Goal: Task Accomplishment & Management: Use online tool/utility

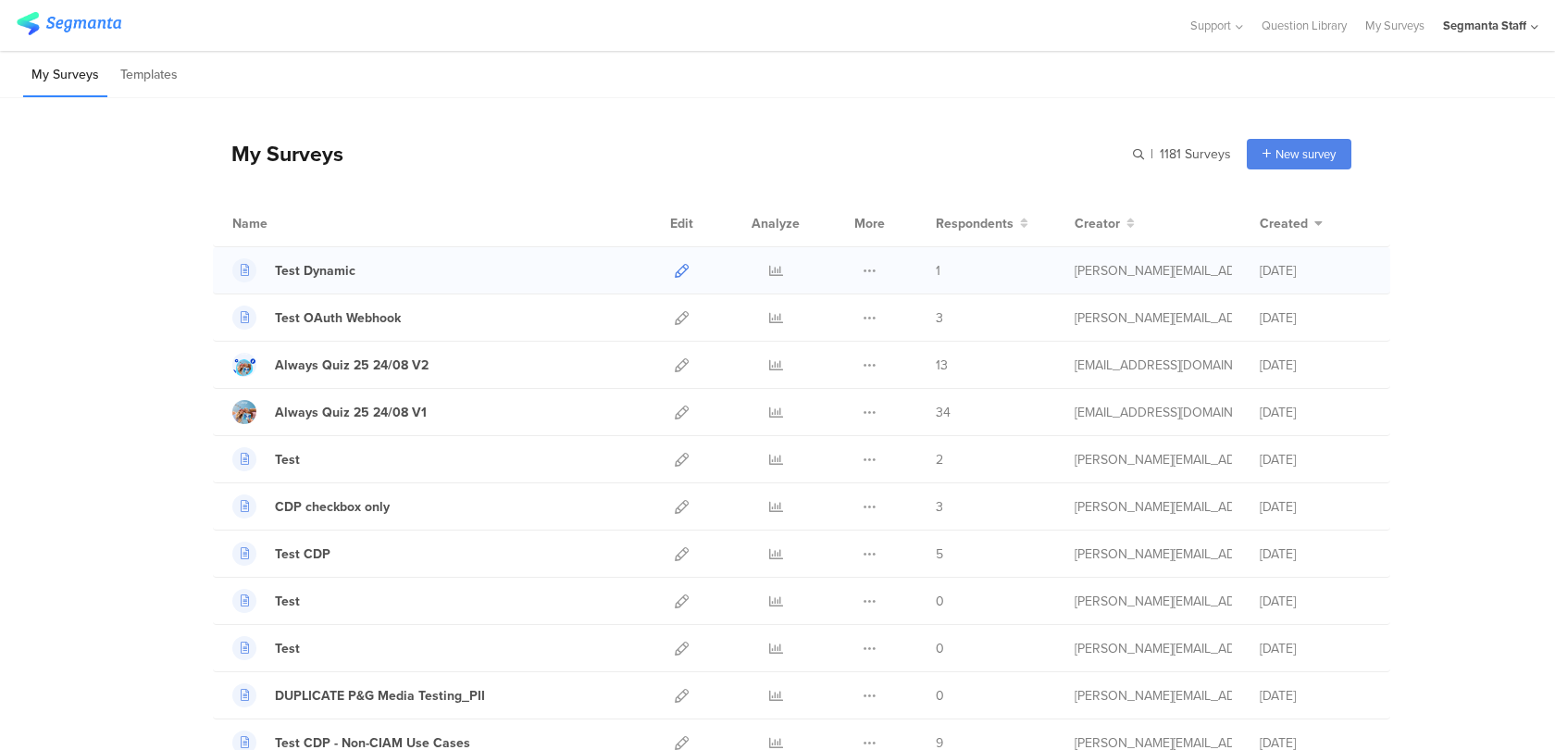
click at [678, 268] on icon at bounding box center [682, 271] width 14 height 14
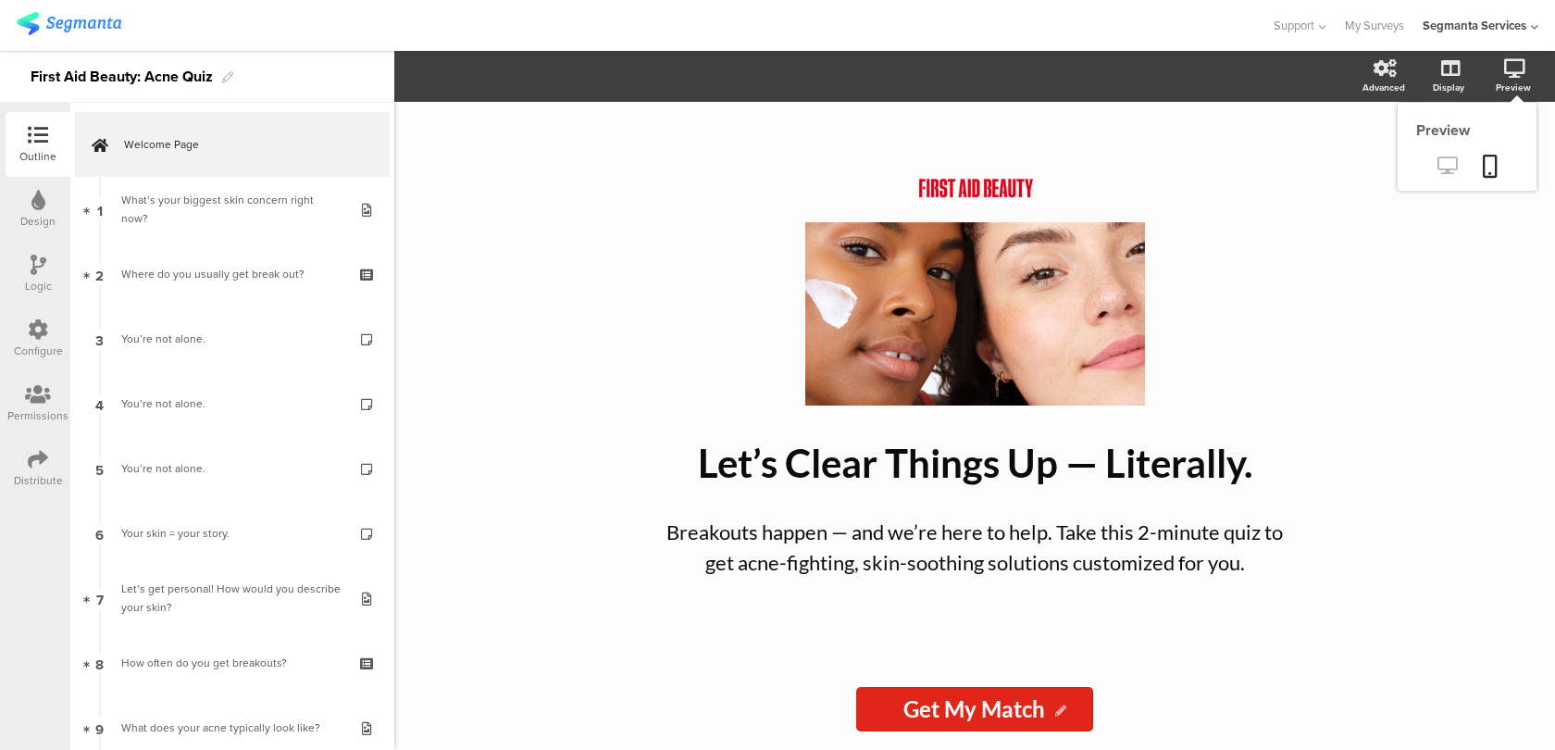
click at [1456, 174] on icon at bounding box center [1447, 165] width 19 height 18
click at [93, 19] on img at bounding box center [69, 23] width 105 height 23
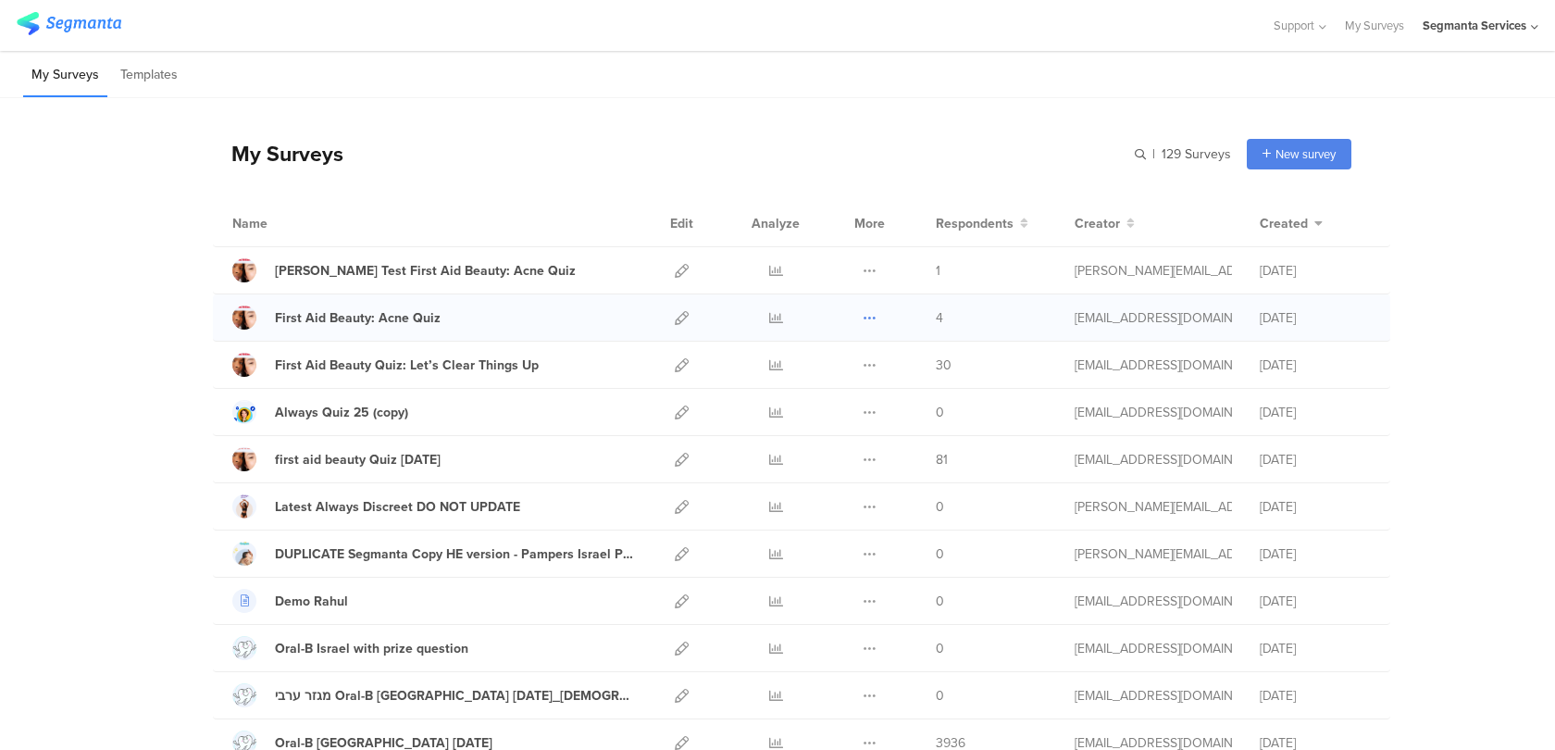
click at [875, 313] on icon at bounding box center [870, 318] width 14 height 14
click at [852, 361] on button "Duplicate" at bounding box center [833, 364] width 102 height 33
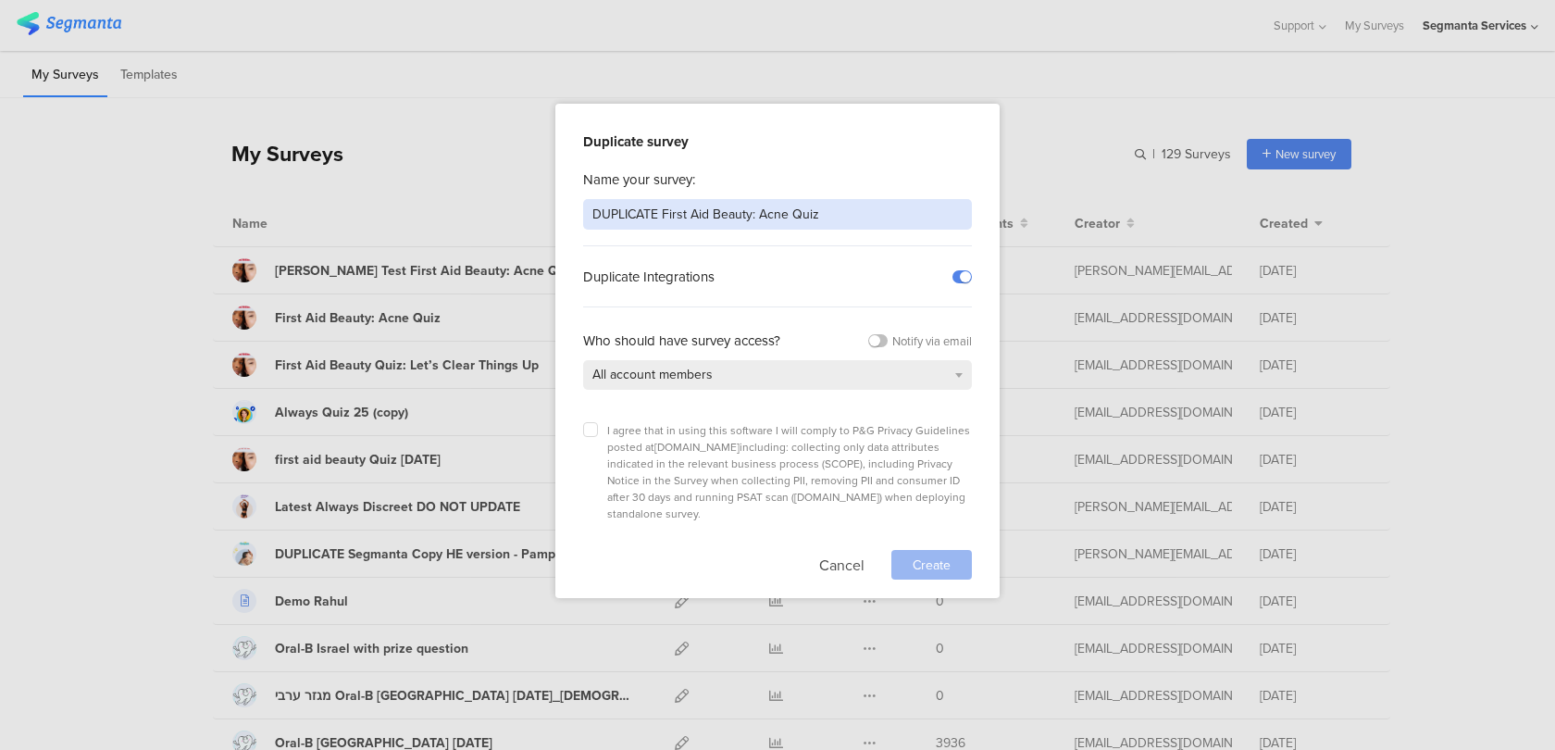
drag, startPoint x: 662, startPoint y: 212, endPoint x: 563, endPoint y: 212, distance: 99.0
click at [563, 212] on div "Duplicate survey Name your survey: DUPLICATE First Aid Beauty: Acne Quiz Duplic…" at bounding box center [777, 351] width 444 height 494
click at [846, 216] on input "First Aid Beauty: Acne Quiz" at bounding box center [777, 214] width 389 height 31
click at [890, 227] on input "First Aid Beauty: Acne Quiz [updated]" at bounding box center [777, 214] width 389 height 31
click at [751, 210] on input "First Aid Beauty: Acne Quiz [updated]" at bounding box center [777, 214] width 389 height 31
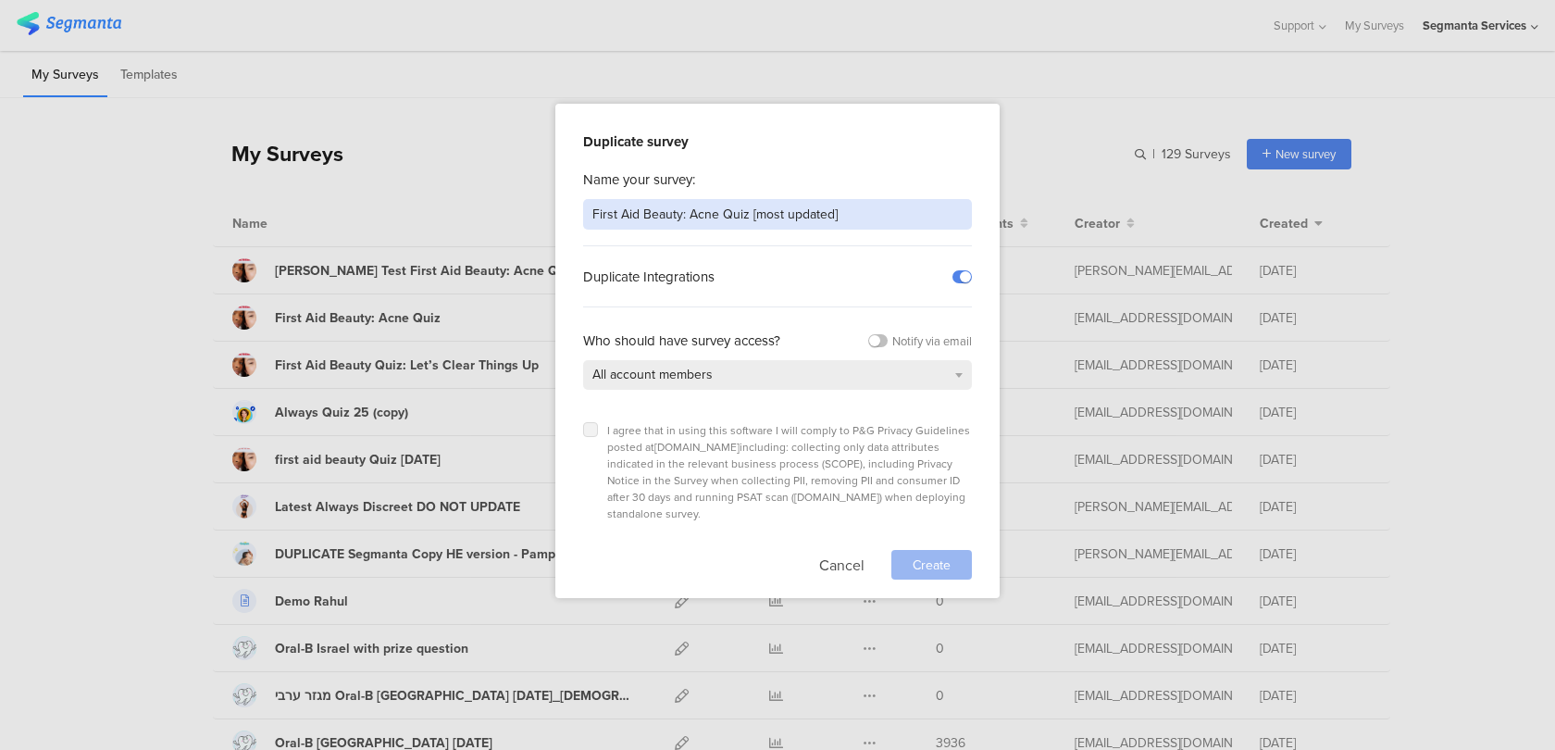
type input "First Aid Beauty: Acne Quiz [most updated]"
click at [591, 427] on icon at bounding box center [590, 429] width 7 height 7
click at [0, 0] on input "checkbox" at bounding box center [0, 0] width 0 height 0
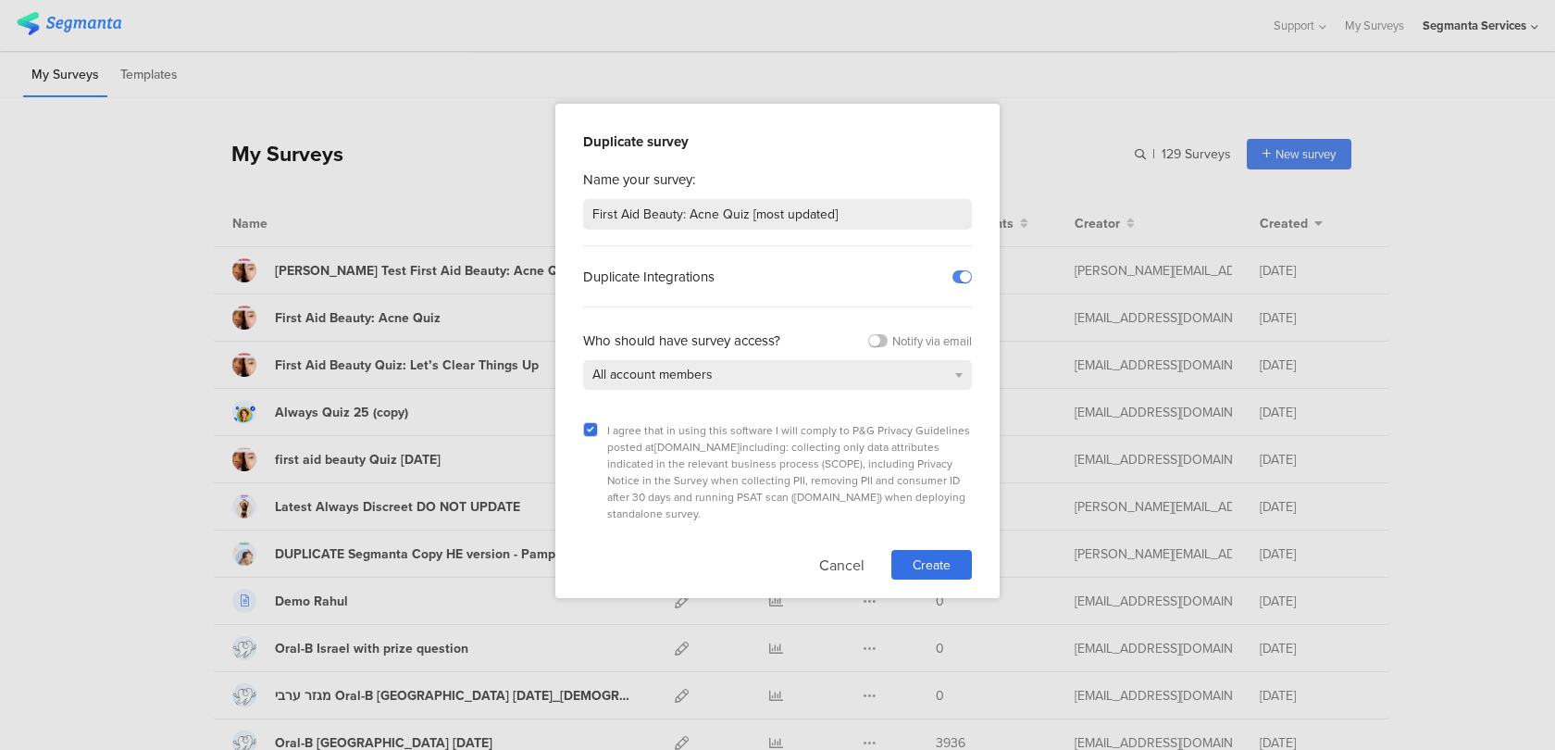
click at [956, 556] on div "Duplicate survey Name your survey: First Aid Beauty: Acne Quiz [most updated] D…" at bounding box center [777, 351] width 444 height 494
click at [952, 550] on div "Create" at bounding box center [931, 565] width 81 height 30
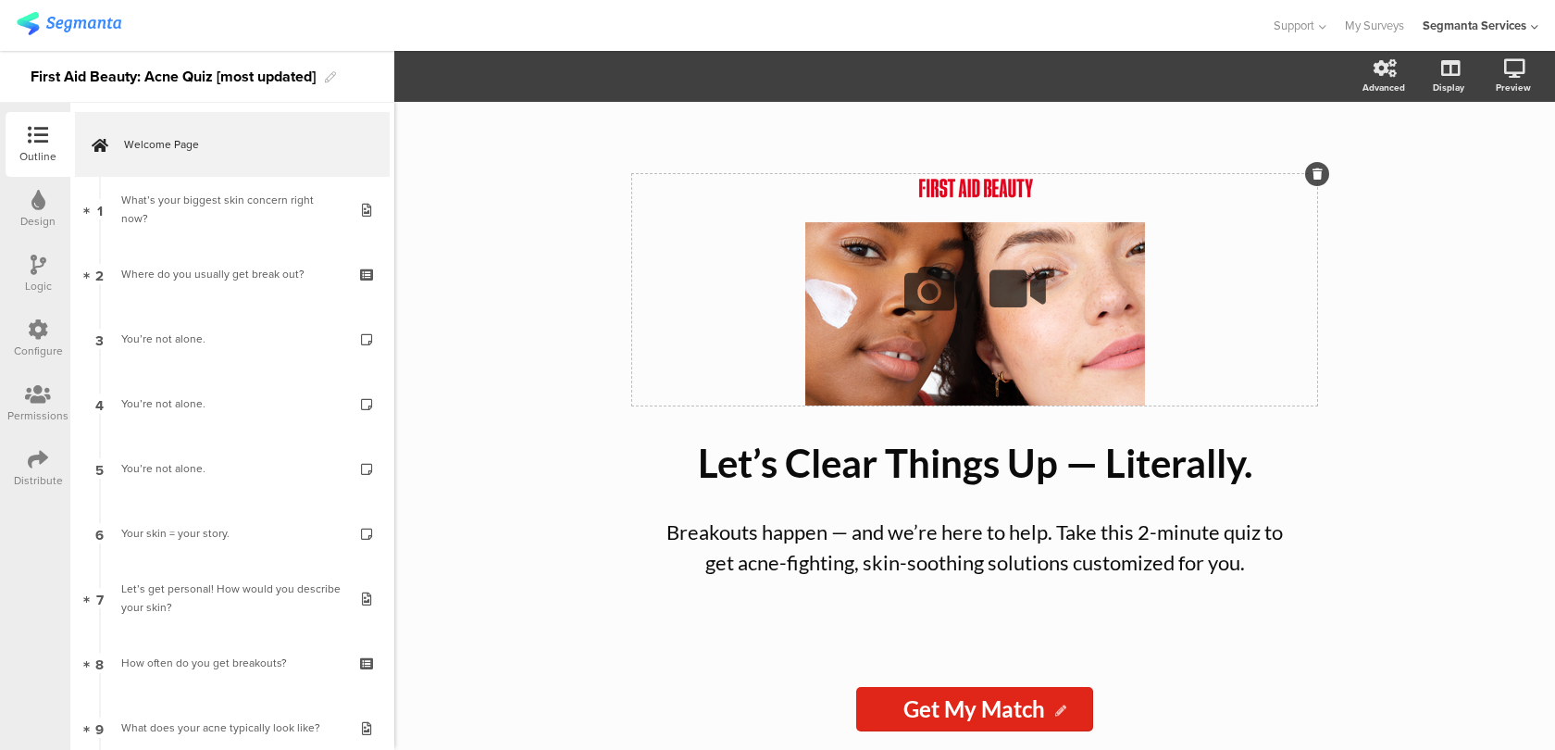
click at [915, 297] on icon at bounding box center [929, 288] width 63 height 63
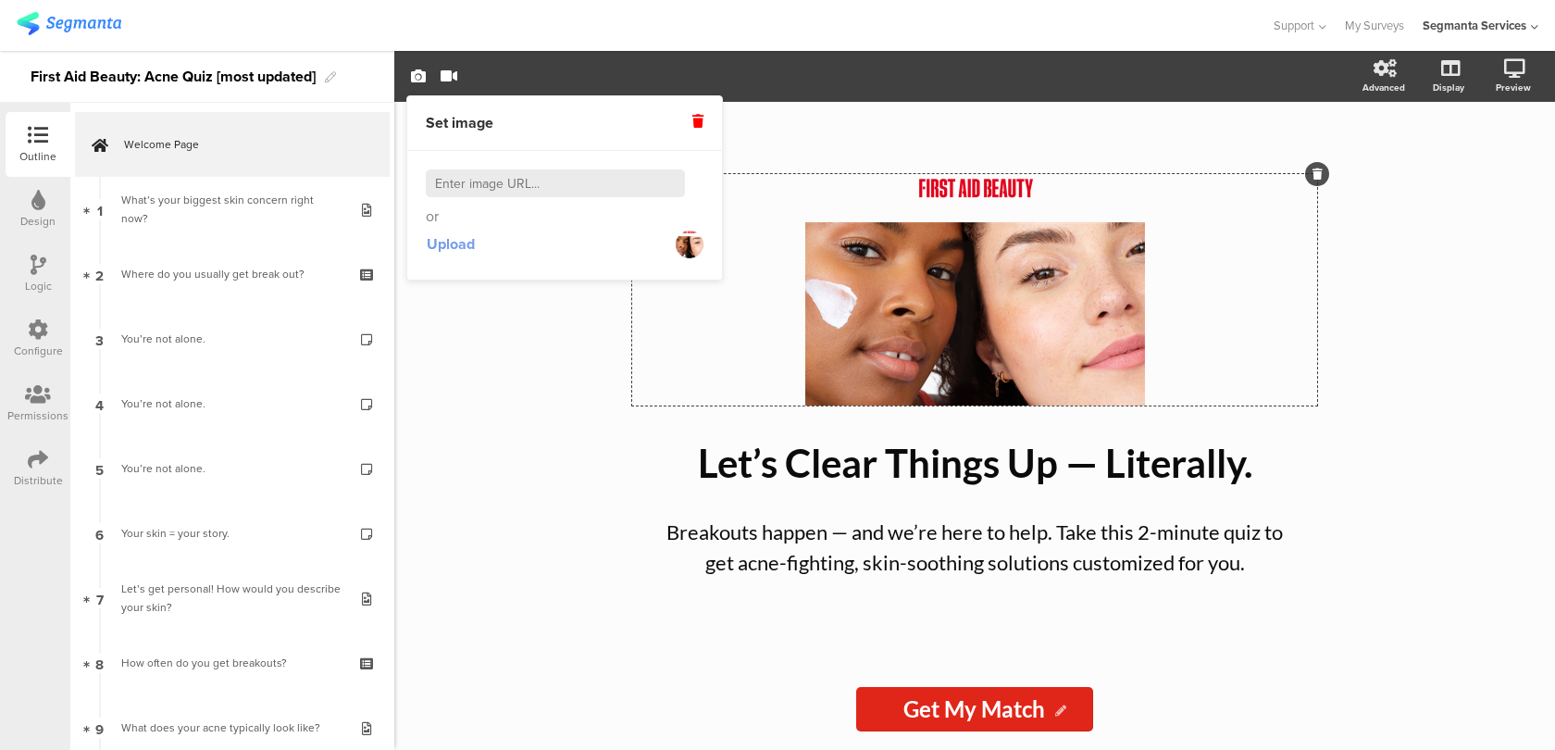
click at [453, 243] on span "Upload" at bounding box center [451, 243] width 48 height 21
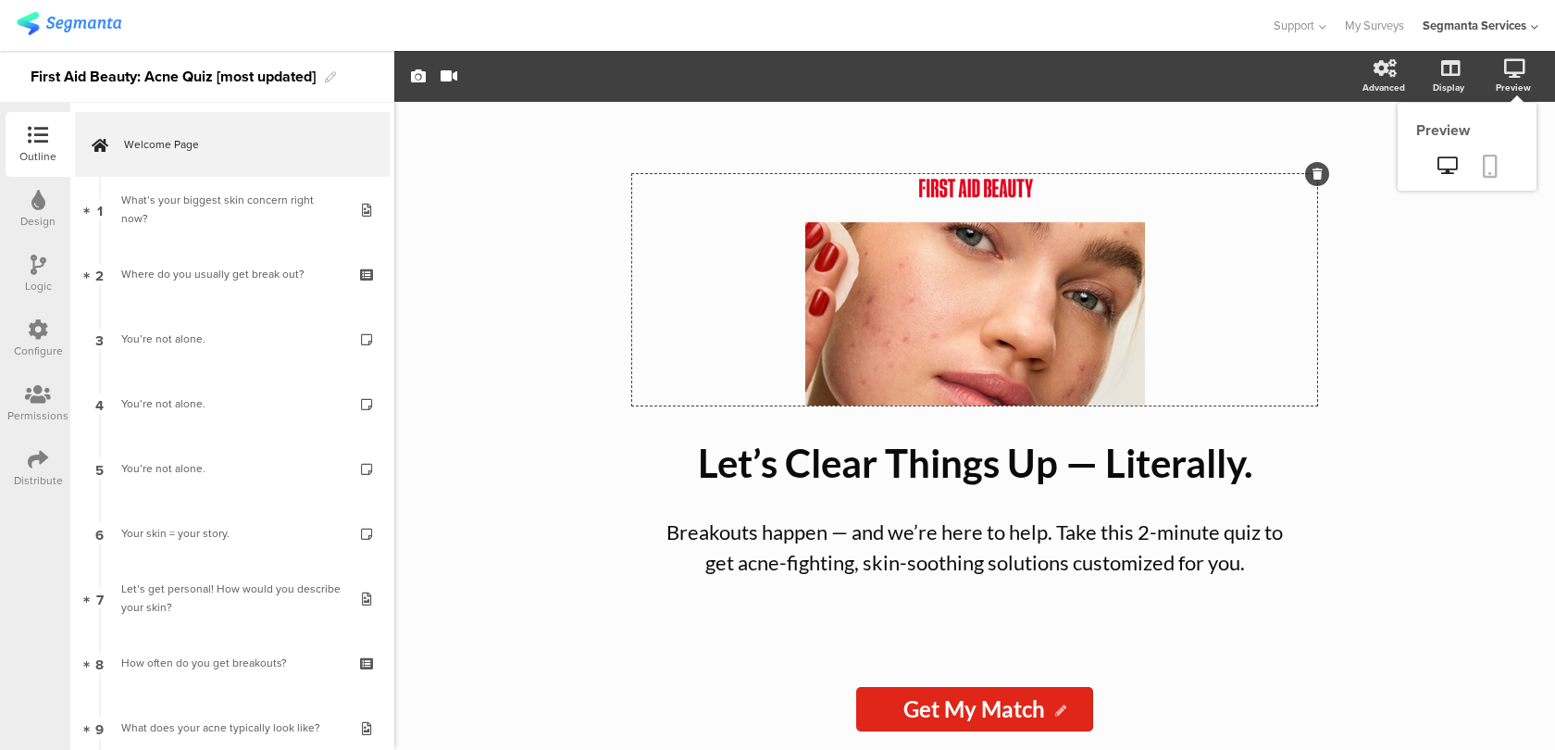
click at [1500, 156] on link at bounding box center [1490, 167] width 41 height 35
click at [29, 485] on div "Distribute" at bounding box center [38, 480] width 49 height 17
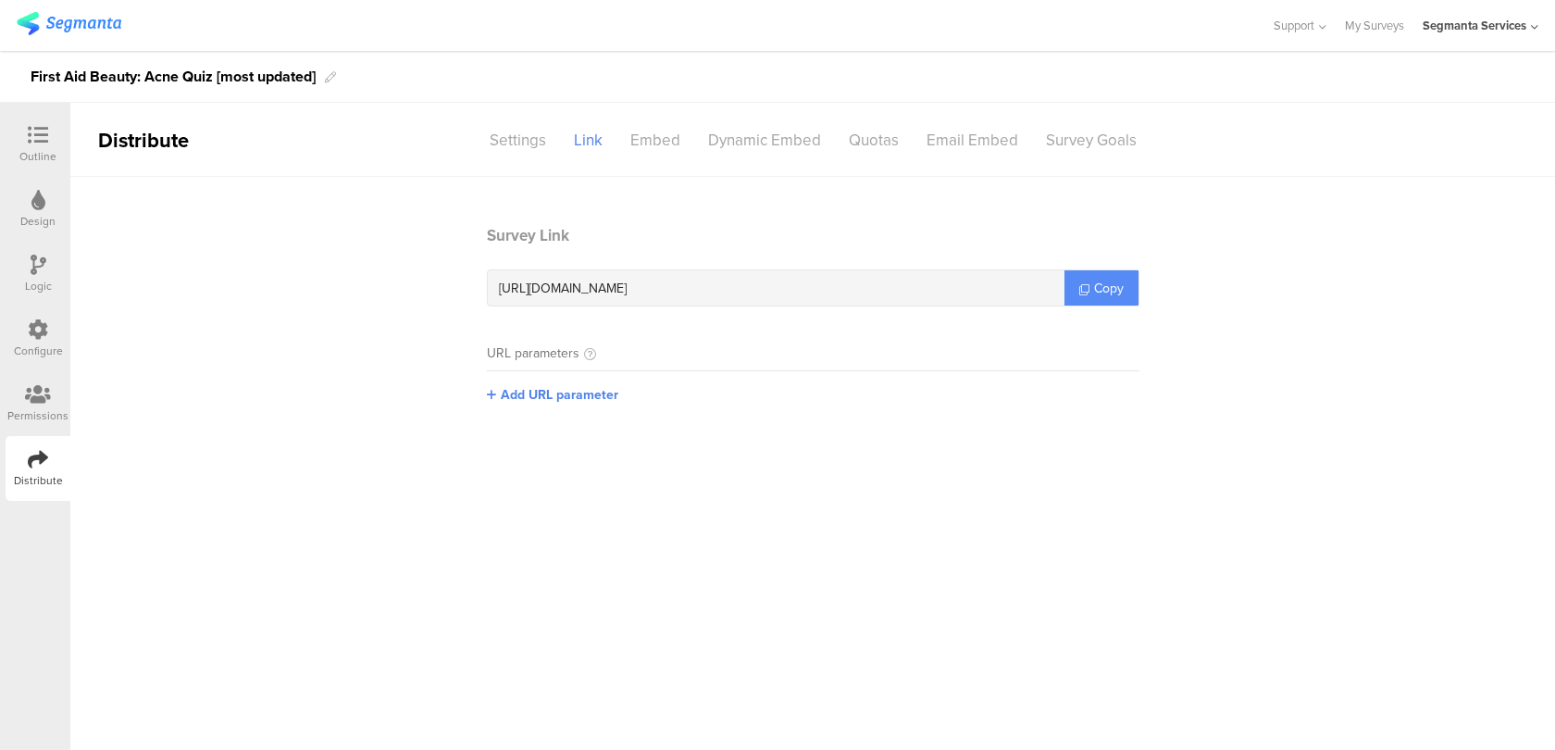
click at [1114, 271] on link "Copy" at bounding box center [1101, 287] width 74 height 35
click at [1108, 277] on link "Copy" at bounding box center [1101, 287] width 74 height 35
click at [54, 147] on div at bounding box center [37, 136] width 37 height 23
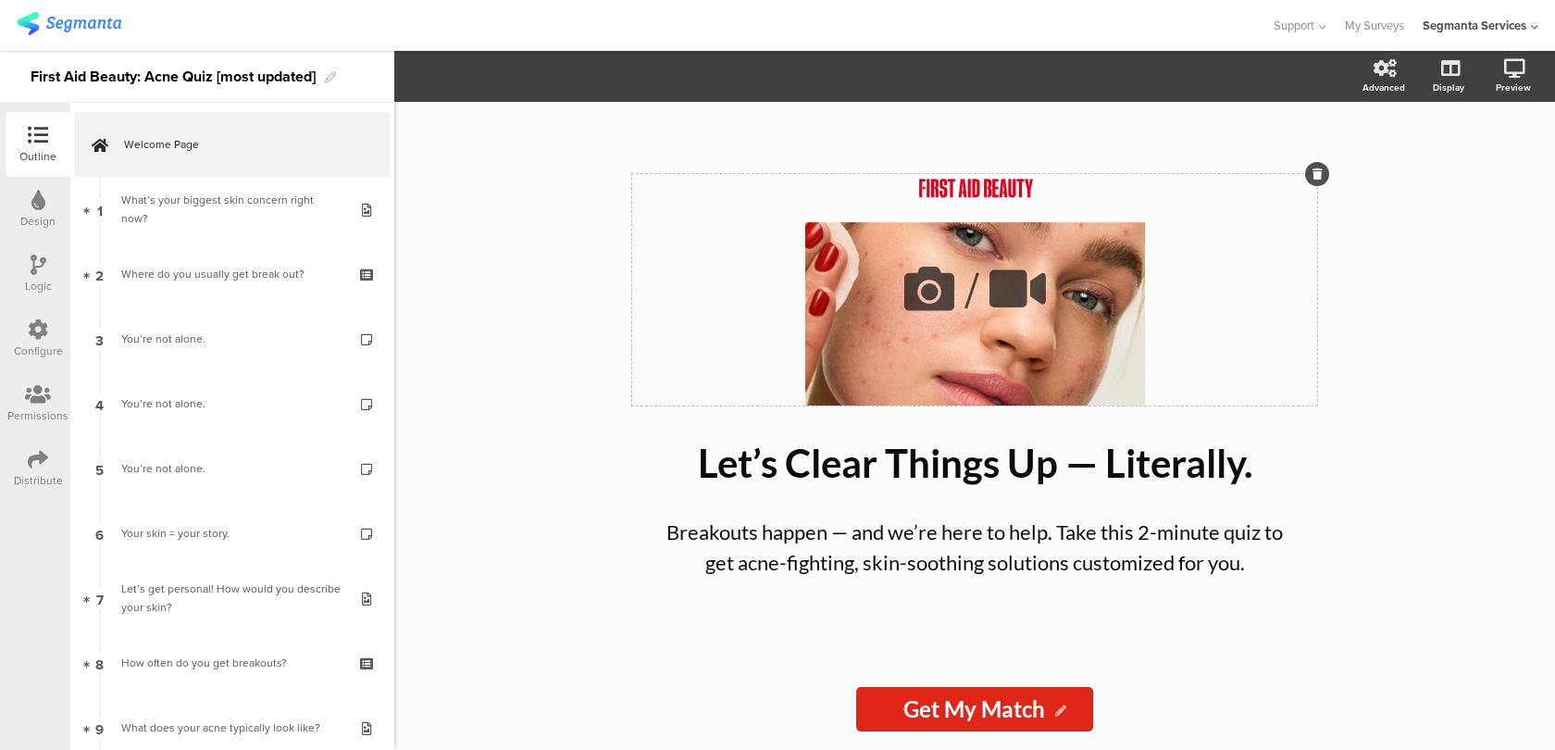
click at [915, 283] on icon at bounding box center [929, 288] width 63 height 63
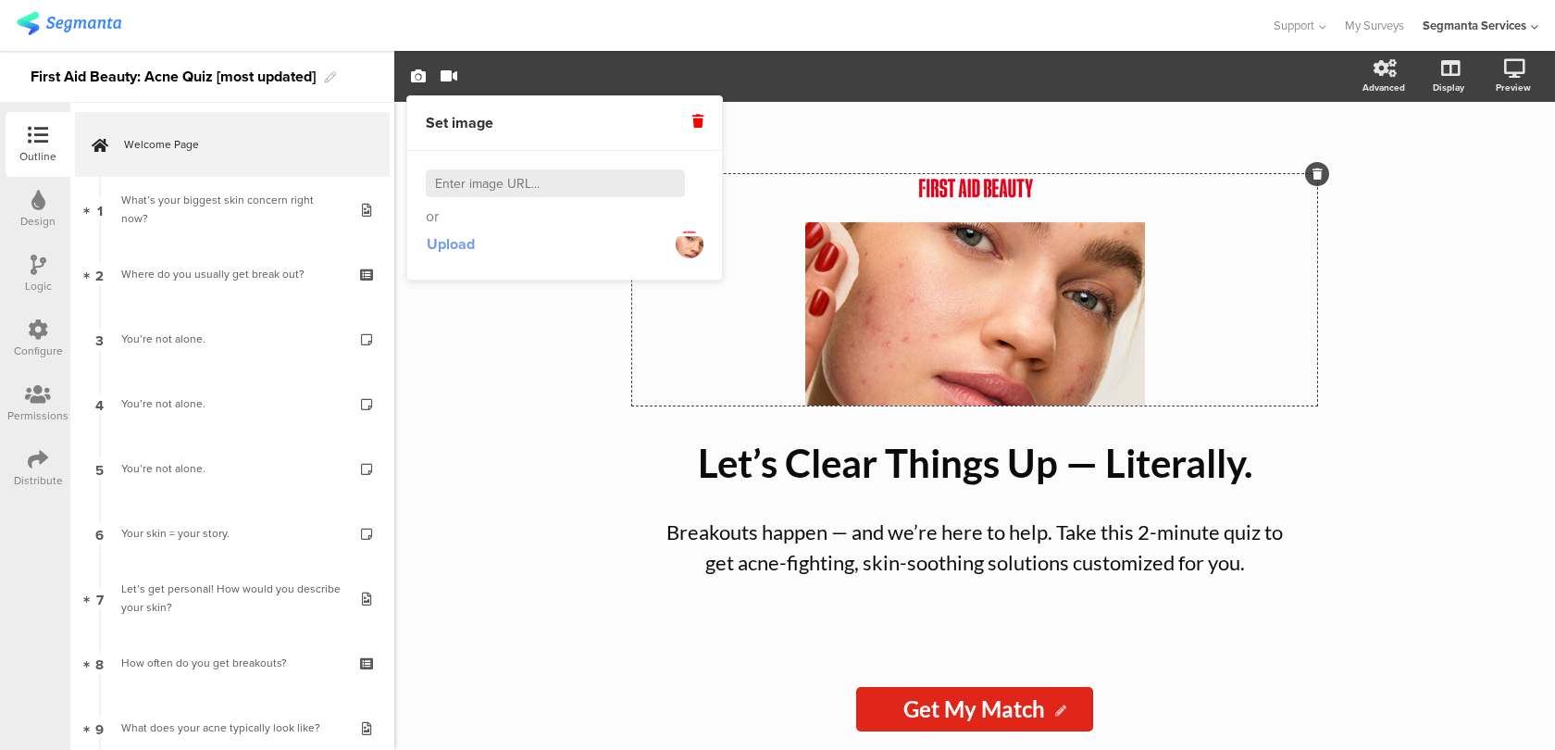
click at [457, 242] on span "Upload" at bounding box center [451, 243] width 48 height 21
click at [454, 244] on span "Upload" at bounding box center [451, 243] width 48 height 21
click at [1486, 474] on div "/ Let’s Clear Things Up — Literally. Let’s Clear Things Up — Literally. Breakou…" at bounding box center [974, 426] width 1161 height 648
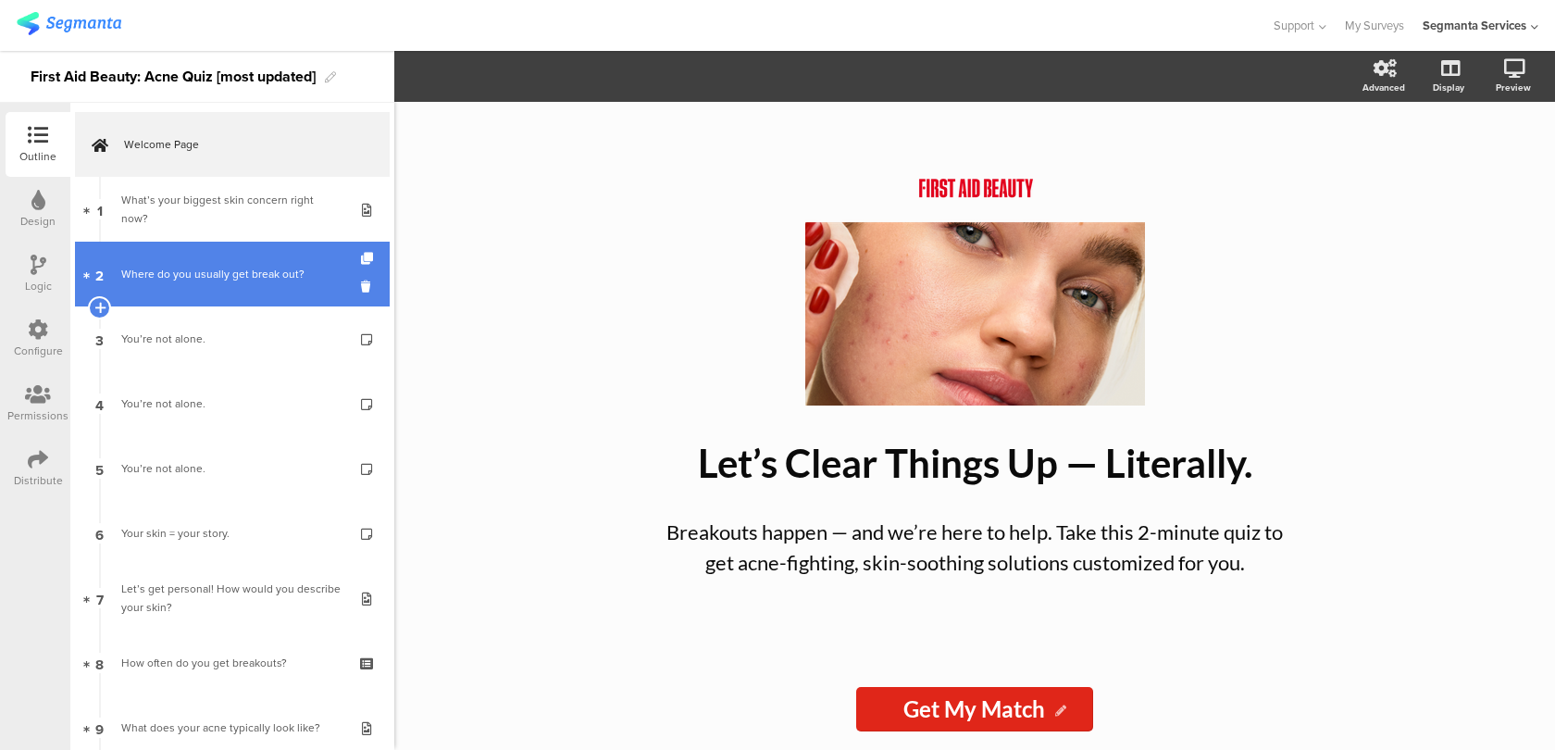
click at [326, 301] on link "2 Where do you usually get break out?" at bounding box center [232, 274] width 315 height 65
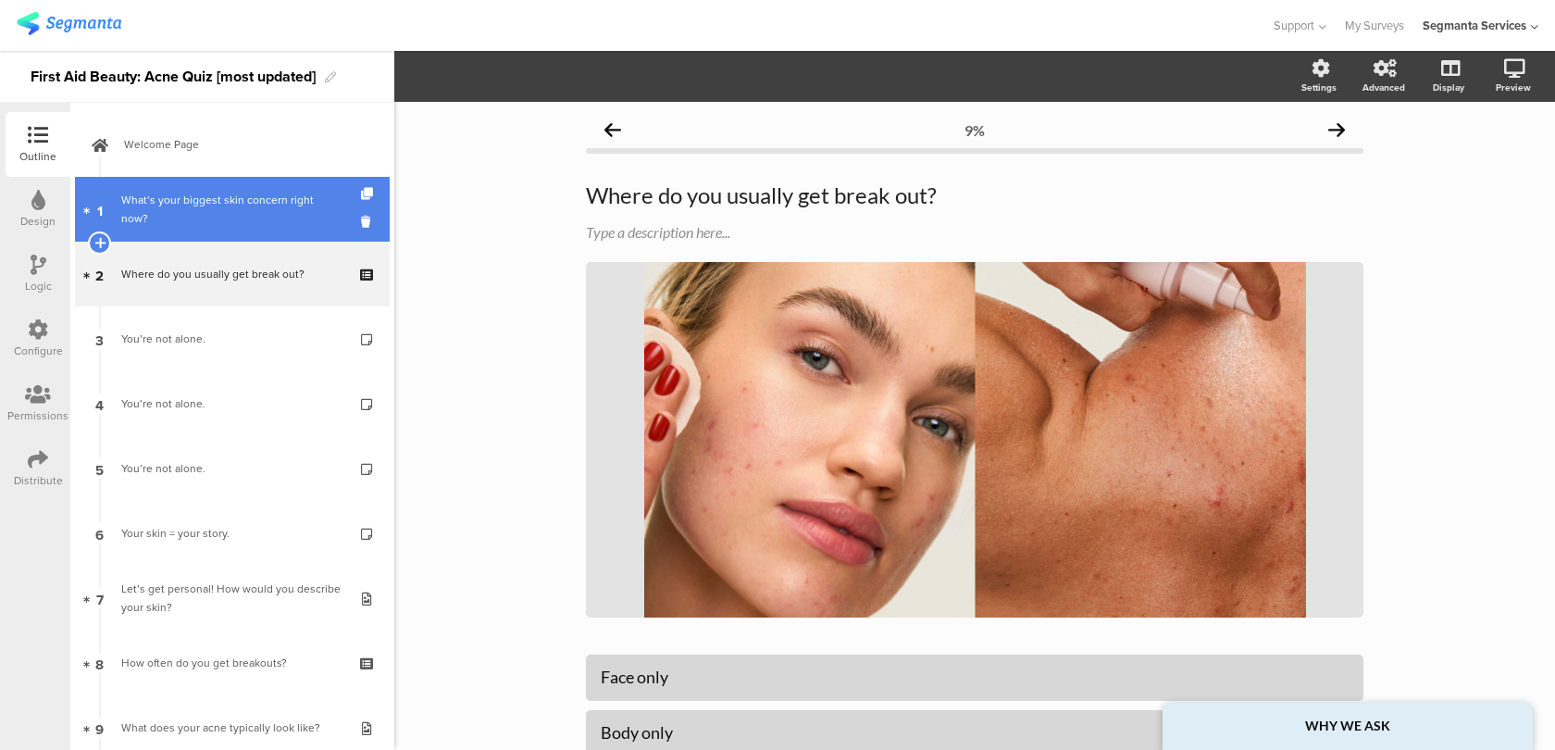
click at [322, 221] on link "1 What’s your biggest skin concern right now?" at bounding box center [232, 209] width 315 height 65
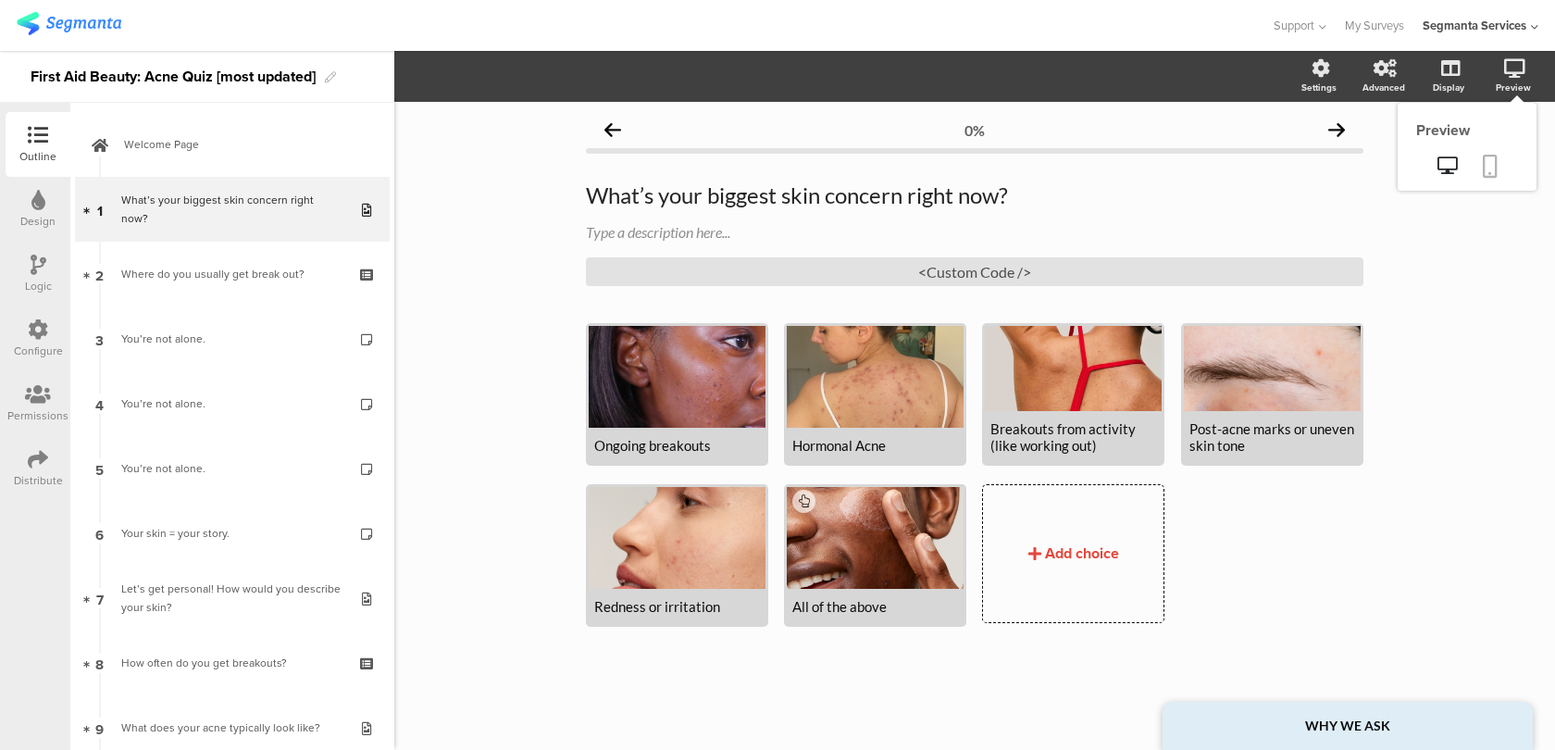
click at [1490, 166] on icon at bounding box center [1490, 166] width 15 height 23
click at [959, 276] on div "<Custom Code />" at bounding box center [975, 271] width 778 height 29
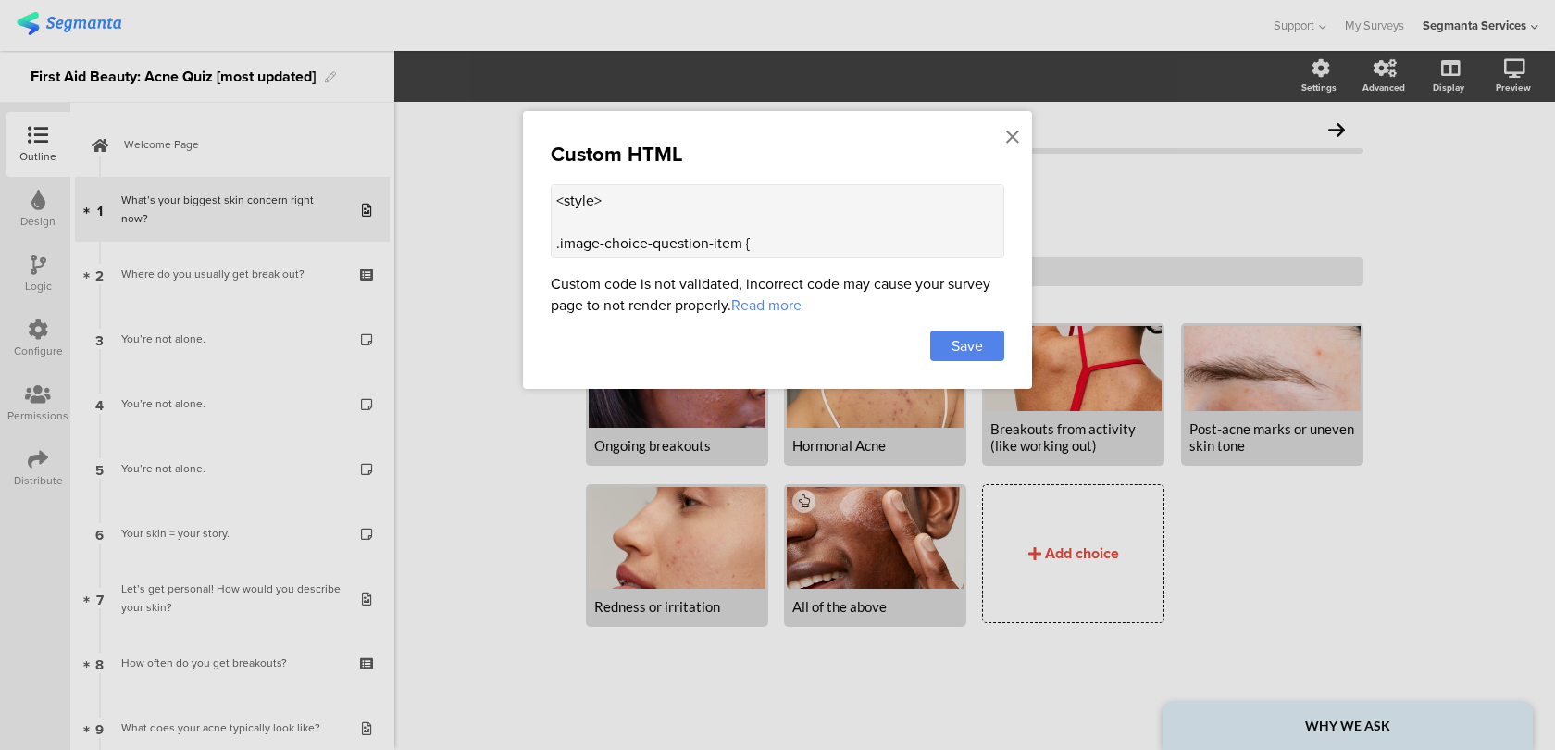
click at [735, 195] on textarea "<style> .image-choice-question-item { height: 190px !important; } .image-choice…" at bounding box center [778, 221] width 454 height 74
click at [1017, 137] on icon at bounding box center [1012, 137] width 13 height 20
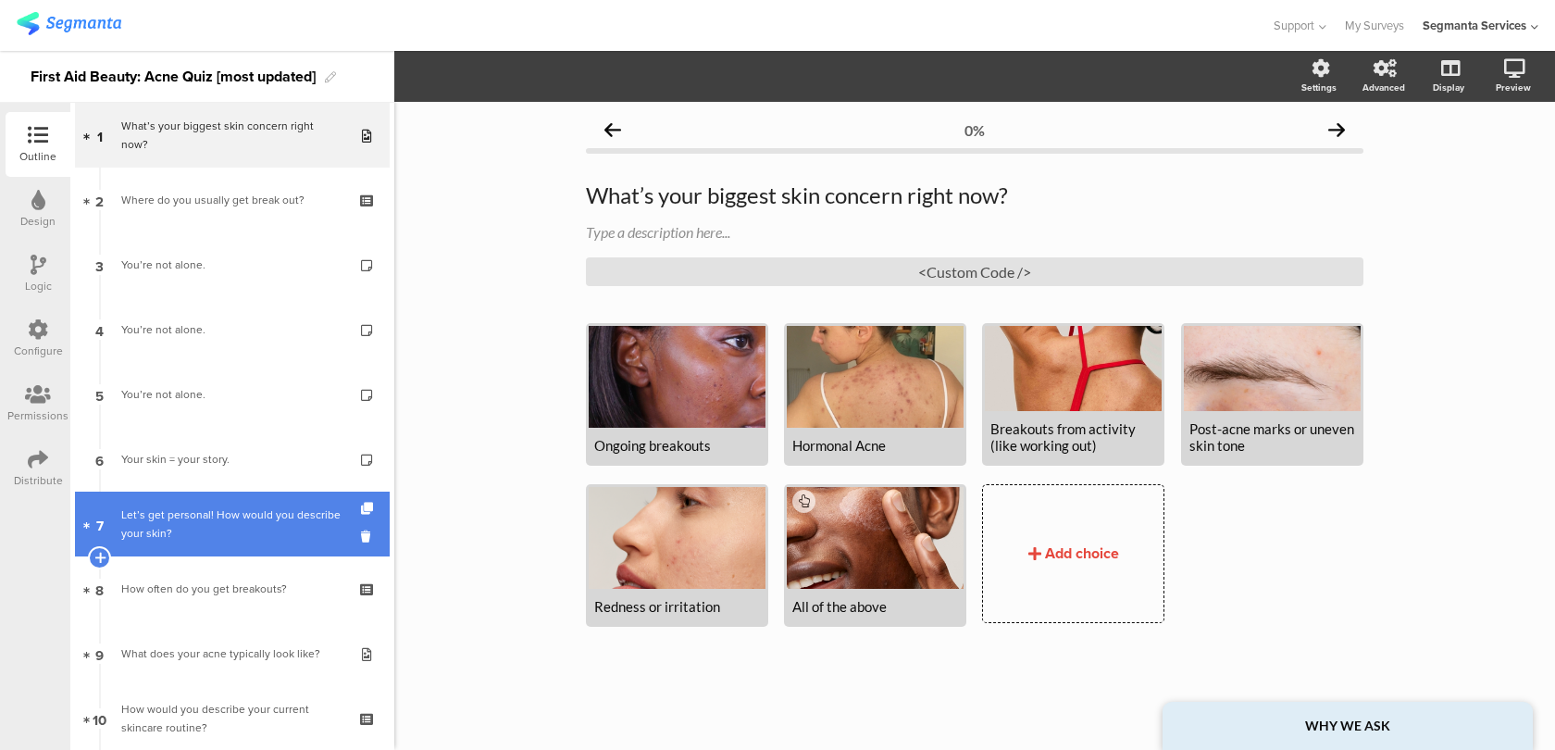
scroll to position [78, 0]
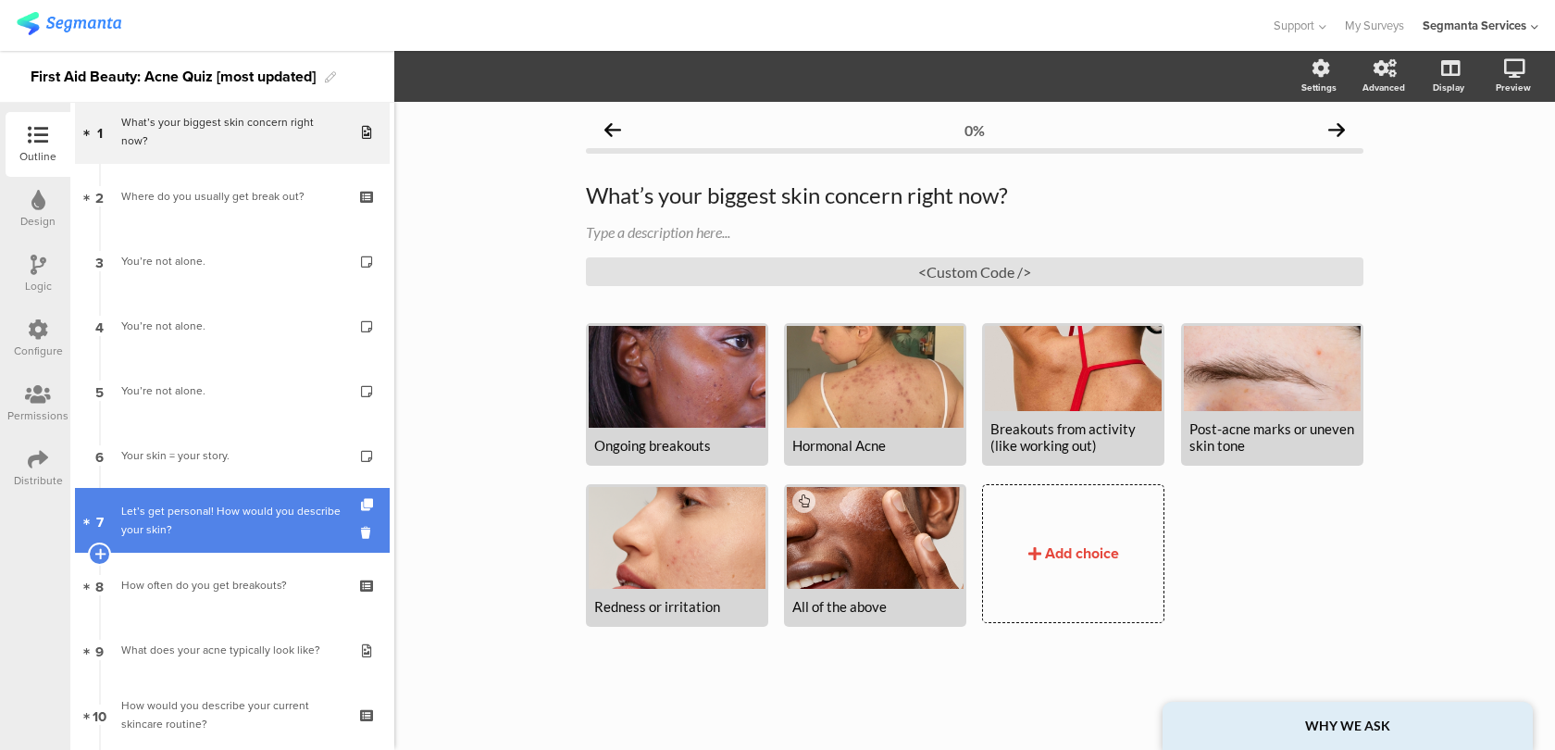
click at [225, 524] on div "Let’s get personal! How would you describe your skin?" at bounding box center [231, 520] width 221 height 37
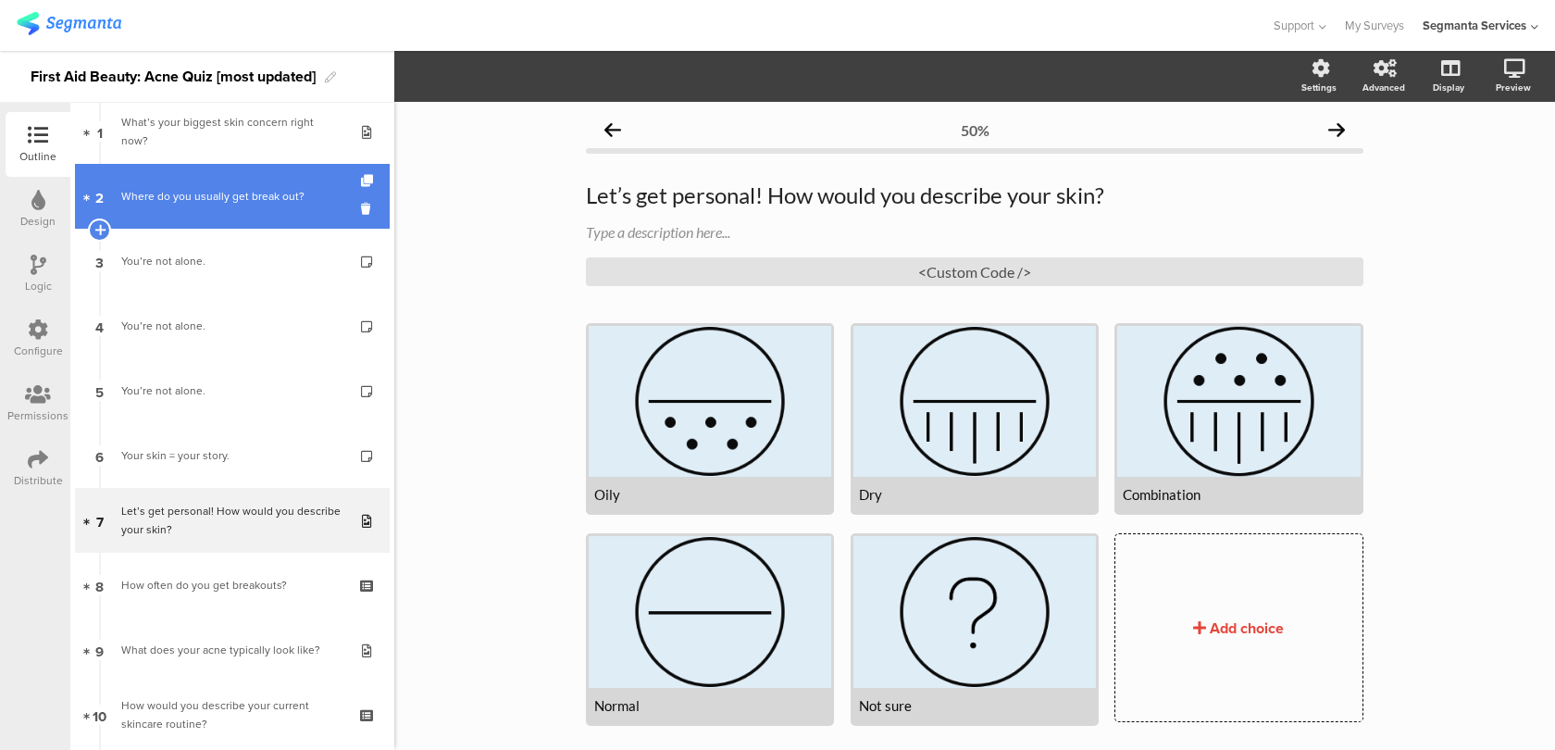
click at [230, 188] on div "Where do you usually get break out?" at bounding box center [231, 196] width 221 height 19
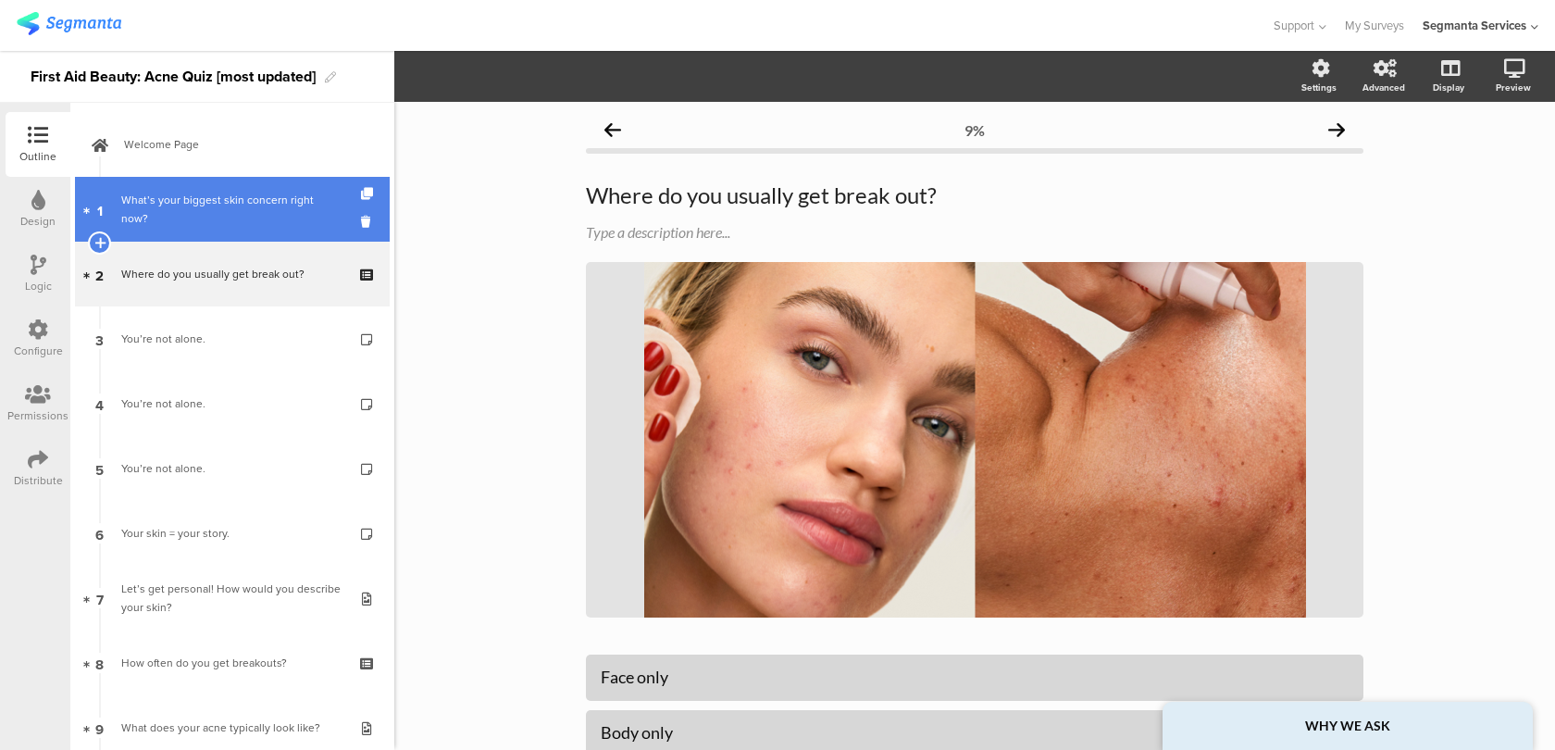
click at [256, 217] on div "What’s your biggest skin concern right now?" at bounding box center [231, 209] width 221 height 37
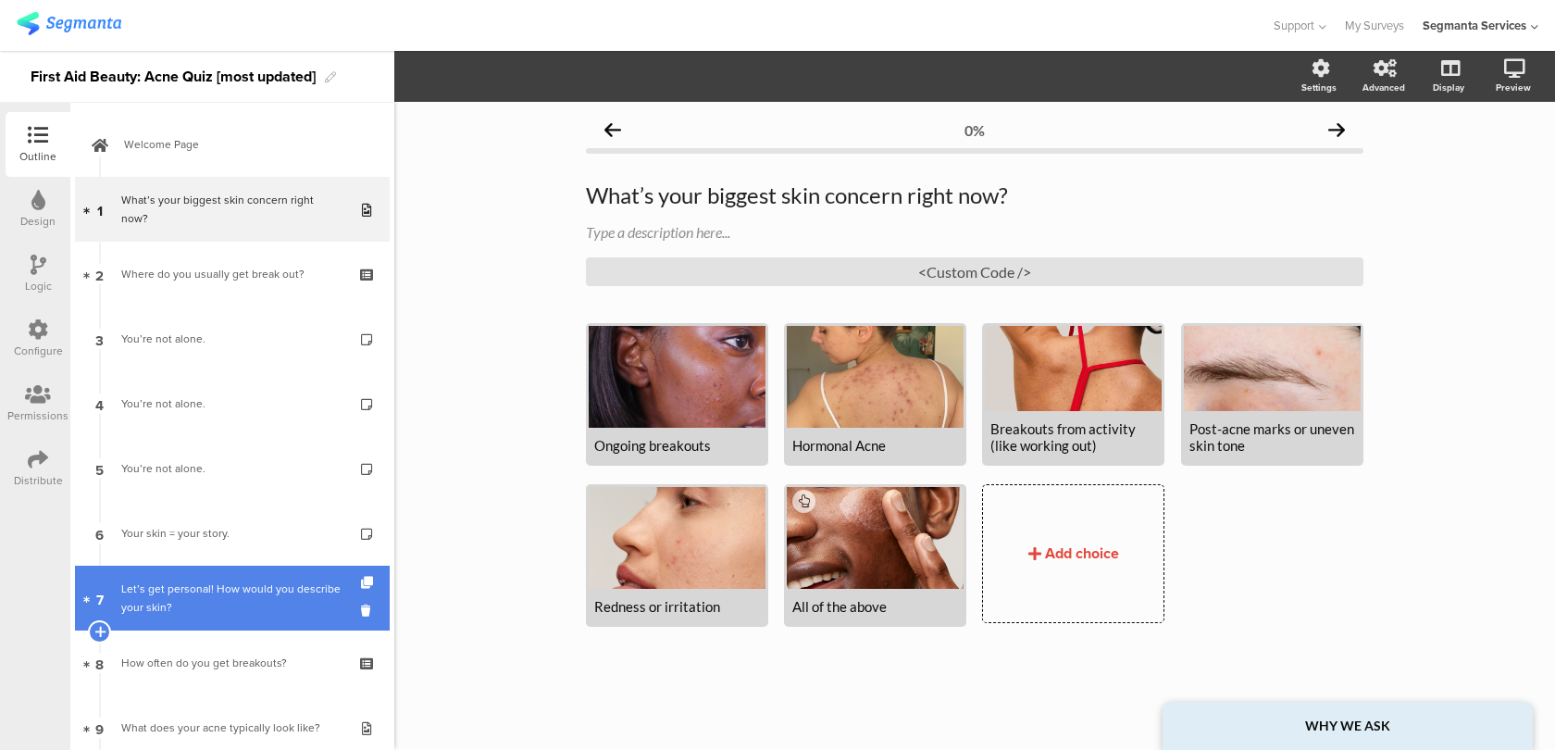
click at [283, 593] on div "Let’s get personal! How would you describe your skin?" at bounding box center [231, 597] width 221 height 37
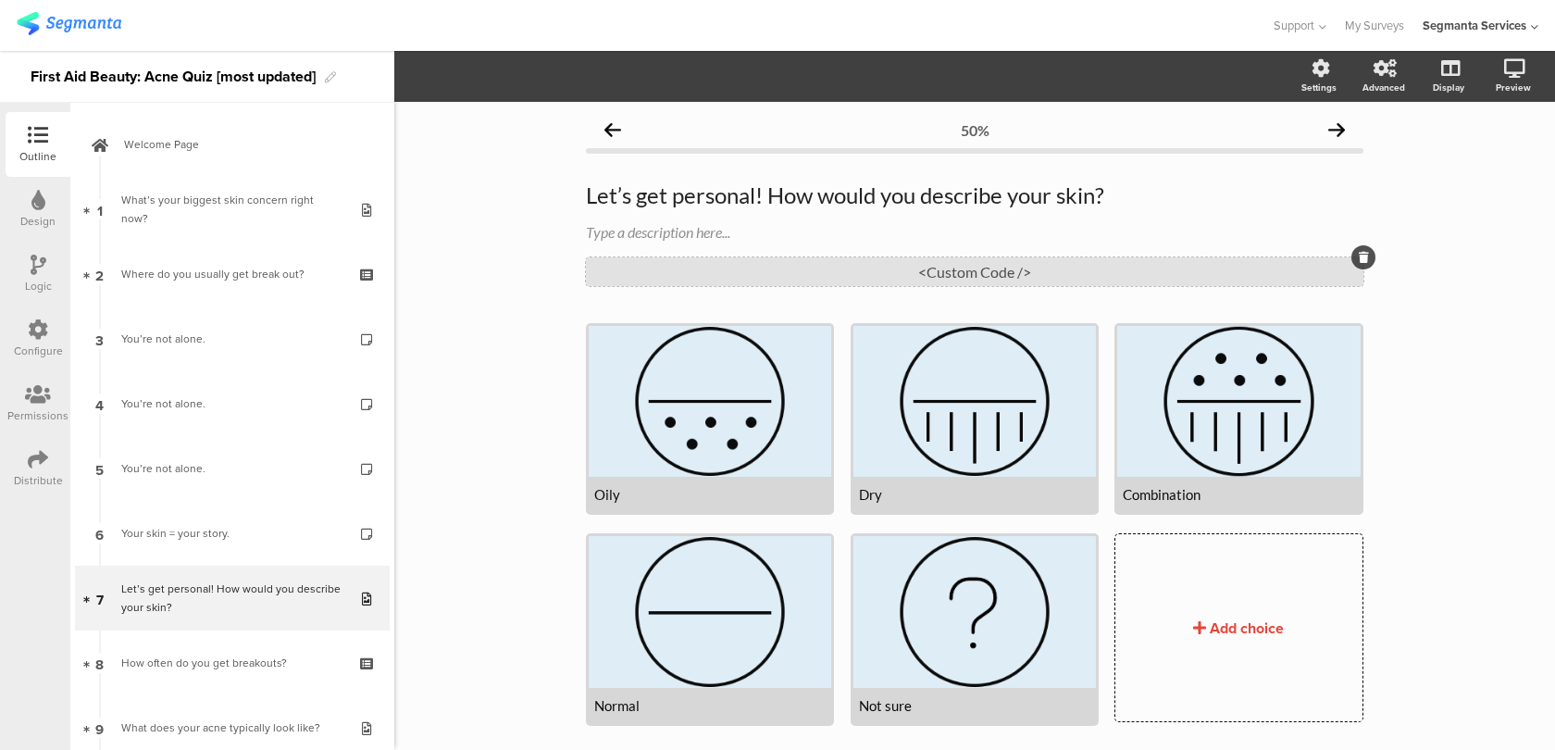
click at [1021, 269] on div "<Custom Code />" at bounding box center [975, 271] width 778 height 29
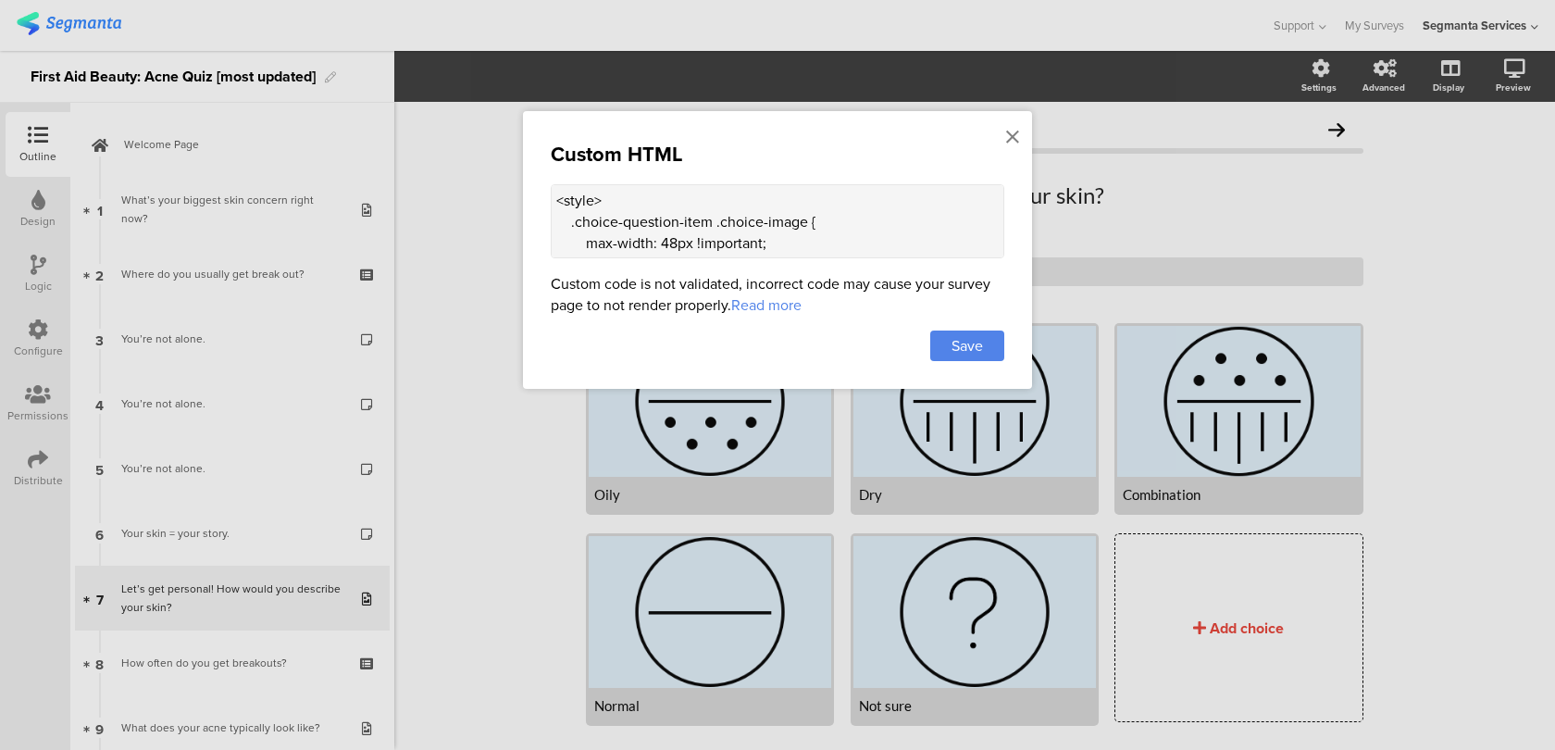
scroll to position [145, 0]
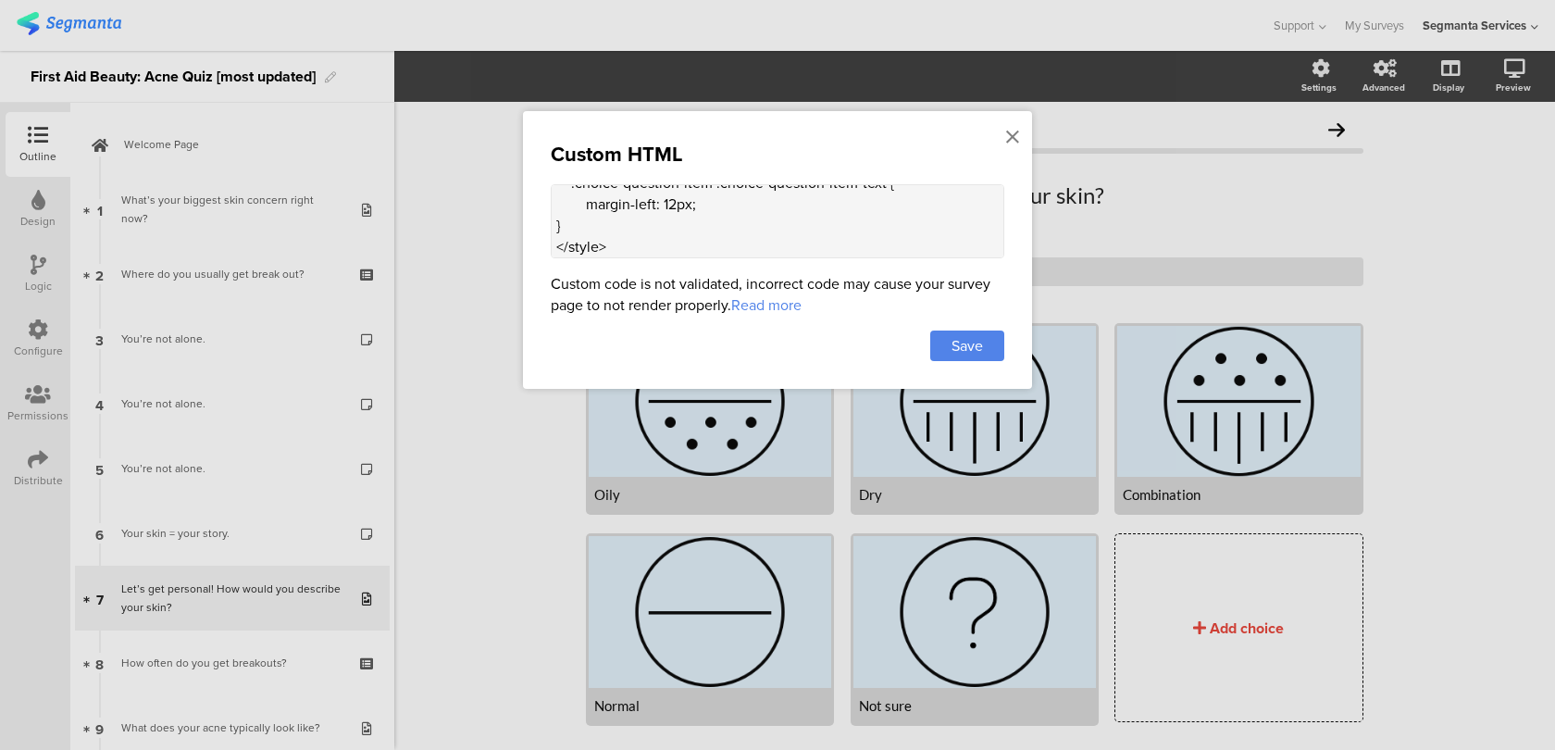
click at [741, 220] on textarea "<style> .choice-question-item .choice-image { max-width: 48px !important; heigh…" at bounding box center [778, 221] width 454 height 74
paste textarea ".image-choice-question-item"
click at [586, 222] on textarea "<style> .choice-question-item .choice-image { max-width: 48px !important; heigh…" at bounding box center [778, 221] width 454 height 74
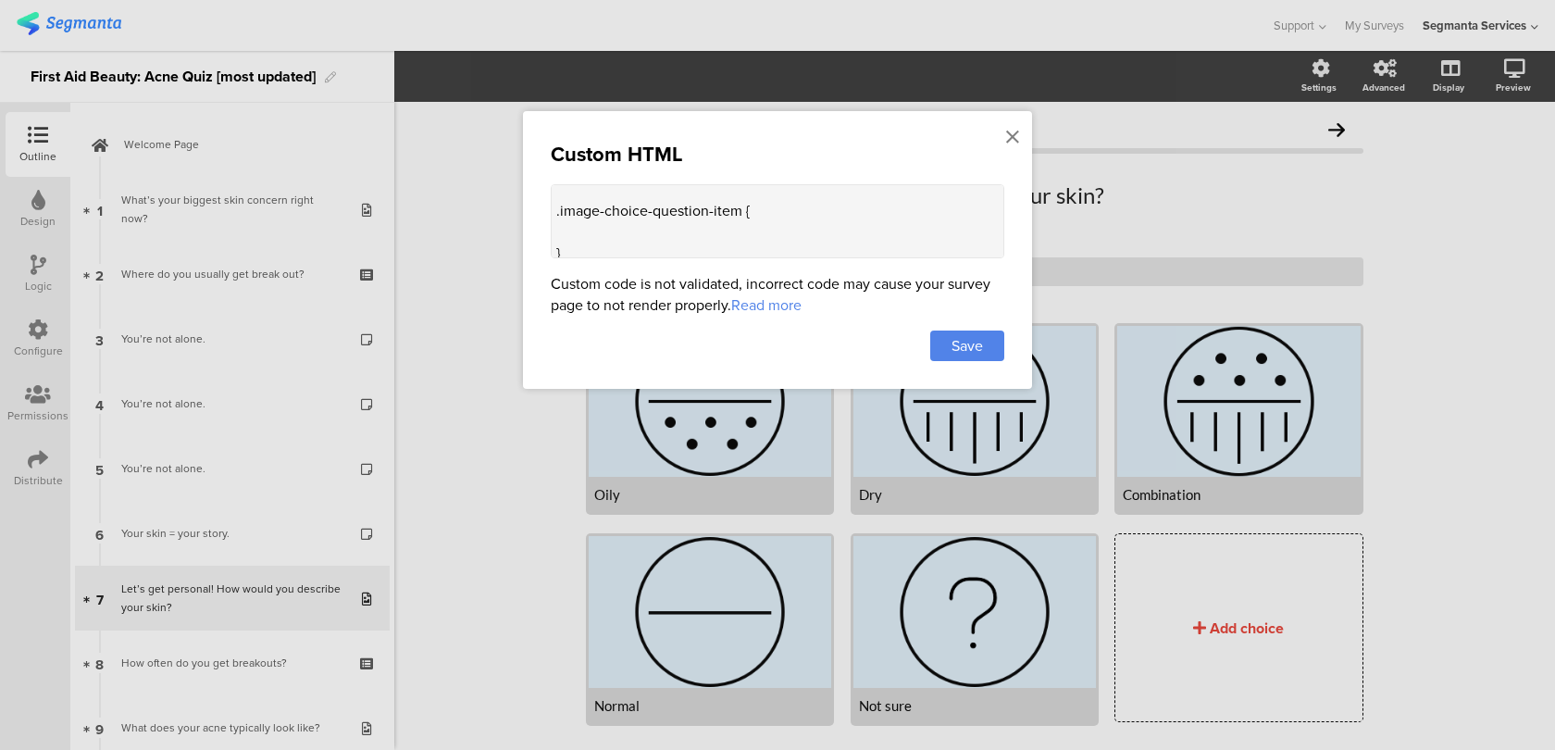
paste textarea "width: 21.3333%; */ padding-top: 23.5%;"
click at [696, 227] on textarea "<style> .choice-question-item .choice-image { max-width: 48px !important; heigh…" at bounding box center [778, 221] width 454 height 74
drag, startPoint x: 787, startPoint y: 208, endPoint x: 668, endPoint y: 206, distance: 118.5
click at [668, 206] on textarea "<style> .choice-question-item .choice-image { max-width: 48px !important; heigh…" at bounding box center [778, 221] width 454 height 74
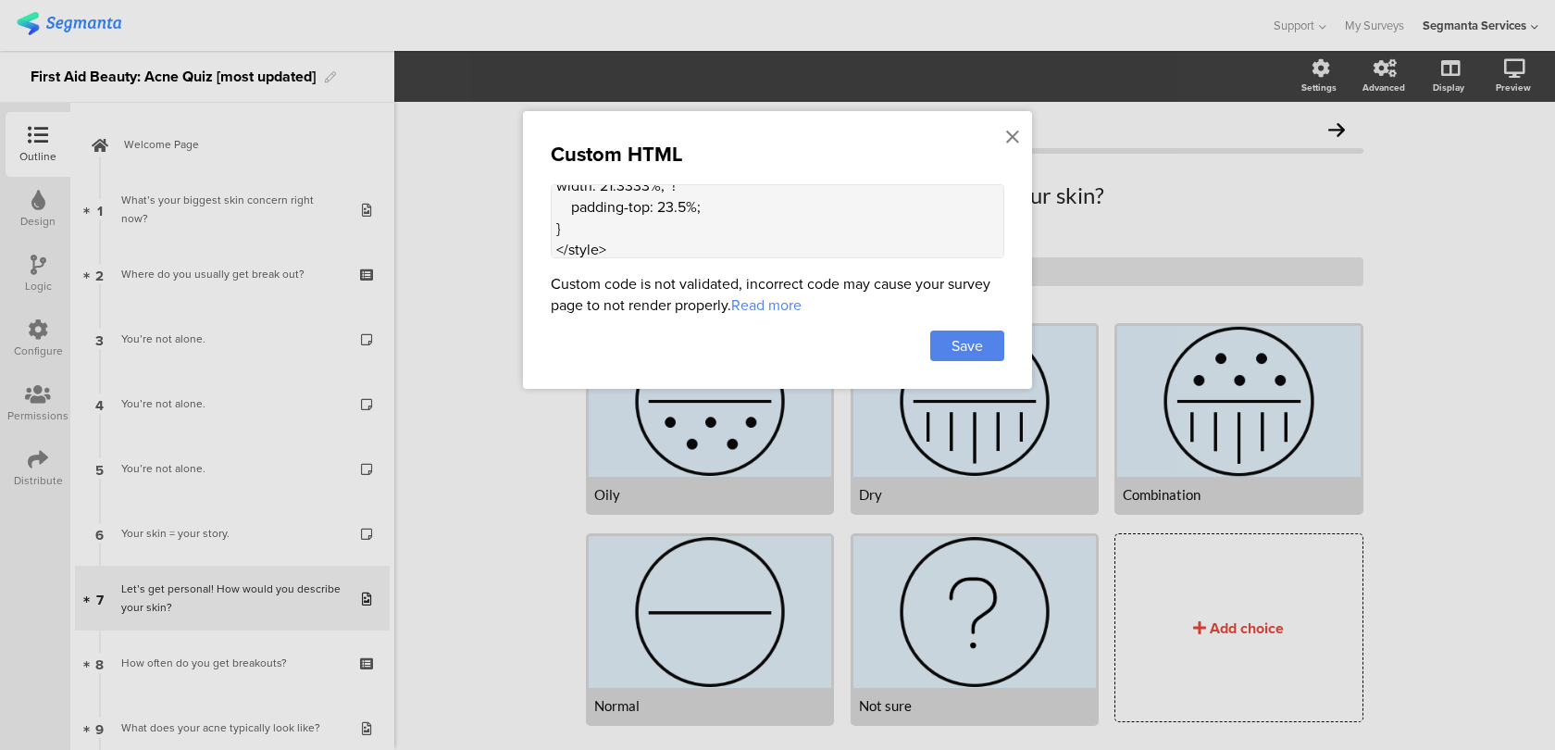
scroll to position [220, 0]
drag, startPoint x: 661, startPoint y: 205, endPoint x: 689, endPoint y: 205, distance: 27.8
click at [689, 205] on textarea "<style> .choice-question-item .choice-image { max-width: 48px !important; heigh…" at bounding box center [778, 221] width 454 height 74
paste textarea "!important;"
click at [657, 205] on textarea "<style> .choice-question-item .choice-image { max-width: 48px !important; heigh…" at bounding box center [778, 221] width 454 height 74
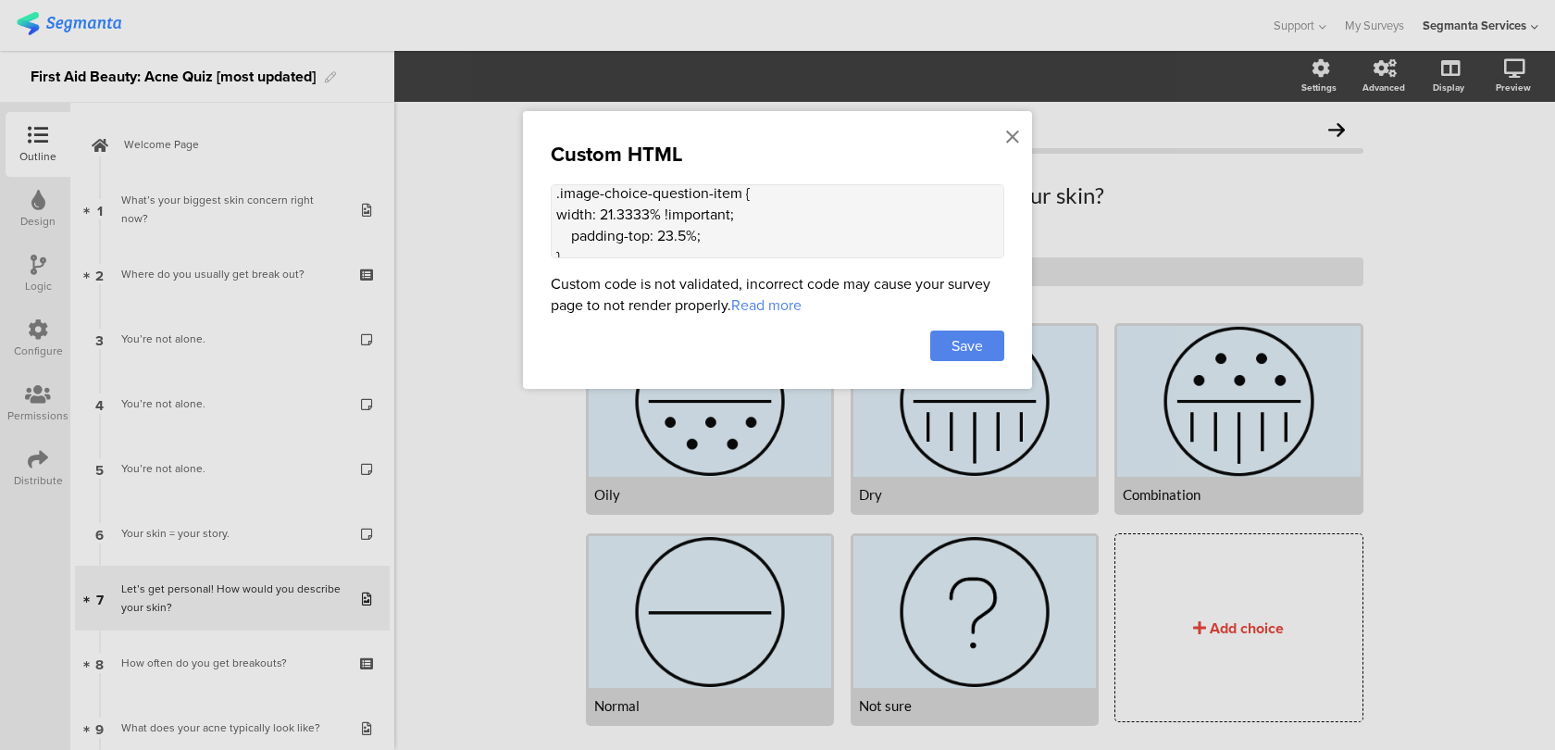
click at [716, 230] on textarea "<style> .choice-question-item .choice-image { max-width: 48px !important; heigh…" at bounding box center [778, 221] width 454 height 74
paste textarea "!important;"
click at [559, 205] on textarea "<style> .choice-question-item .choice-image { max-width: 48px !important; heigh…" at bounding box center [778, 221] width 454 height 74
type textarea "<style> .choice-question-item .choice-image { max-width: 48px !important; heigh…"
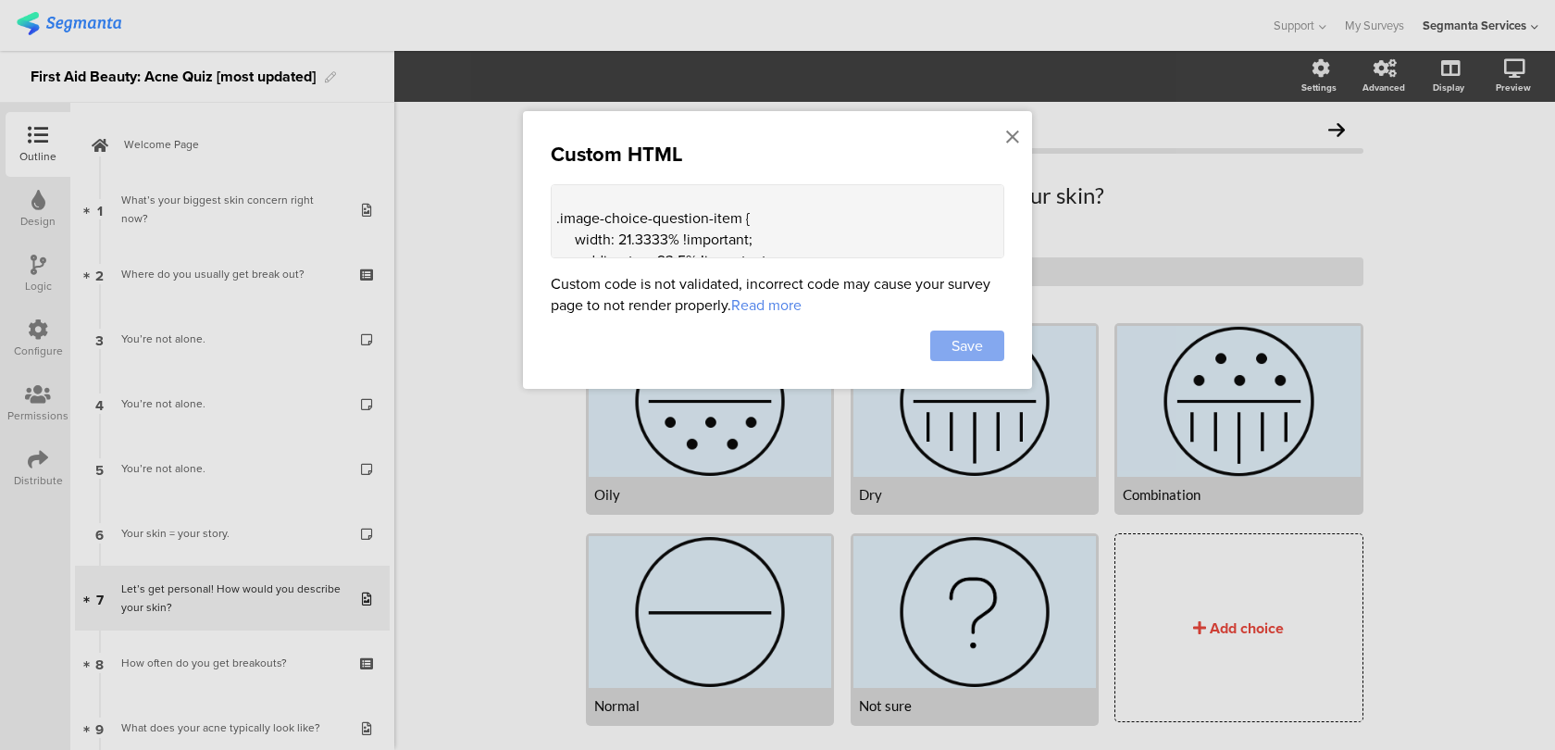
click at [957, 342] on span "Save" at bounding box center [967, 345] width 31 height 21
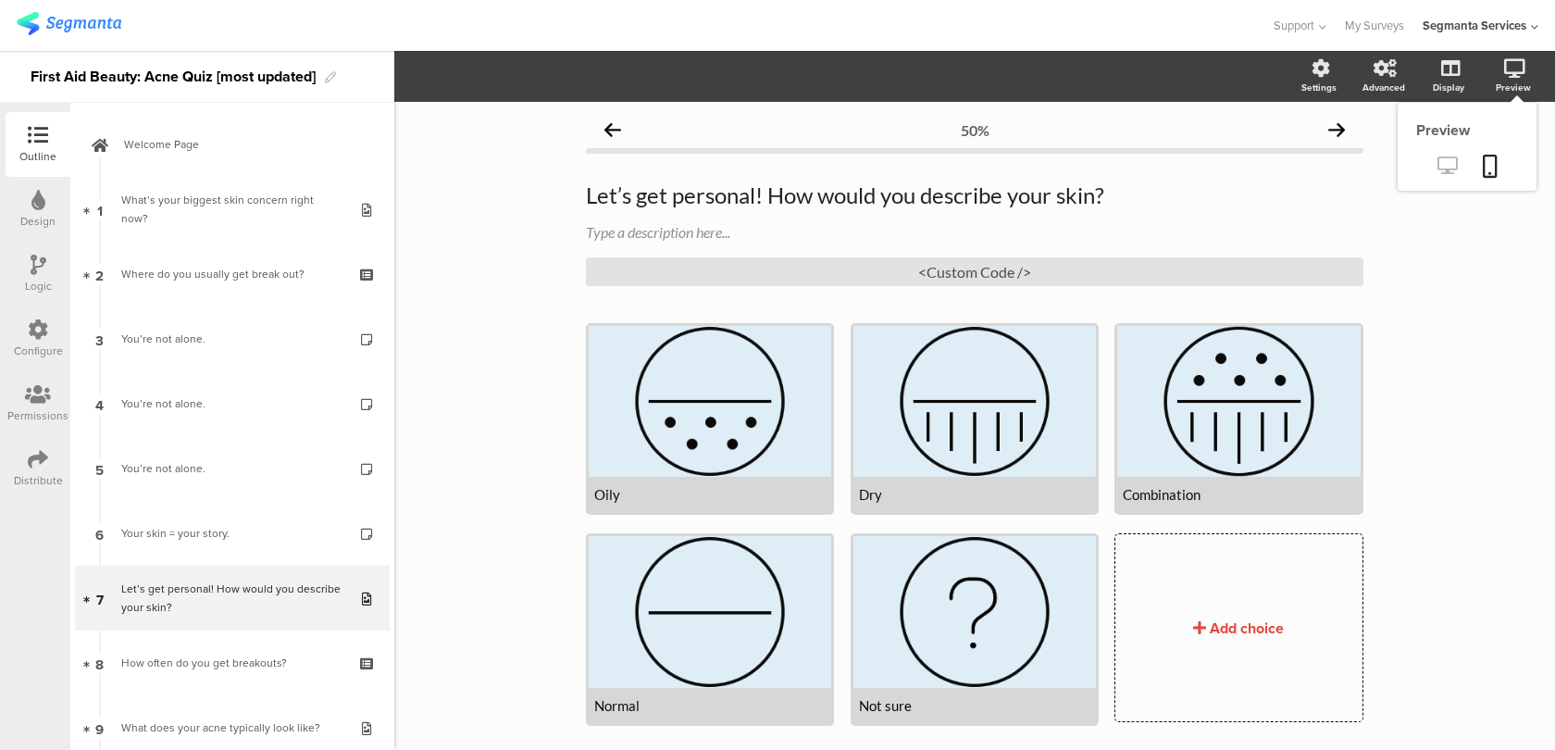
click at [1456, 161] on icon at bounding box center [1447, 165] width 19 height 18
click at [1007, 267] on div "<Custom Code />" at bounding box center [975, 271] width 778 height 29
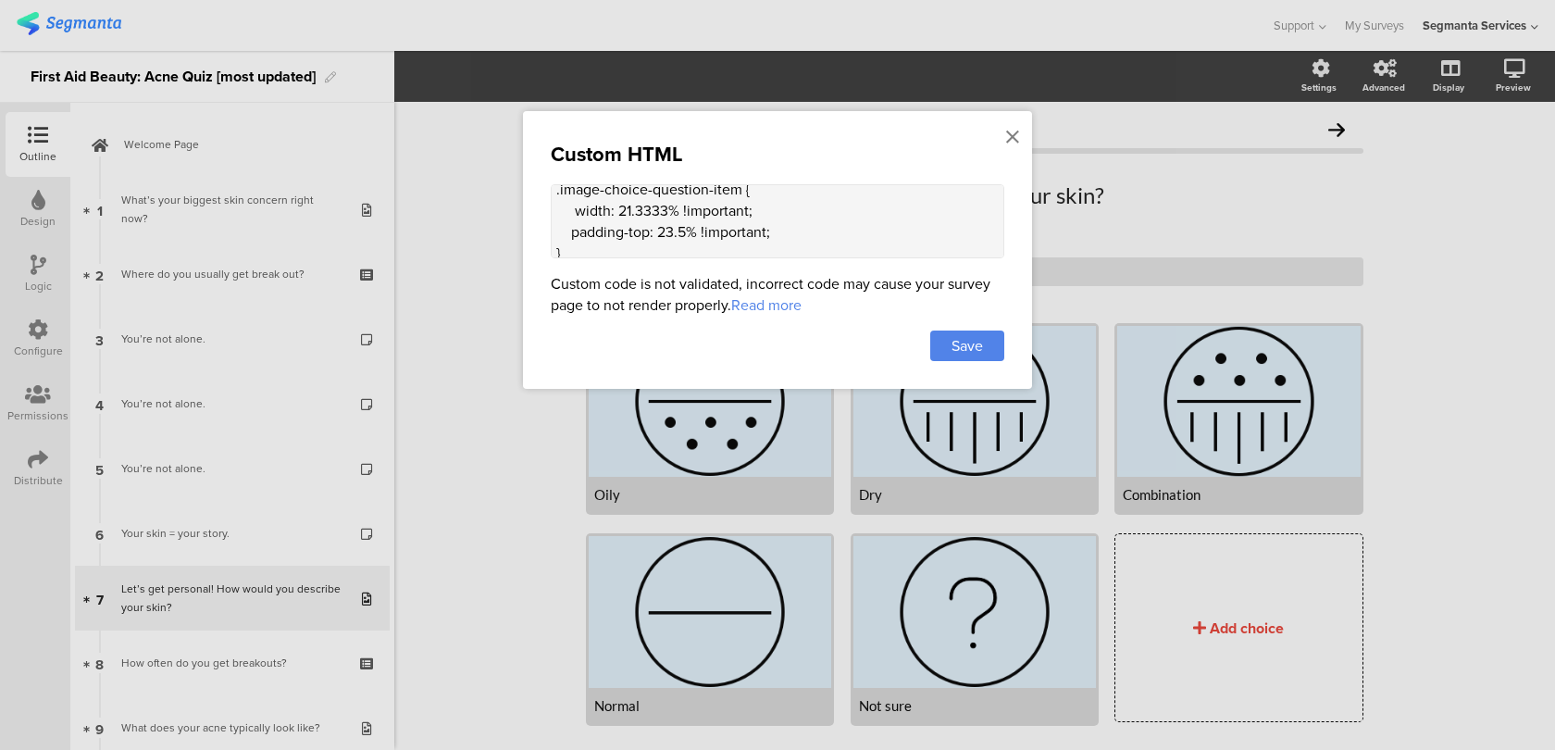
scroll to position [216, 0]
drag, startPoint x: 667, startPoint y: 211, endPoint x: 624, endPoint y: 209, distance: 43.5
click at [622, 209] on textarea "<style> .choice-question-item .choice-image { max-width: 48px !important; heigh…" at bounding box center [778, 221] width 454 height 74
type textarea "<style> .choice-question-item .choice-image { max-width: 48px !important; heigh…"
click at [983, 344] on span "Save" at bounding box center [967, 345] width 31 height 21
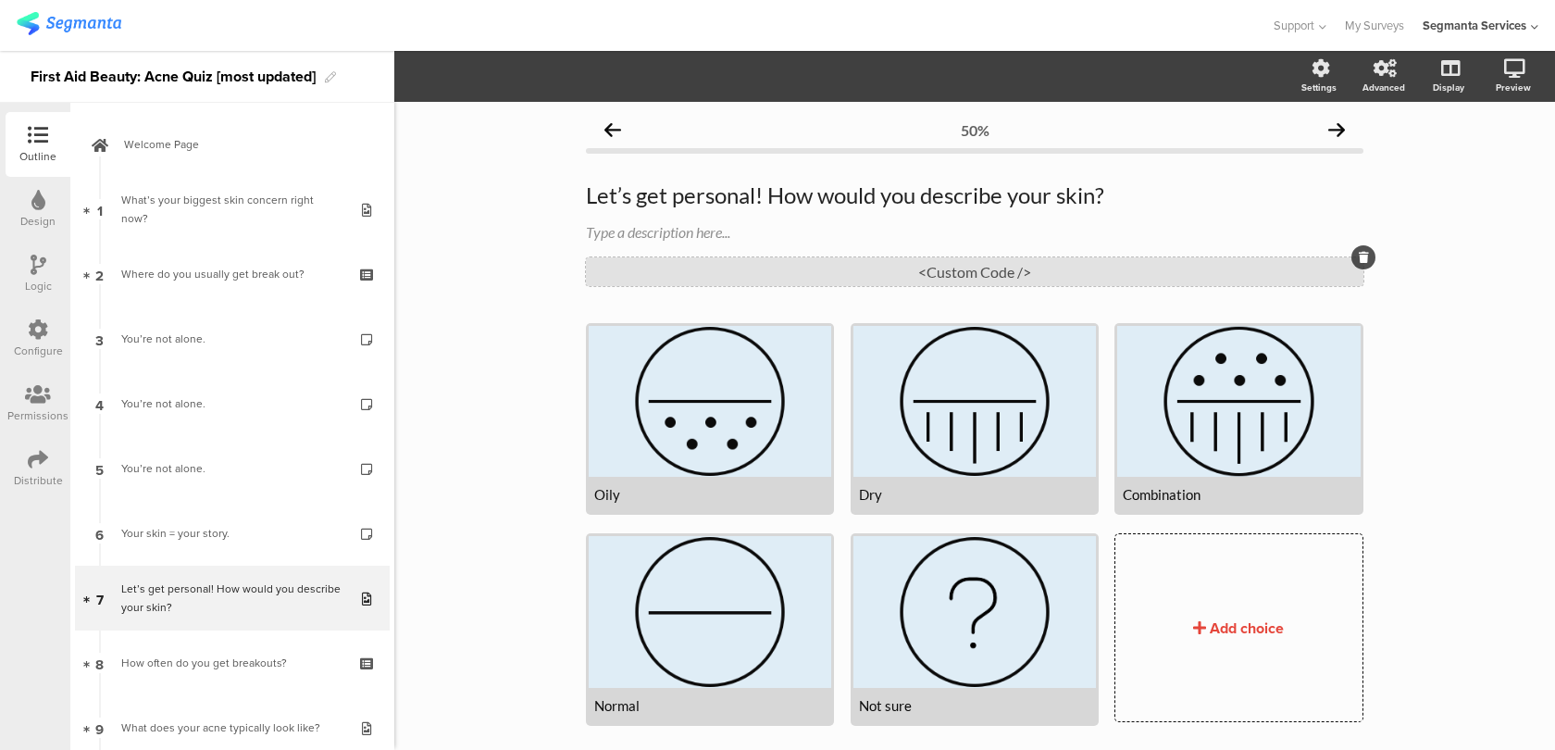
click at [836, 277] on div "<Custom Code />" at bounding box center [975, 271] width 778 height 29
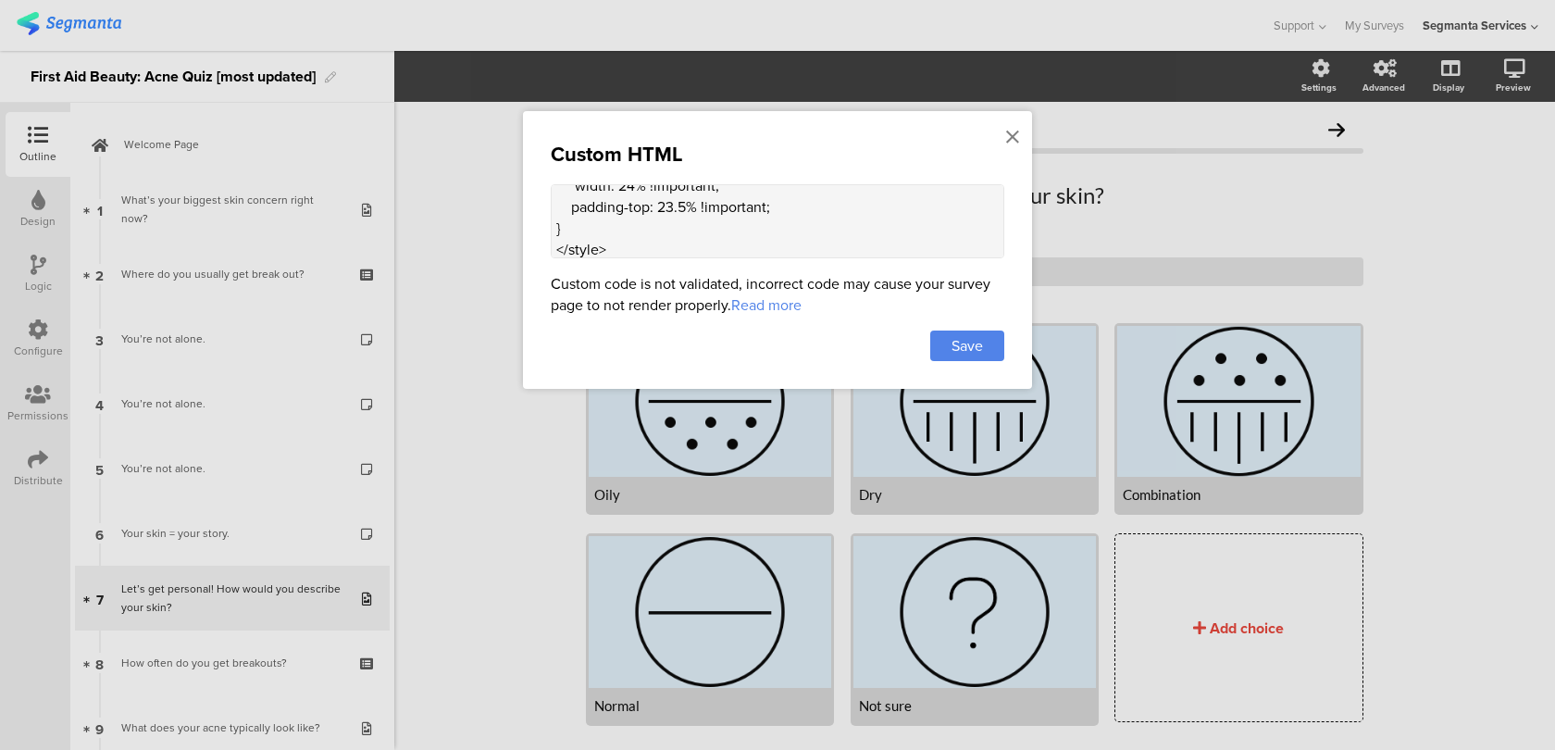
scroll to position [222, 0]
click at [624, 204] on textarea "<style> .choice-question-item .choice-image { max-width: 48px !important; heigh…" at bounding box center [778, 221] width 454 height 74
type textarea "<style> .choice-question-item .choice-image { max-width: 48px !important; heigh…"
click at [997, 333] on div "Save" at bounding box center [967, 345] width 74 height 31
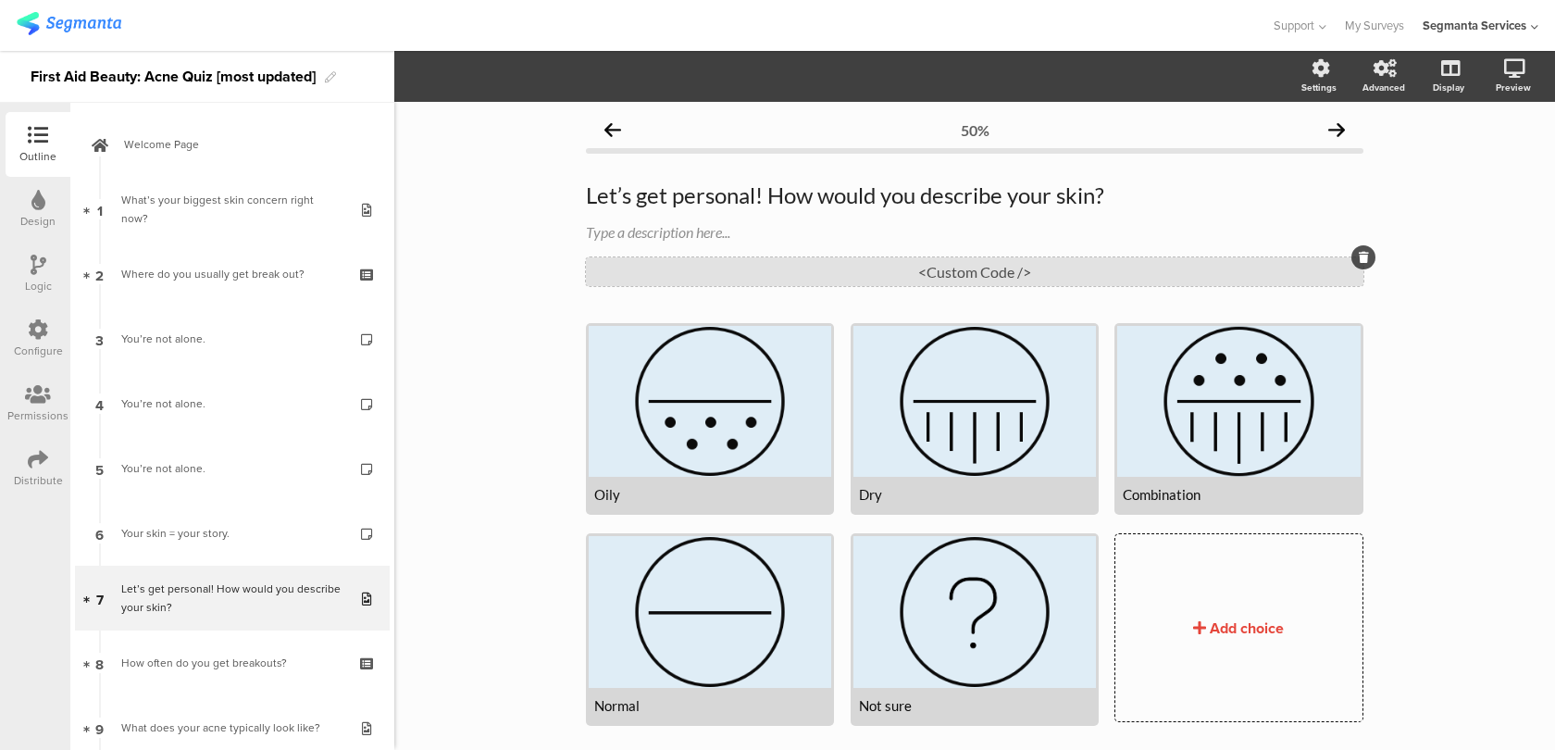
click at [1076, 259] on div "<Custom Code />" at bounding box center [975, 271] width 778 height 29
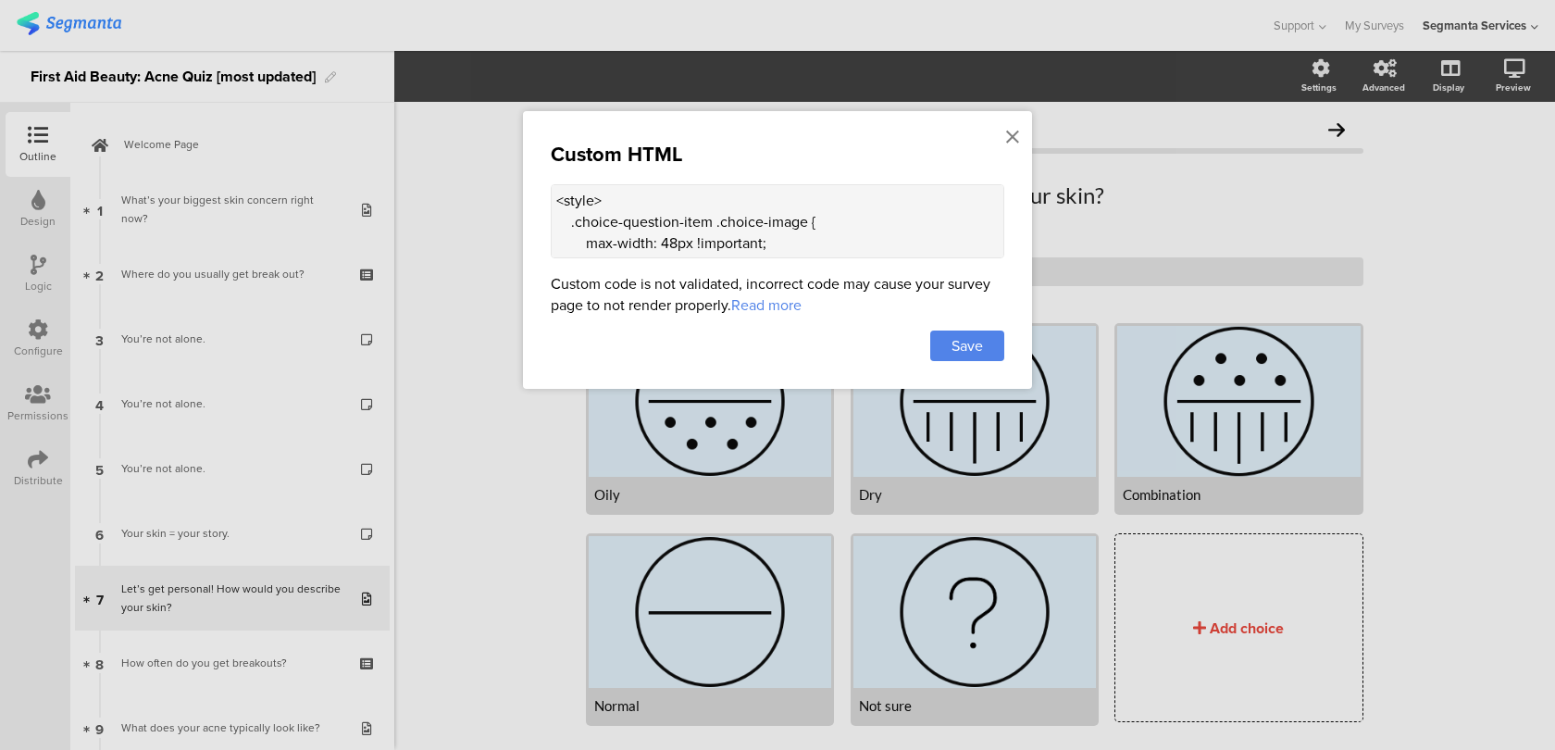
scroll to position [249, 0]
drag, startPoint x: 686, startPoint y: 200, endPoint x: 659, endPoint y: 199, distance: 26.9
click at [659, 199] on textarea "<style> .choice-question-item .choice-image { max-width: 48px !important; heigh…" at bounding box center [778, 221] width 454 height 74
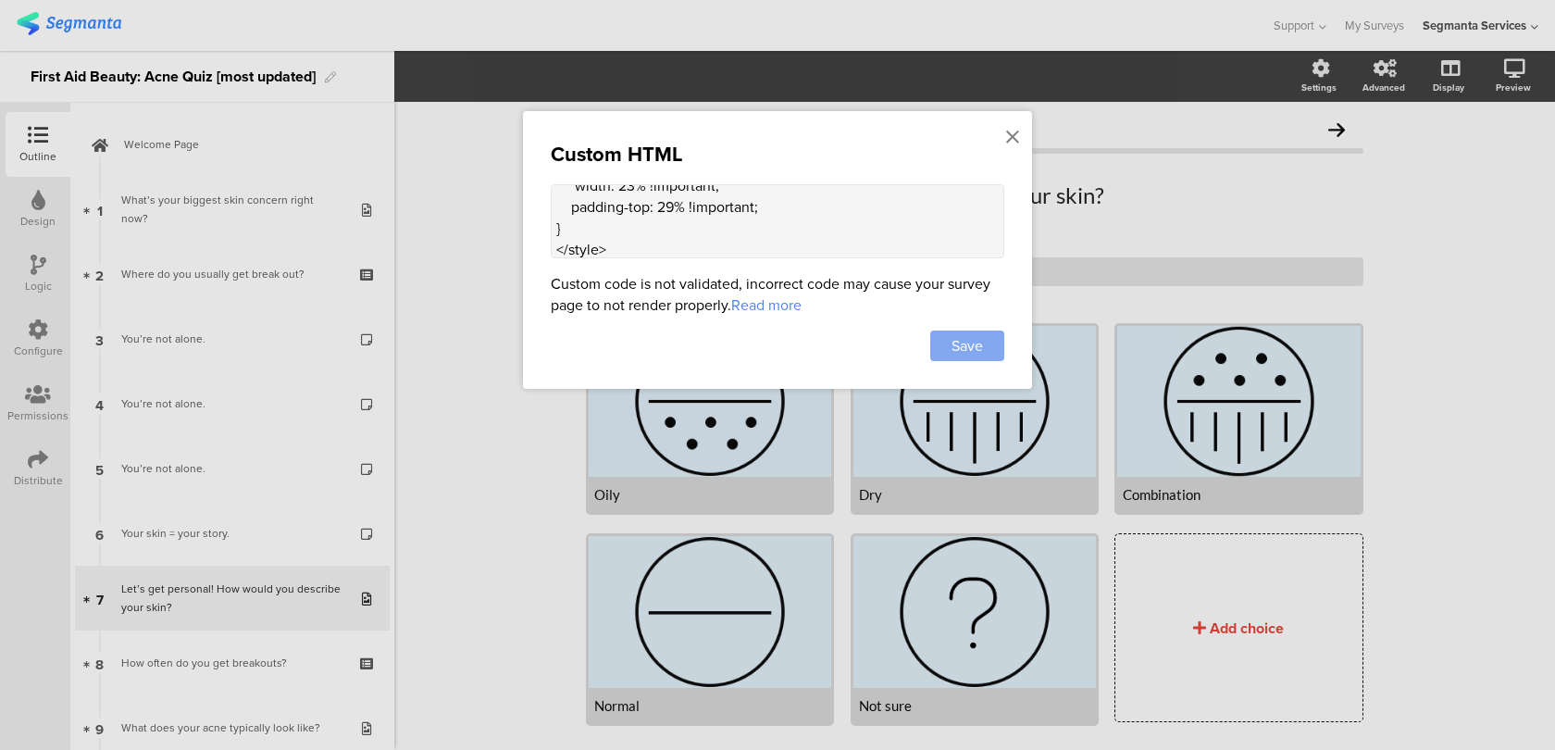
type textarea "<style> .choice-question-item .choice-image { max-width: 48px !important; heigh…"
click at [958, 349] on span "Save" at bounding box center [967, 345] width 31 height 21
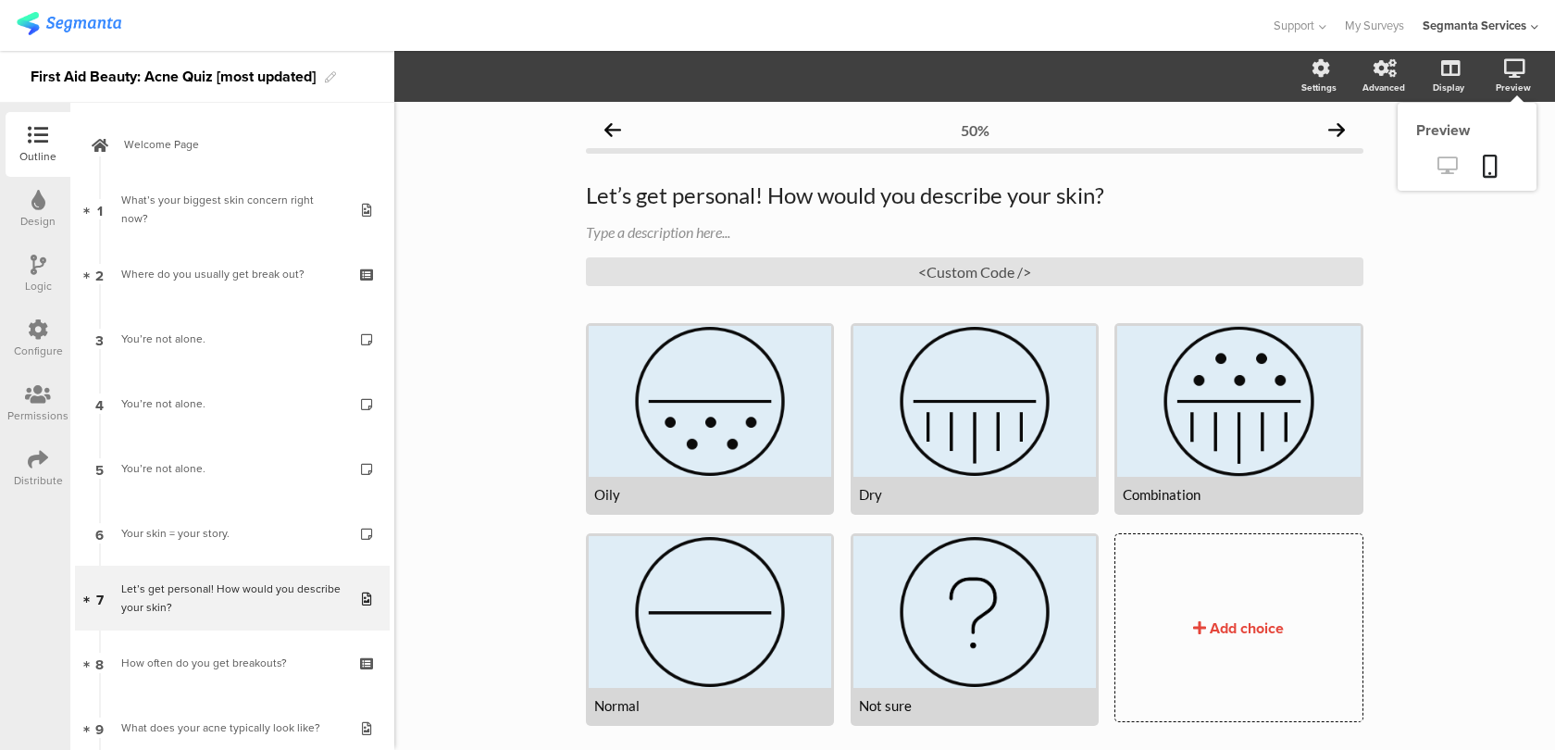
click at [1444, 161] on icon at bounding box center [1447, 165] width 19 height 18
click at [864, 273] on div "<Custom Code />" at bounding box center [975, 271] width 778 height 29
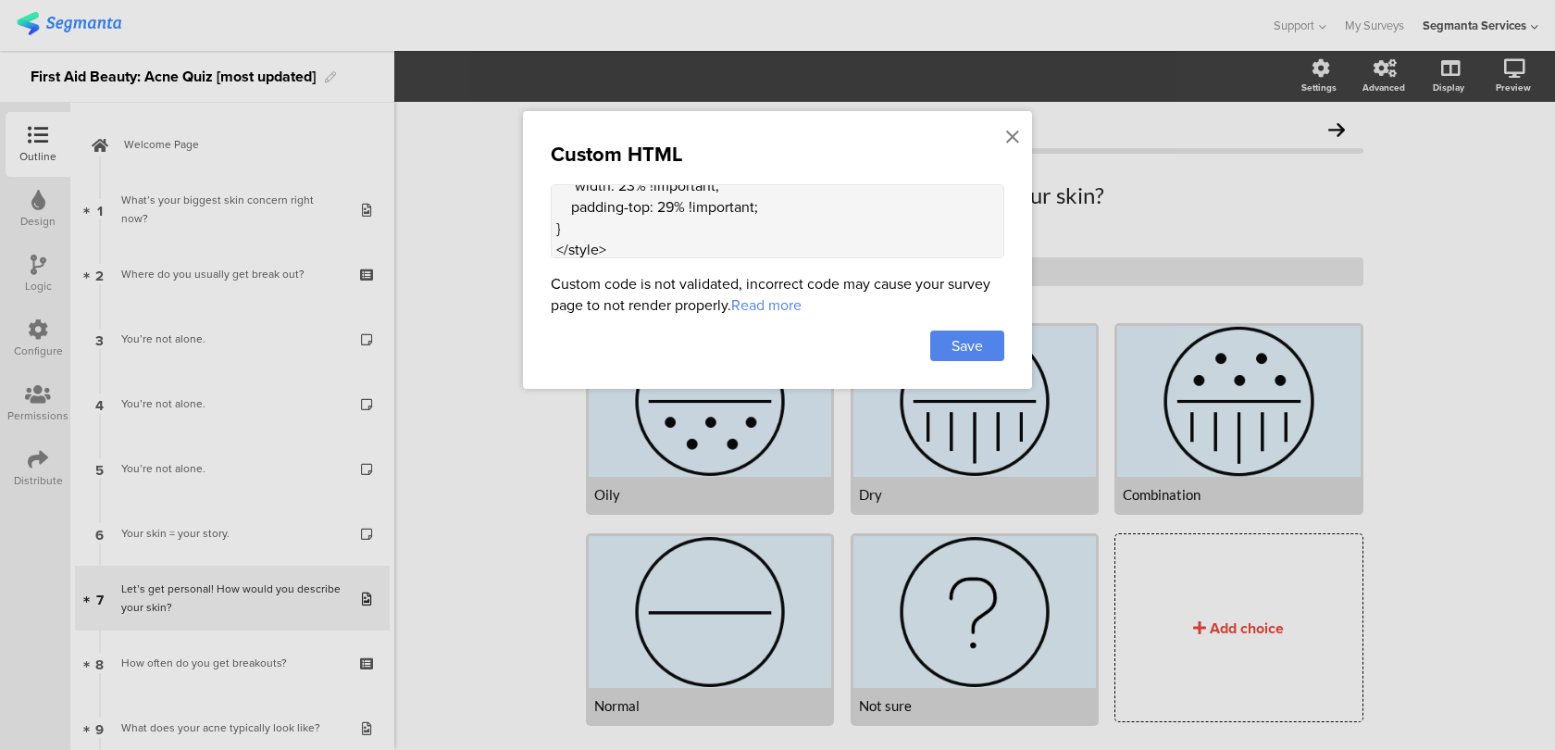
click at [666, 199] on textarea "<style> .choice-question-item .choice-image { max-width: 48px !important; heigh…" at bounding box center [778, 221] width 454 height 74
type textarea "<style> .choice-question-item .choice-image { max-width: 48px !important; heigh…"
click at [962, 355] on div "Save" at bounding box center [967, 345] width 74 height 31
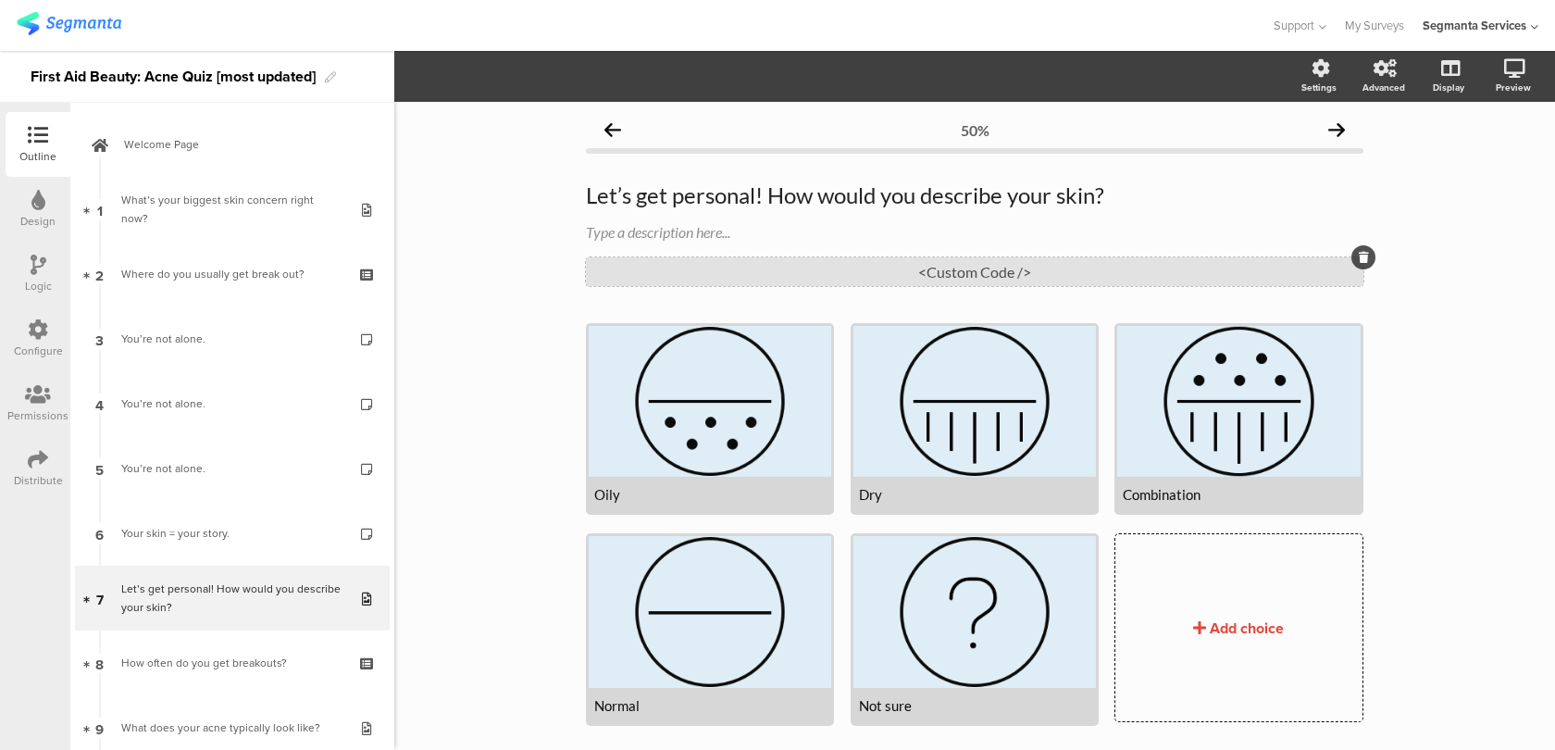
click at [1158, 260] on div "<Custom Code />" at bounding box center [975, 271] width 778 height 29
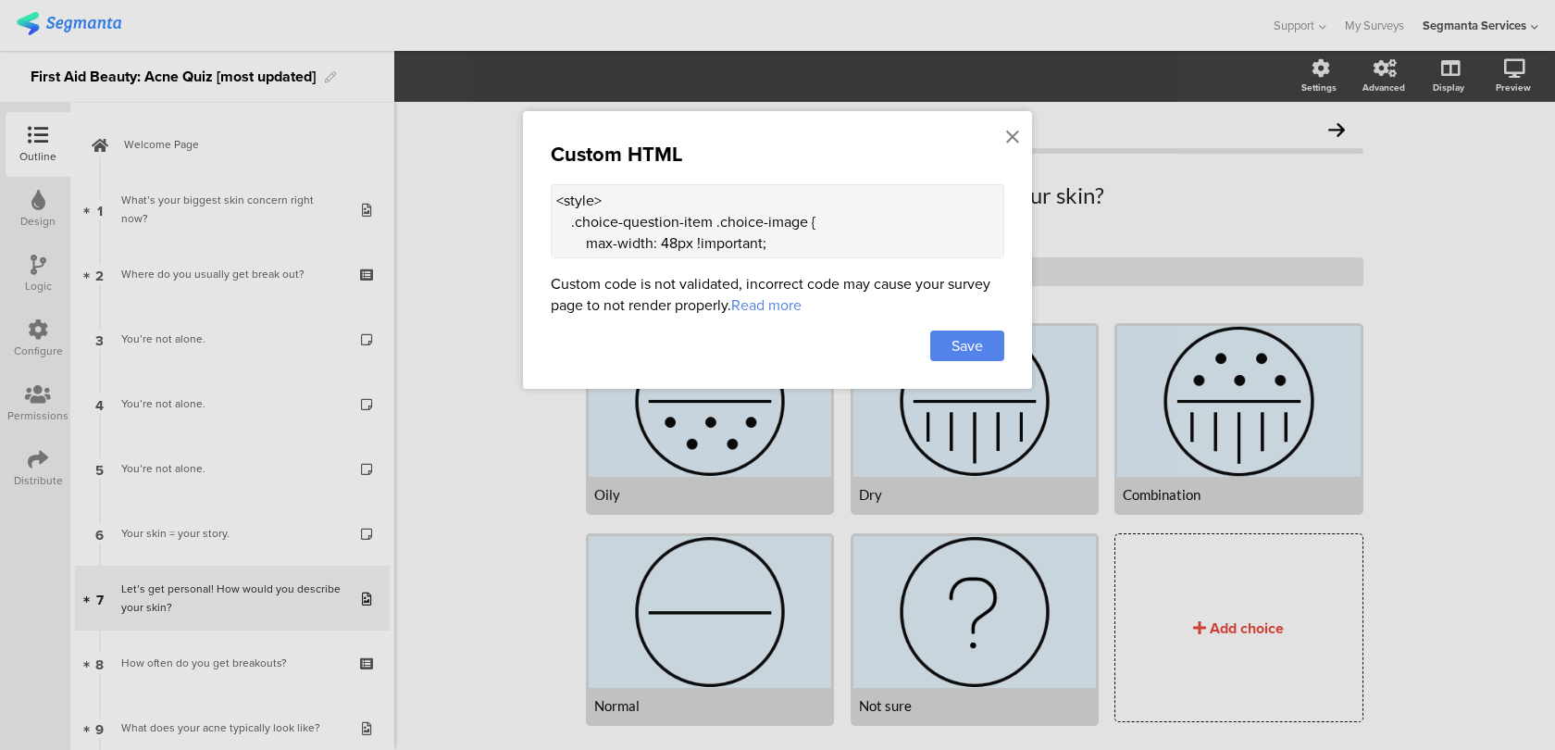
click at [784, 201] on textarea "<style> .choice-question-item .choice-image { max-width: 48px !important; heigh…" at bounding box center [778, 221] width 454 height 74
click at [1015, 135] on icon at bounding box center [1012, 137] width 13 height 20
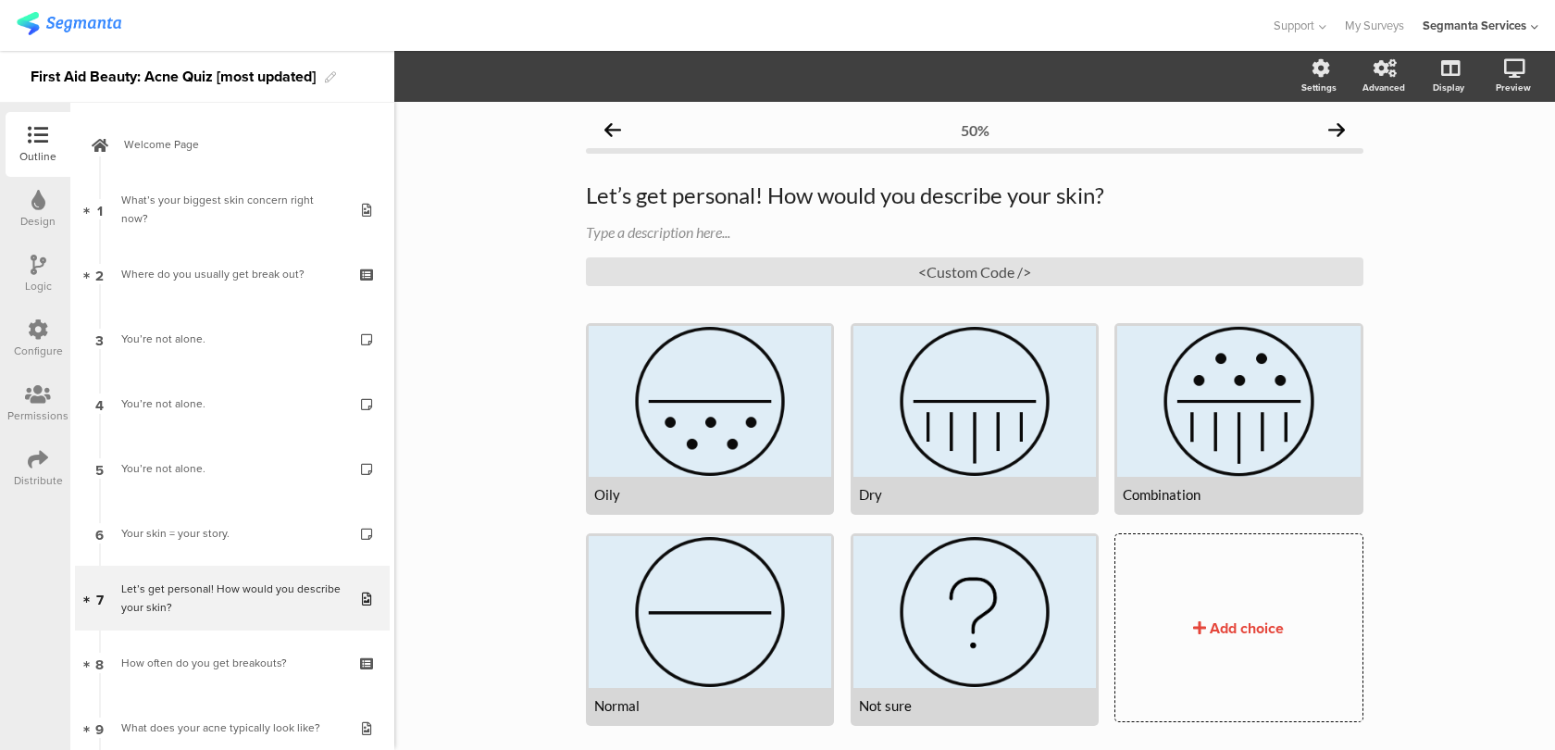
click at [55, 31] on img at bounding box center [69, 23] width 105 height 23
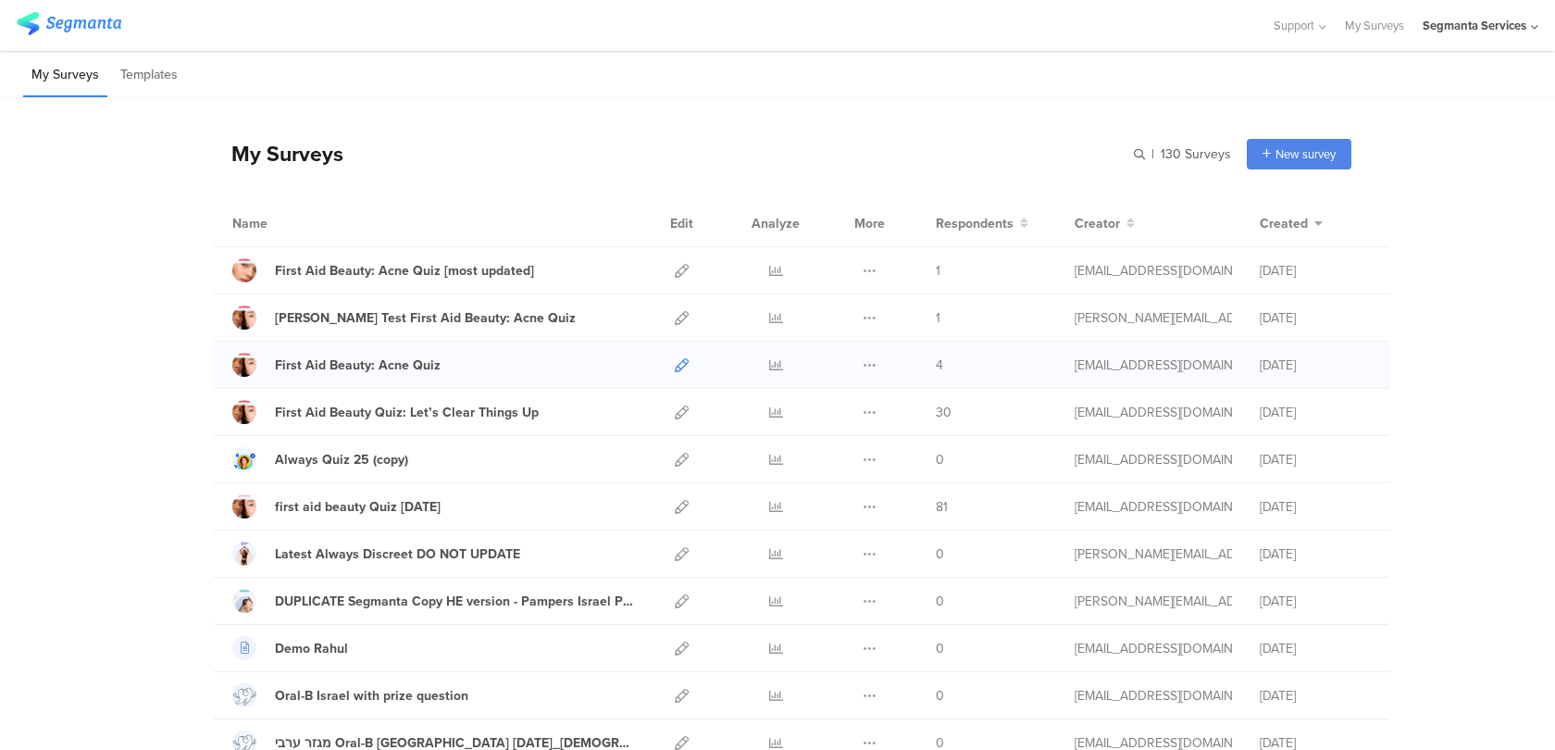
click at [684, 361] on icon at bounding box center [682, 365] width 14 height 14
click at [874, 269] on icon at bounding box center [870, 271] width 14 height 14
click at [841, 391] on button "Delete" at bounding box center [833, 383] width 102 height 33
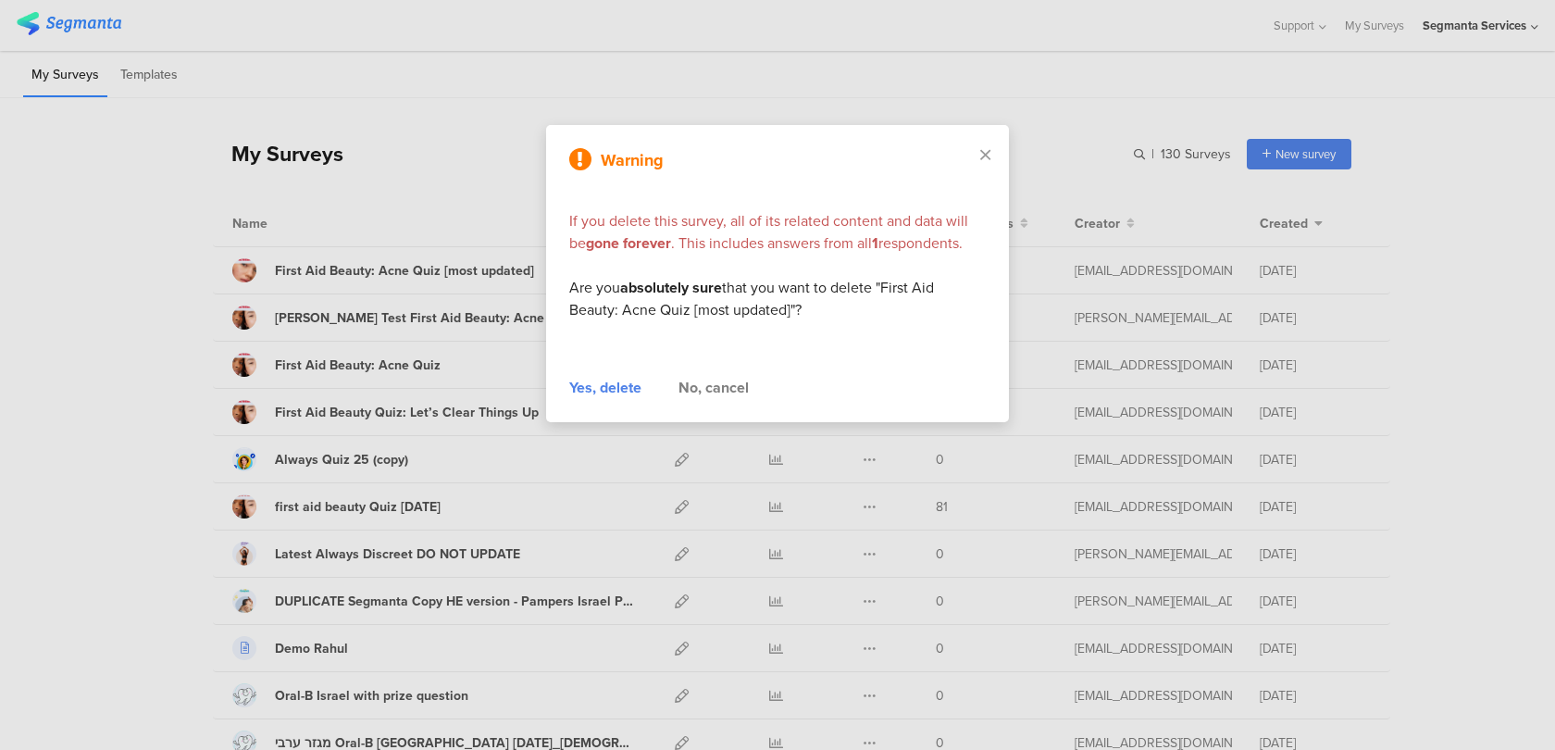
click at [602, 389] on div "Yes, delete" at bounding box center [605, 388] width 72 height 22
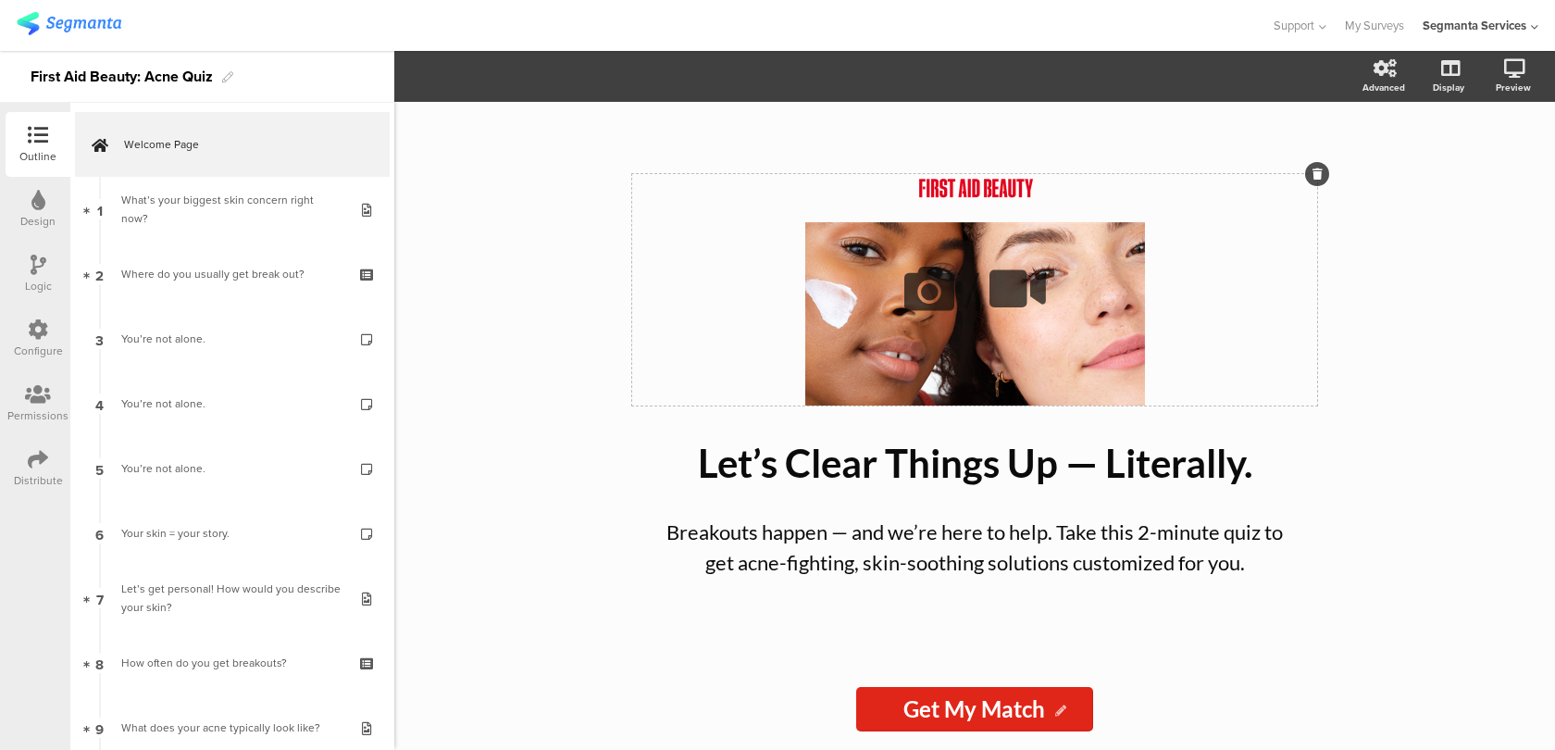
click at [915, 295] on icon at bounding box center [929, 288] width 63 height 63
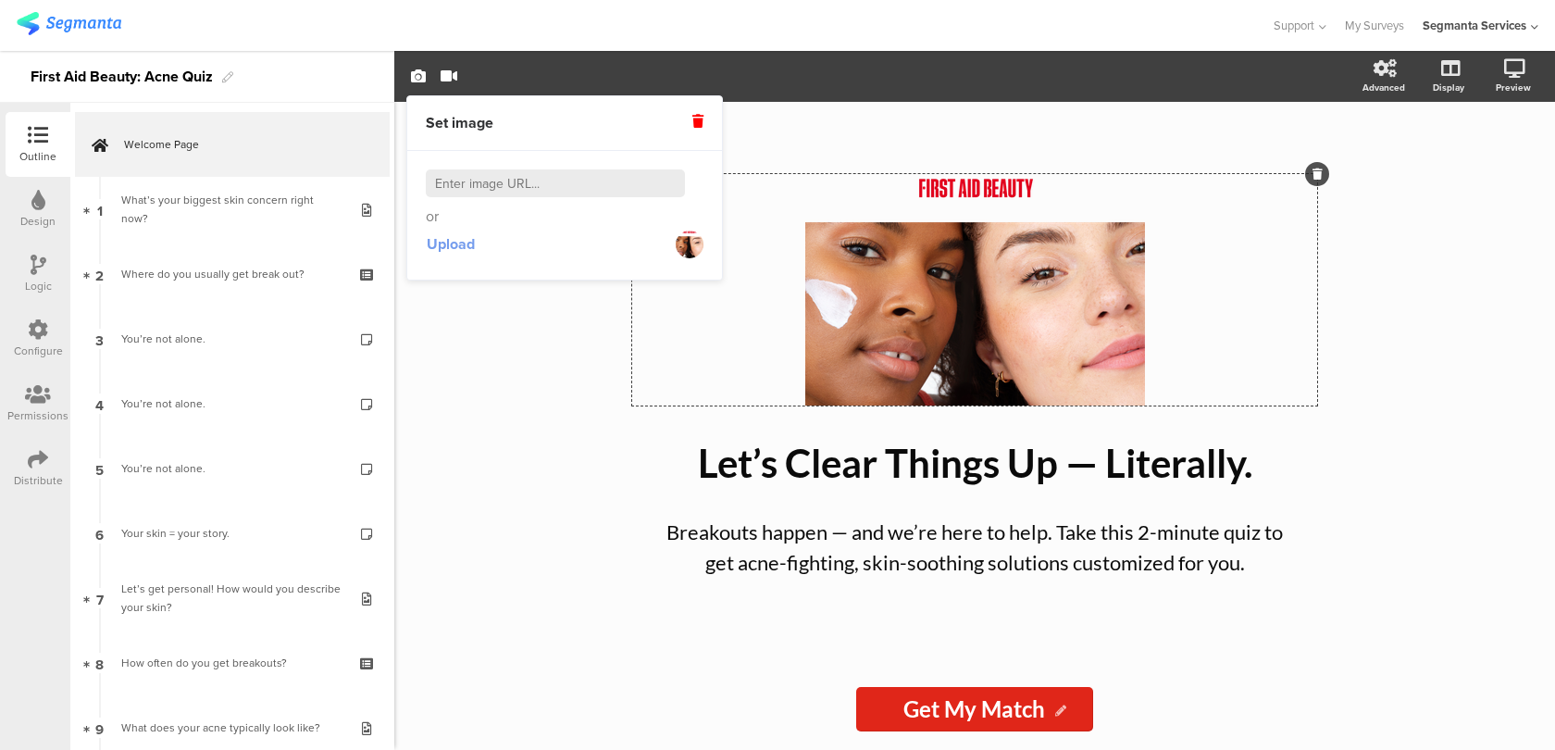
click at [440, 241] on span "Upload" at bounding box center [451, 243] width 48 height 21
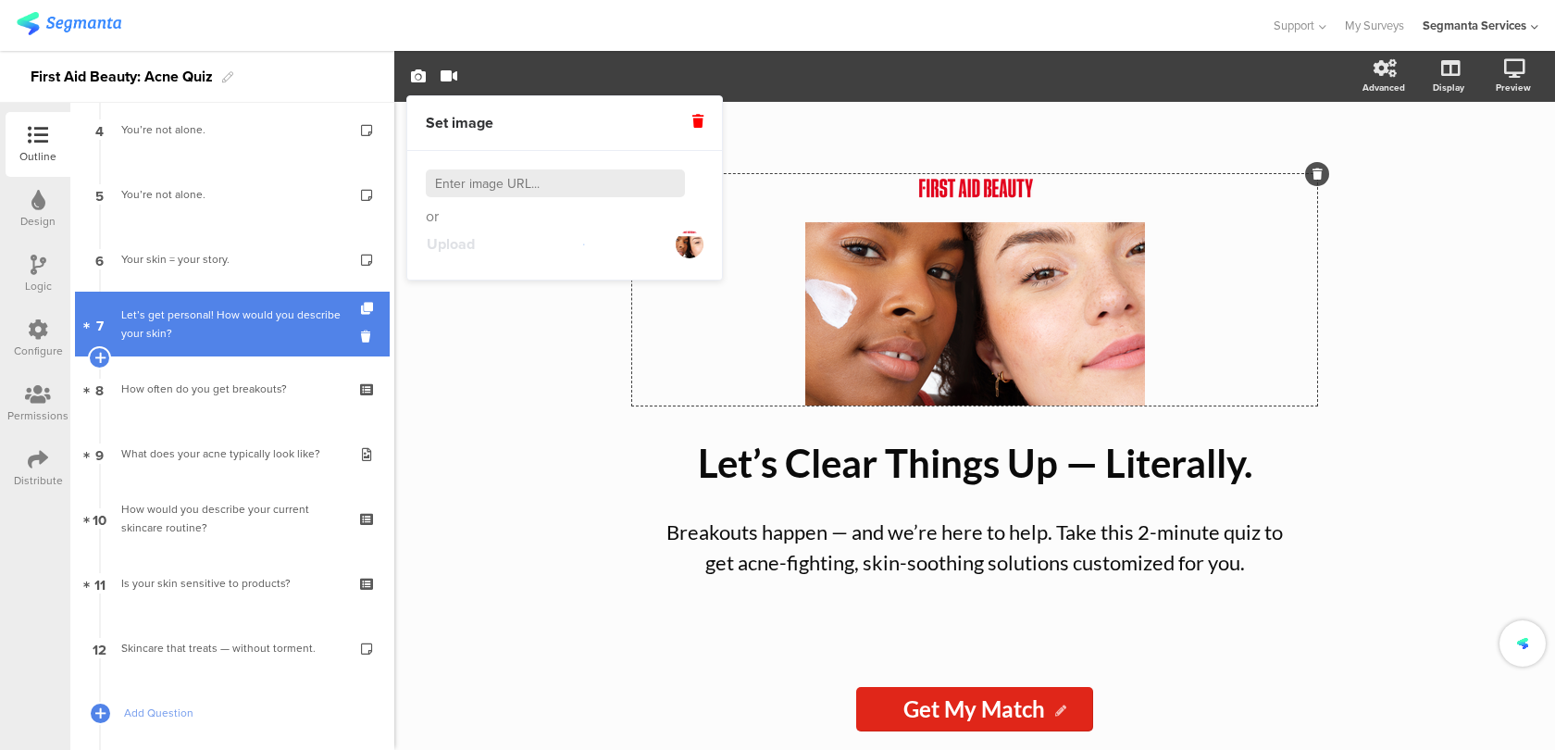
scroll to position [302, 0]
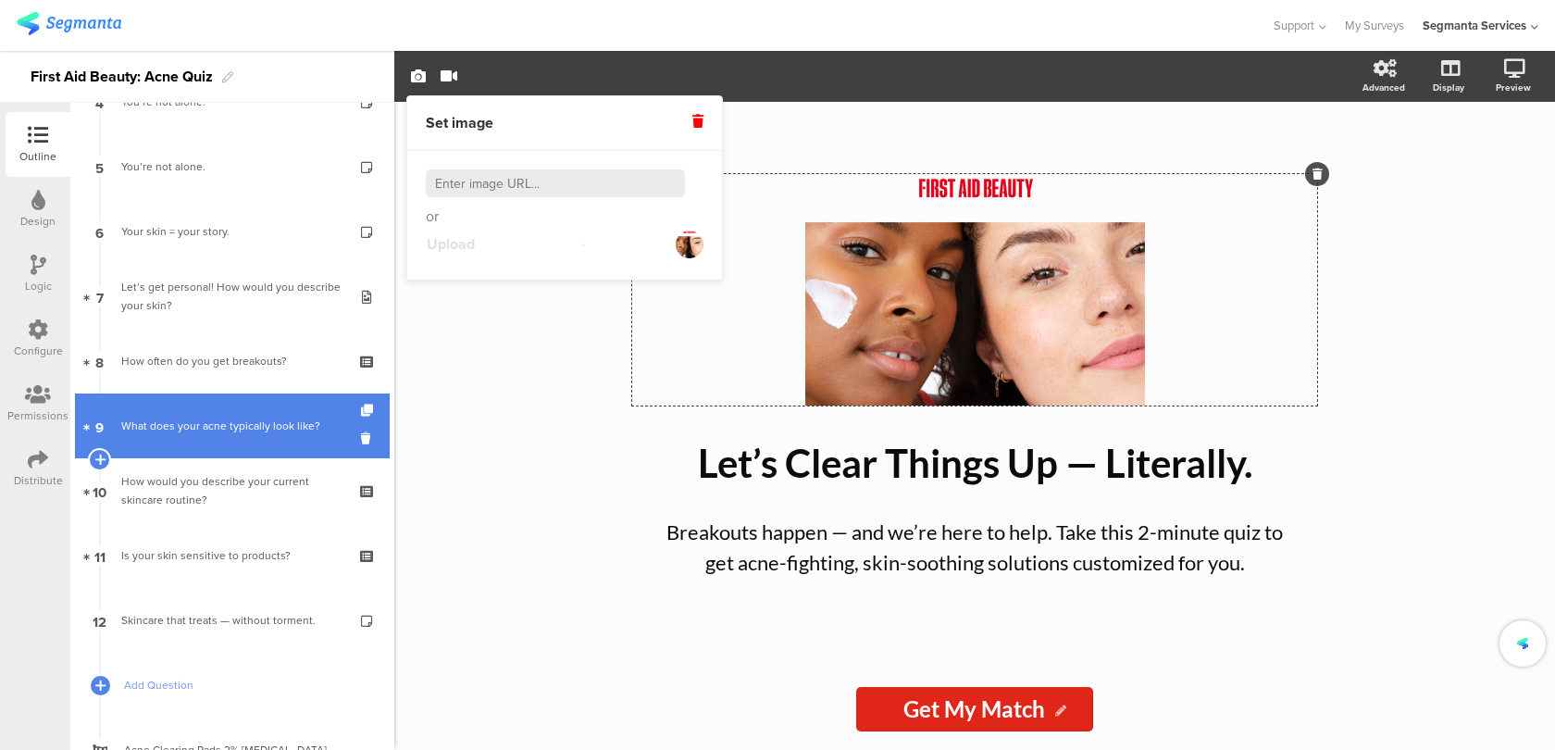
click at [296, 449] on link "9 What does your acne typically look like?" at bounding box center [232, 425] width 315 height 65
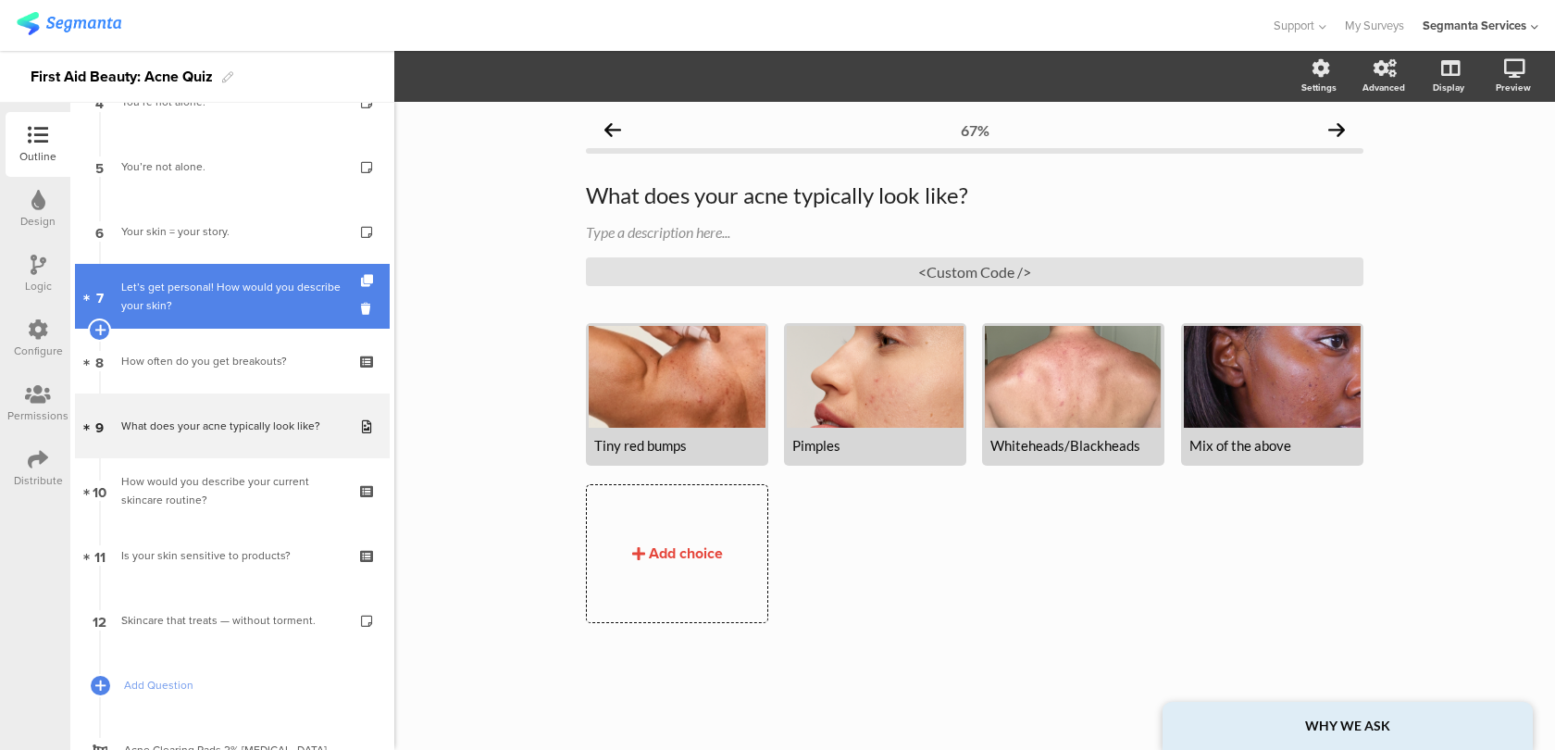
click at [292, 305] on div "Let’s get personal! How would you describe your skin?" at bounding box center [231, 296] width 221 height 37
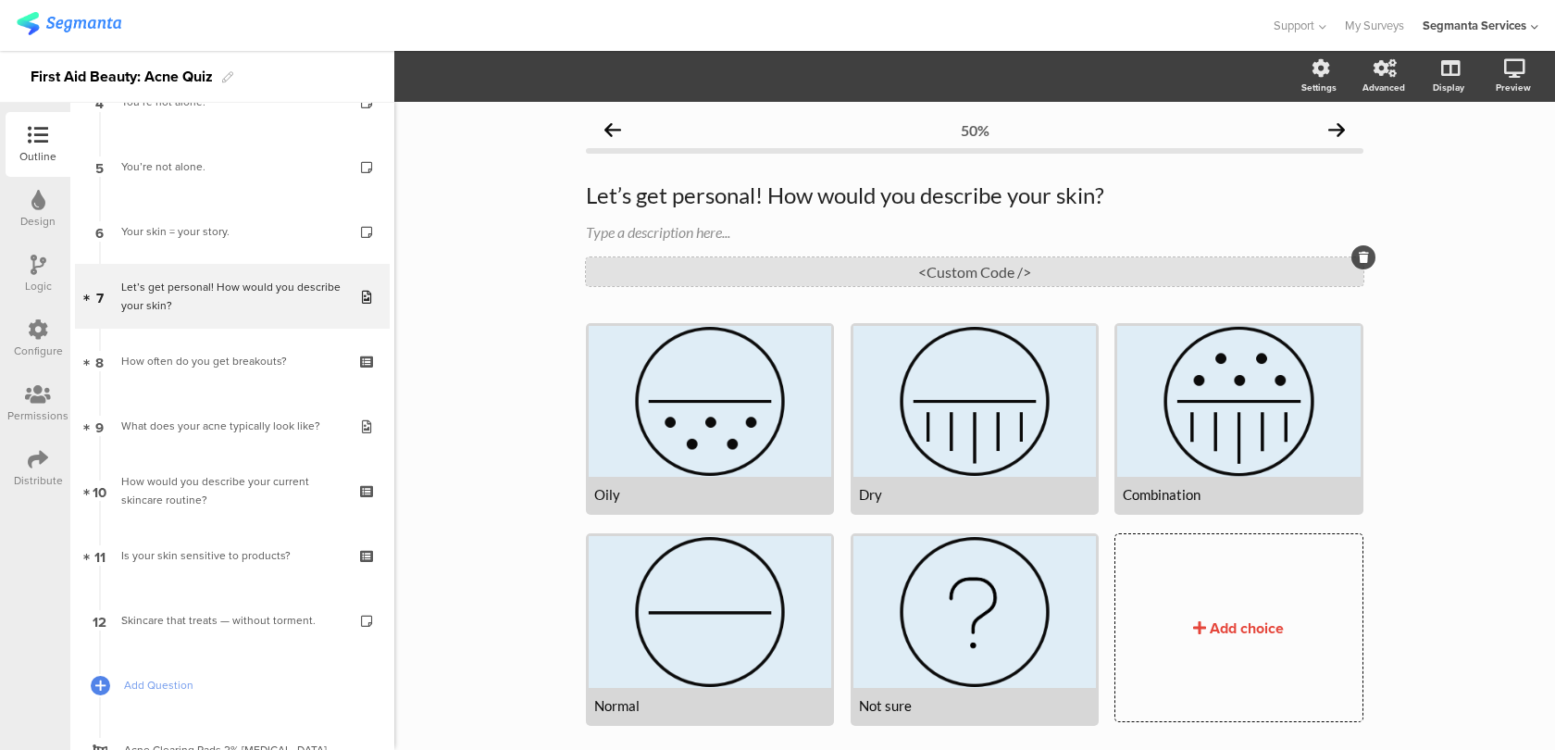
click at [777, 275] on div "<Custom Code />" at bounding box center [975, 271] width 778 height 29
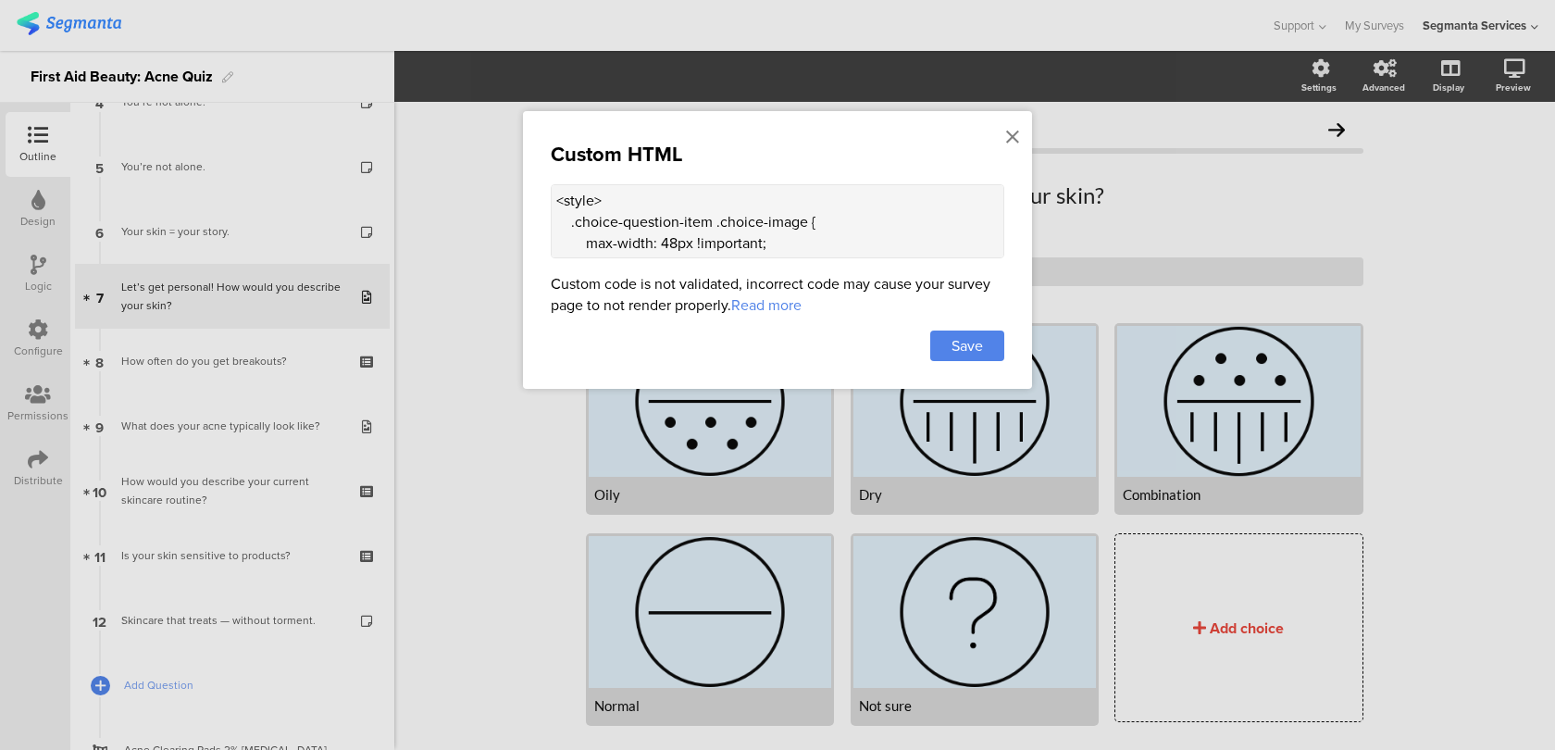
click at [759, 212] on textarea "<style> .choice-question-item .choice-image { max-width: 48px !important; heigh…" at bounding box center [778, 221] width 454 height 74
paste textarea ".image-choice-question-item { width: 23% !important; padding-top: 28.5% !import…"
type textarea "<style> .choice-question-item .choice-image { max-width: 48px !important; heigh…"
click at [985, 356] on div "Save" at bounding box center [967, 345] width 74 height 31
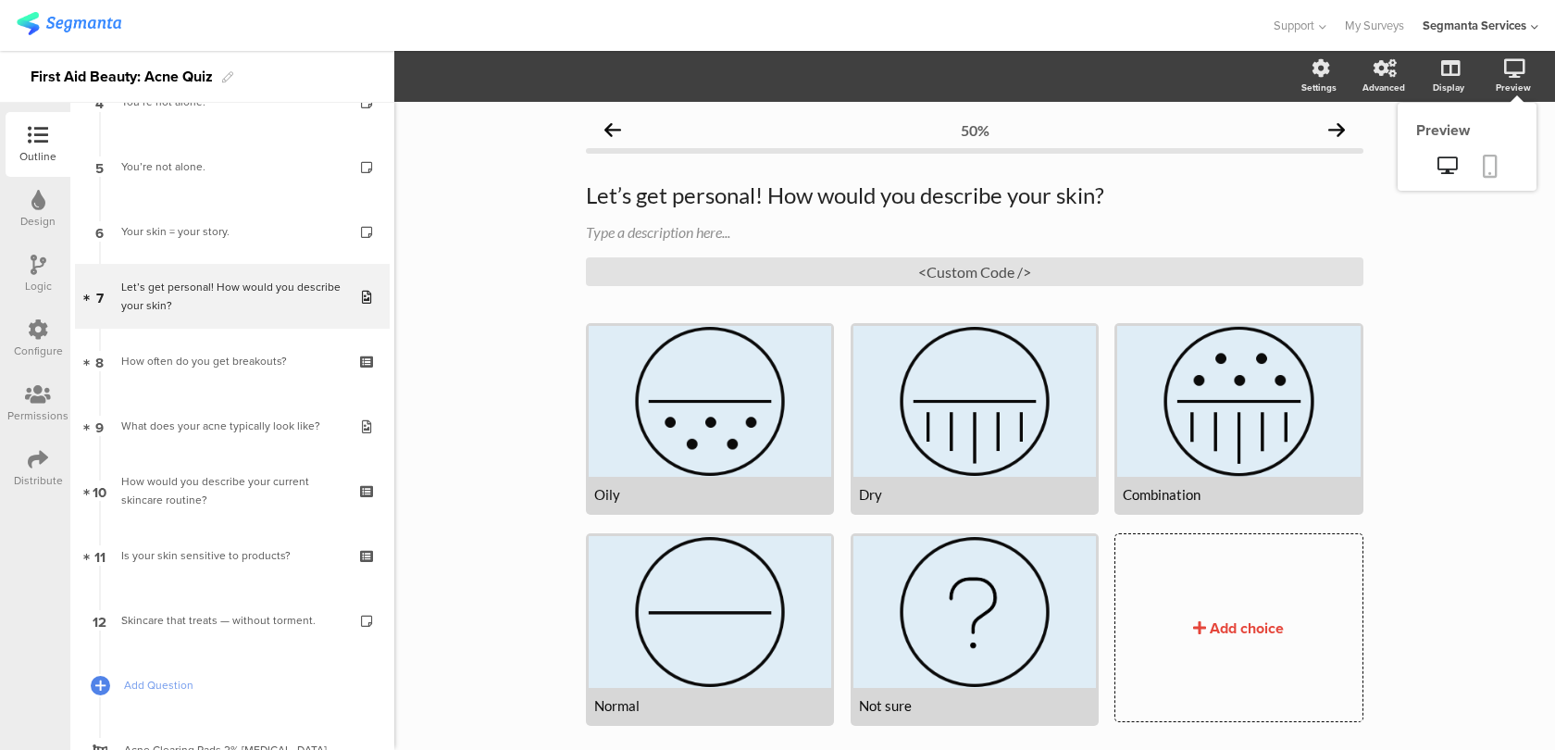
click at [1494, 156] on icon at bounding box center [1490, 166] width 15 height 23
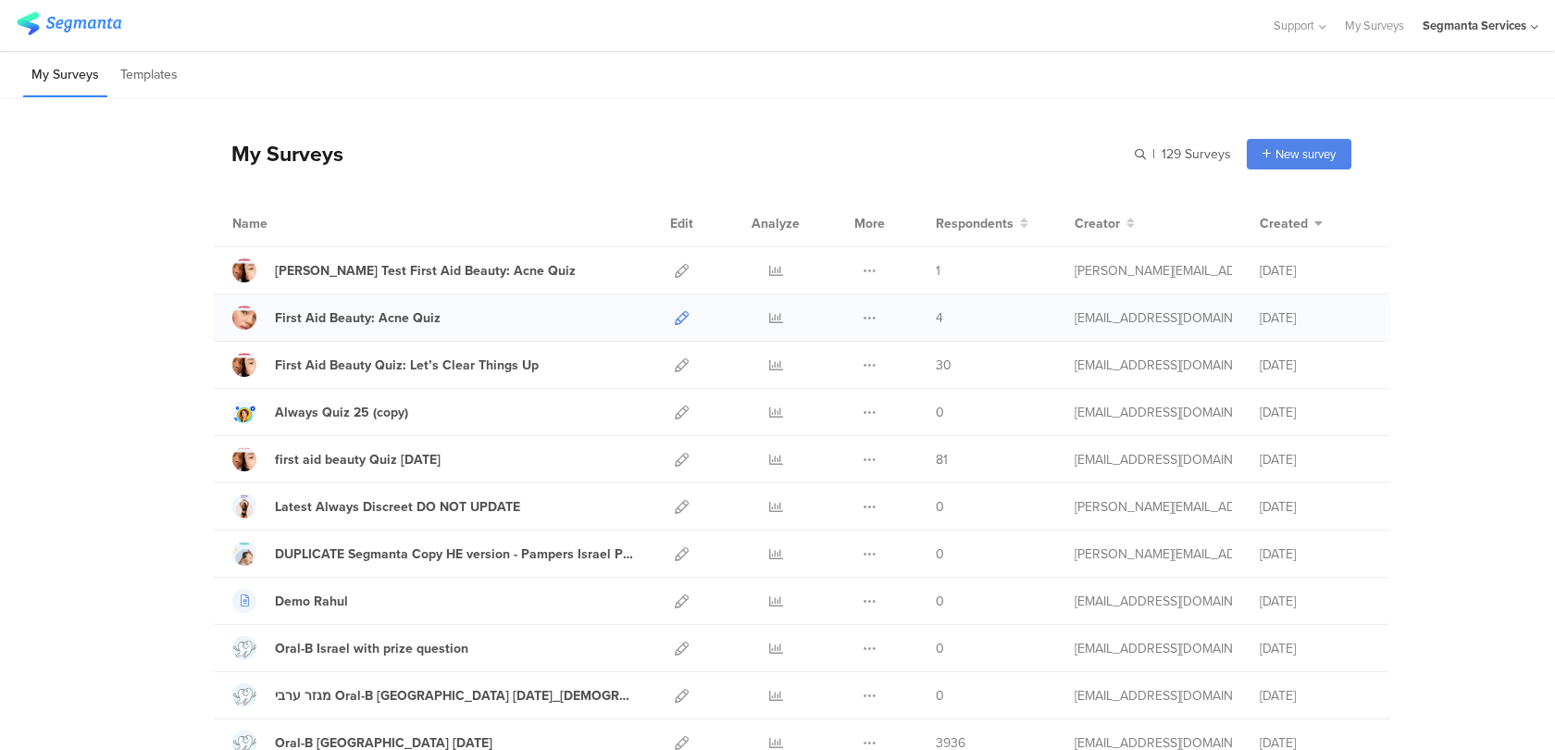
click at [685, 317] on icon at bounding box center [682, 318] width 14 height 14
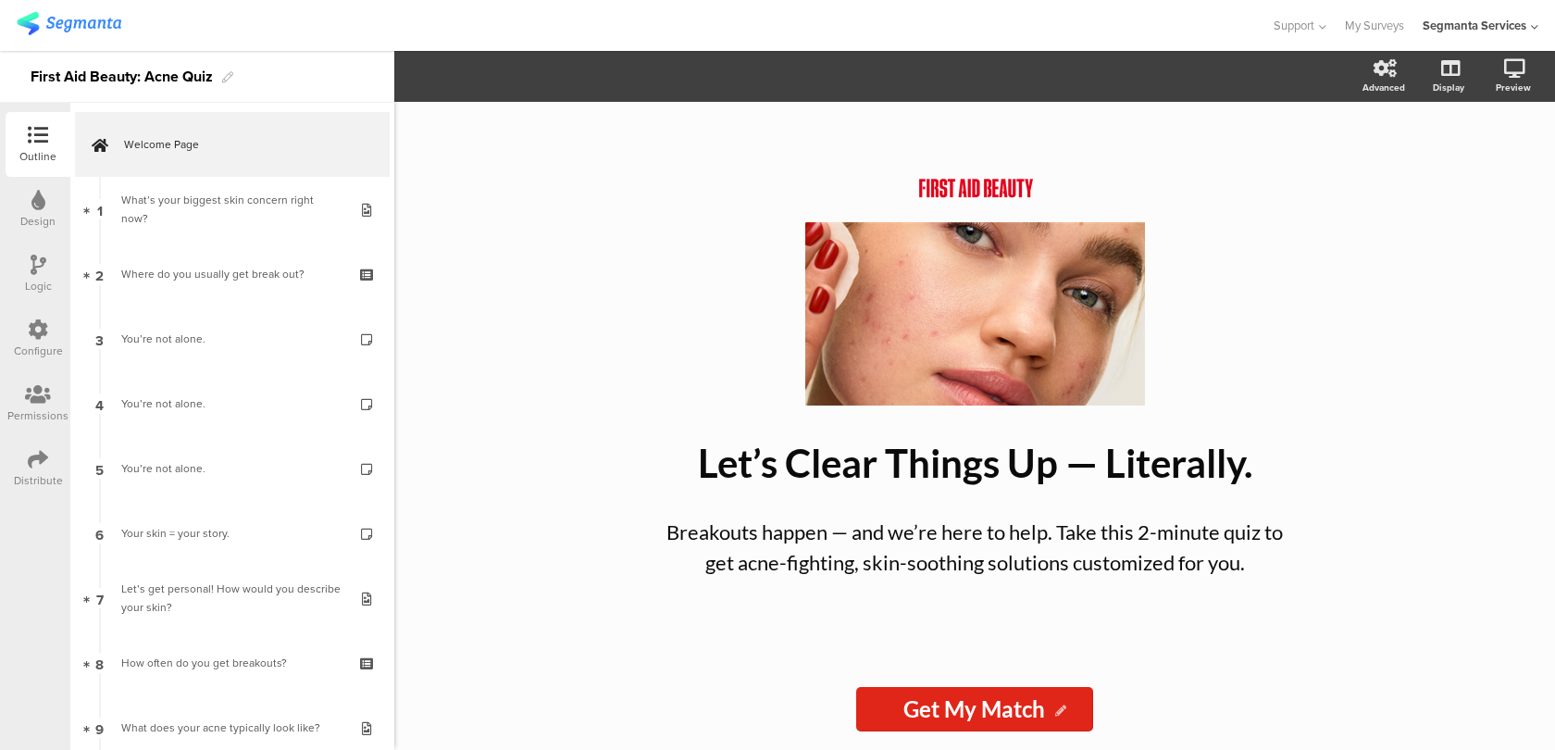
click at [1429, 200] on div "/ Let’s Clear Things Up — Literally. Let’s Clear Things Up — Literally. Breakou…" at bounding box center [974, 426] width 1161 height 648
click at [1442, 167] on icon at bounding box center [1447, 165] width 19 height 18
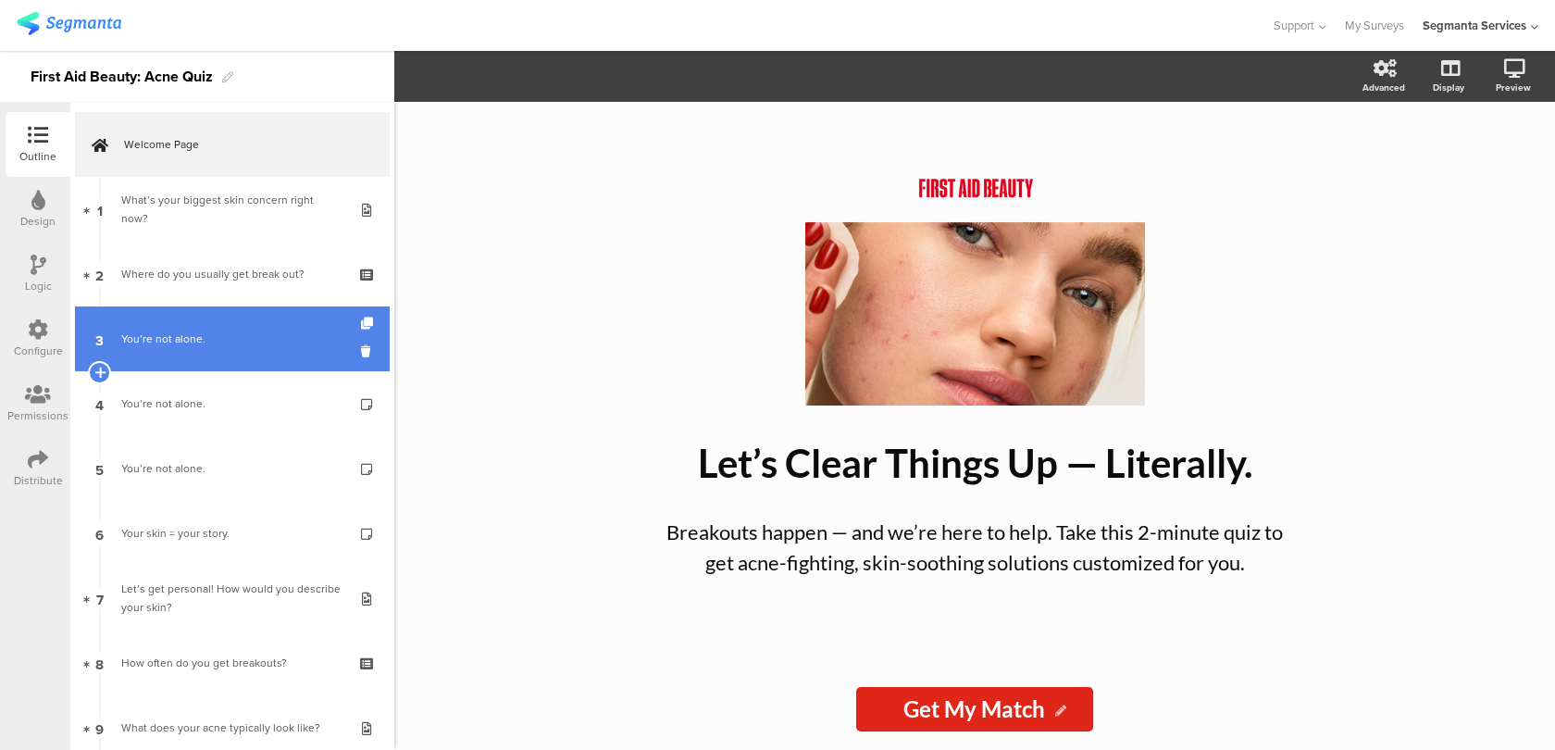
click at [350, 346] on link "3 You’re not alone." at bounding box center [232, 338] width 315 height 65
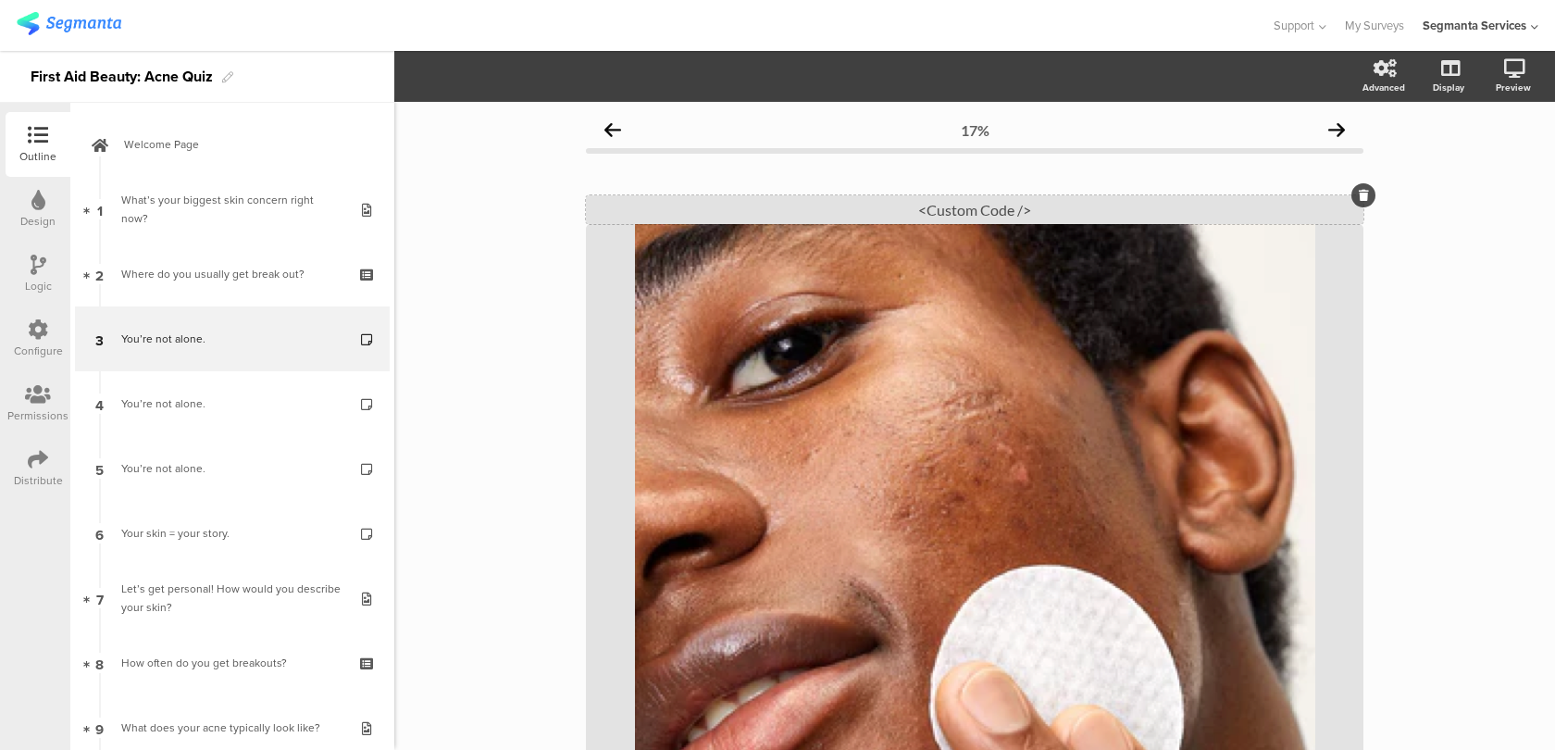
click at [892, 211] on div "<Custom Code />" at bounding box center [975, 209] width 778 height 29
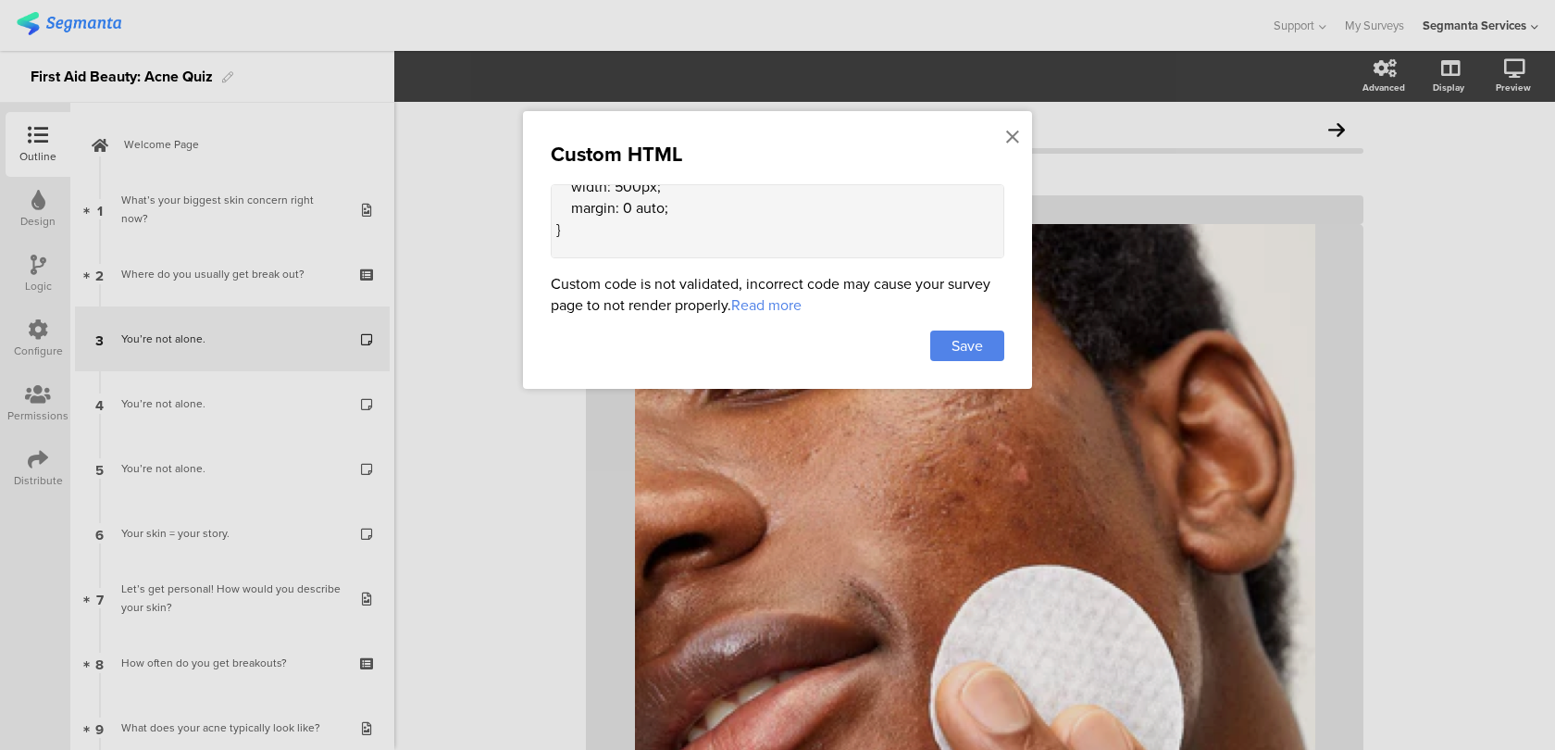
click at [629, 215] on textarea "<style> .animated-router-view { /* background: #ebebea !important; */ } .questi…" at bounding box center [778, 221] width 454 height 74
paste textarea ".question-header .header-media .cover-media-container .cover-image"
click at [572, 229] on textarea at bounding box center [778, 221] width 454 height 74
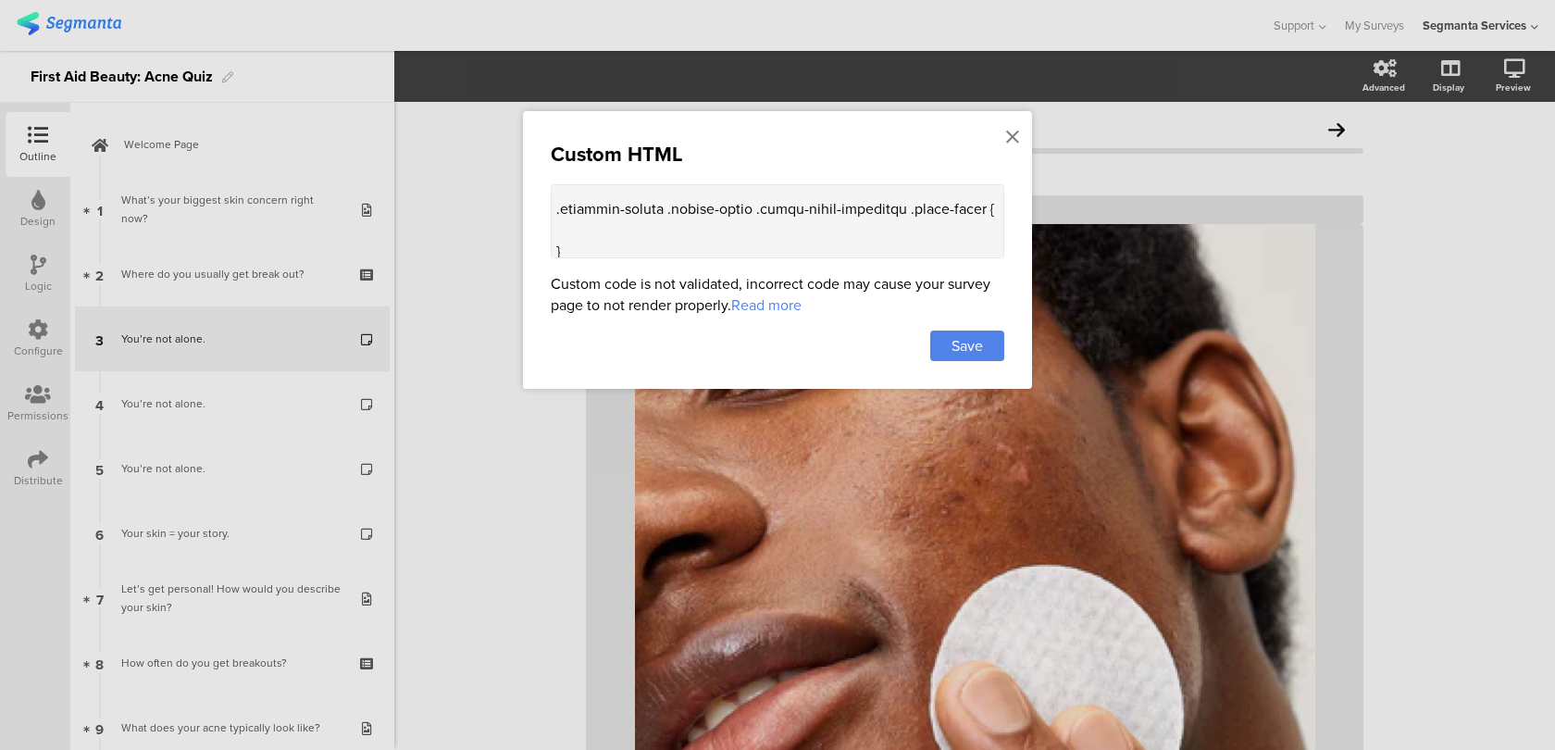
paste textarea "max-width: 400px !important;"
click at [583, 217] on textarea at bounding box center [778, 221] width 454 height 74
paste textarea ".question-header .extra-text[data-v-e5dba86e] { width: 400px !important;"
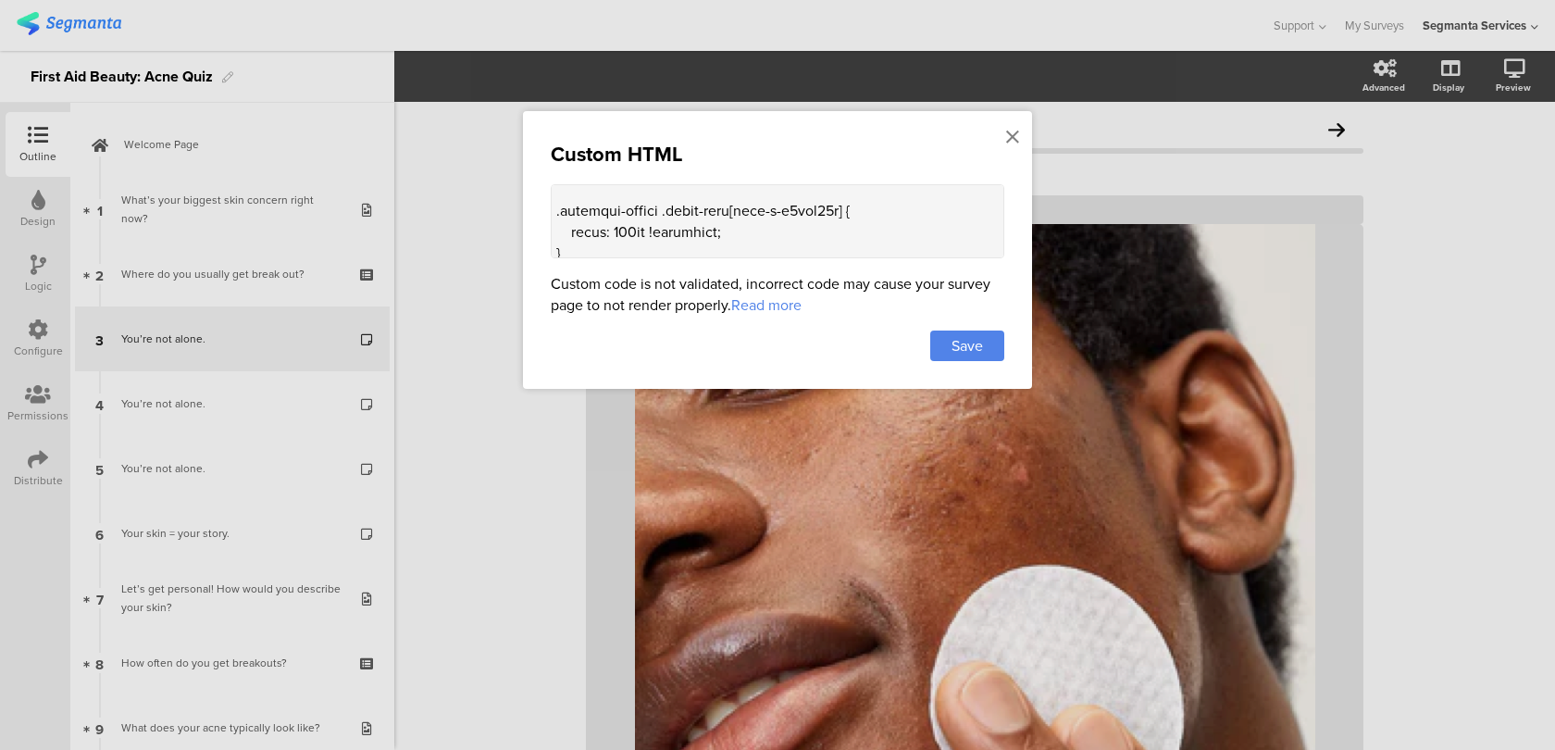
drag, startPoint x: 853, startPoint y: 201, endPoint x: 747, endPoint y: 198, distance: 105.6
click at [747, 198] on textarea at bounding box center [778, 221] width 454 height 74
click at [718, 245] on textarea at bounding box center [778, 221] width 454 height 74
paste textarea ".question-header .main-text[data-v-e5dba86e] { width: 320px !important;"
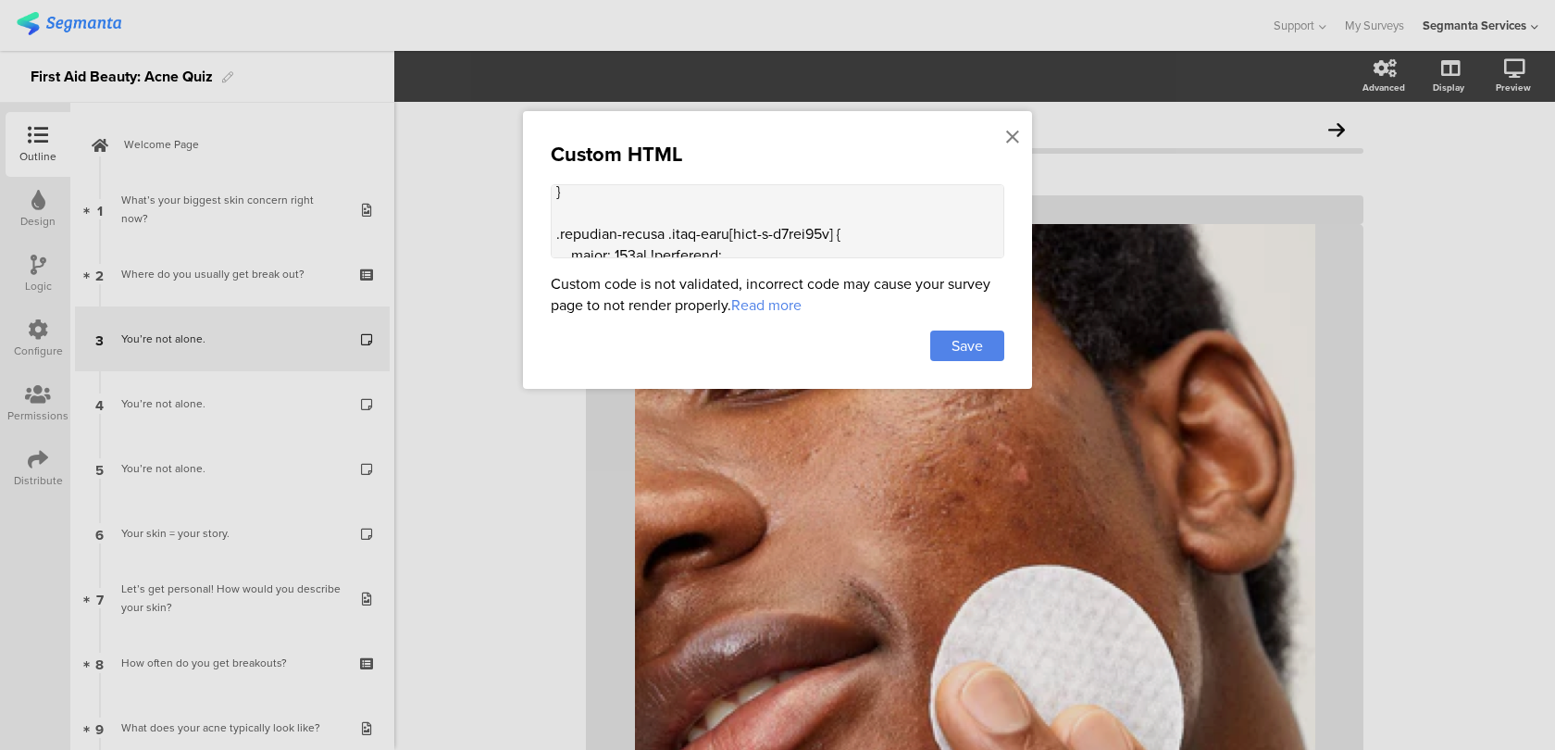
scroll to position [1265, 0]
click at [638, 224] on textarea at bounding box center [778, 221] width 454 height 74
drag, startPoint x: 853, startPoint y: 205, endPoint x: 736, endPoint y: 202, distance: 117.6
click at [736, 202] on textarea at bounding box center [778, 221] width 454 height 74
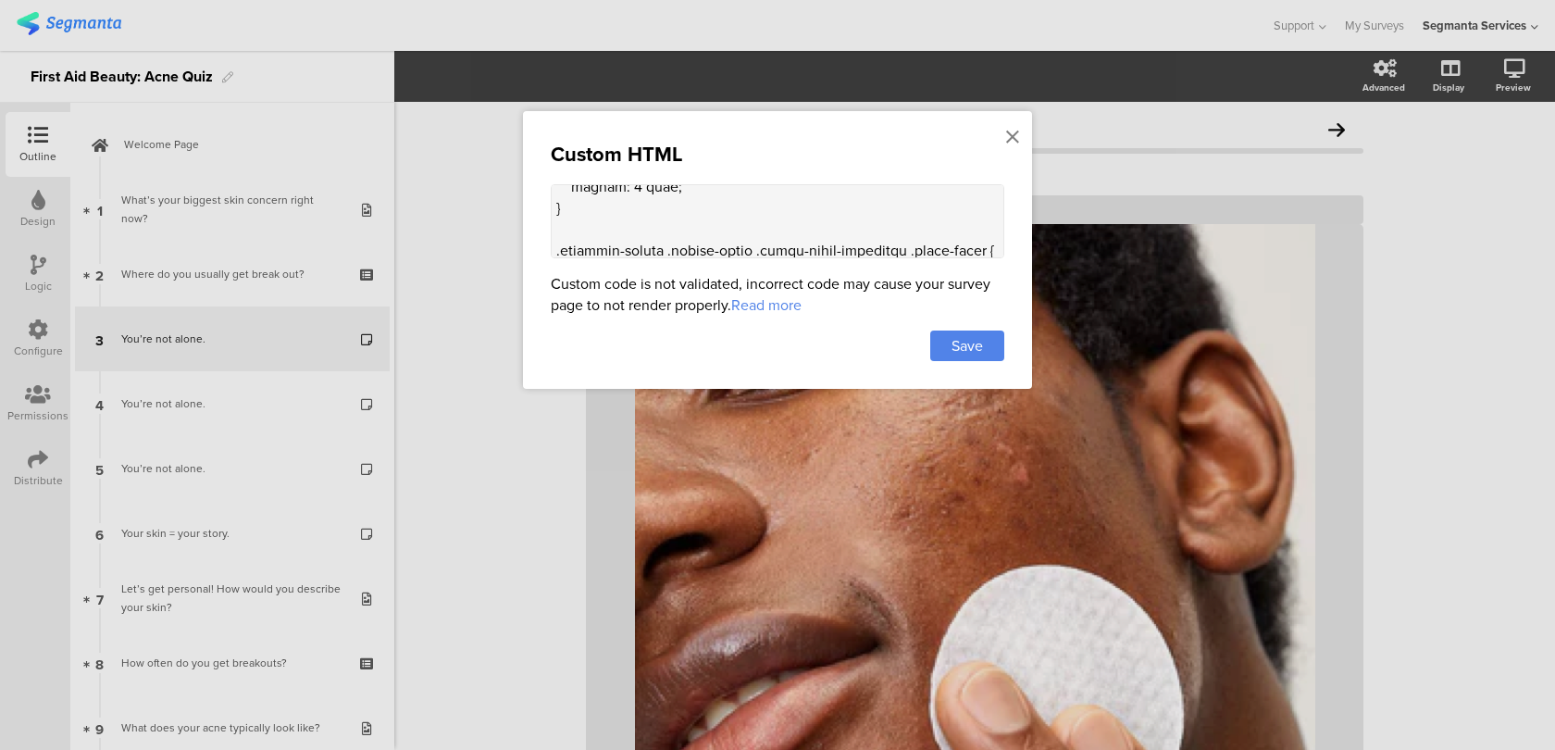
drag, startPoint x: 570, startPoint y: 249, endPoint x: 552, endPoint y: 216, distance: 38.1
click at [552, 216] on textarea at bounding box center [778, 221] width 454 height 74
type textarea "<style> .animated-router-view { /* background: #ebebea !important; */ } .questi…"
click at [972, 347] on span "Save" at bounding box center [967, 345] width 31 height 21
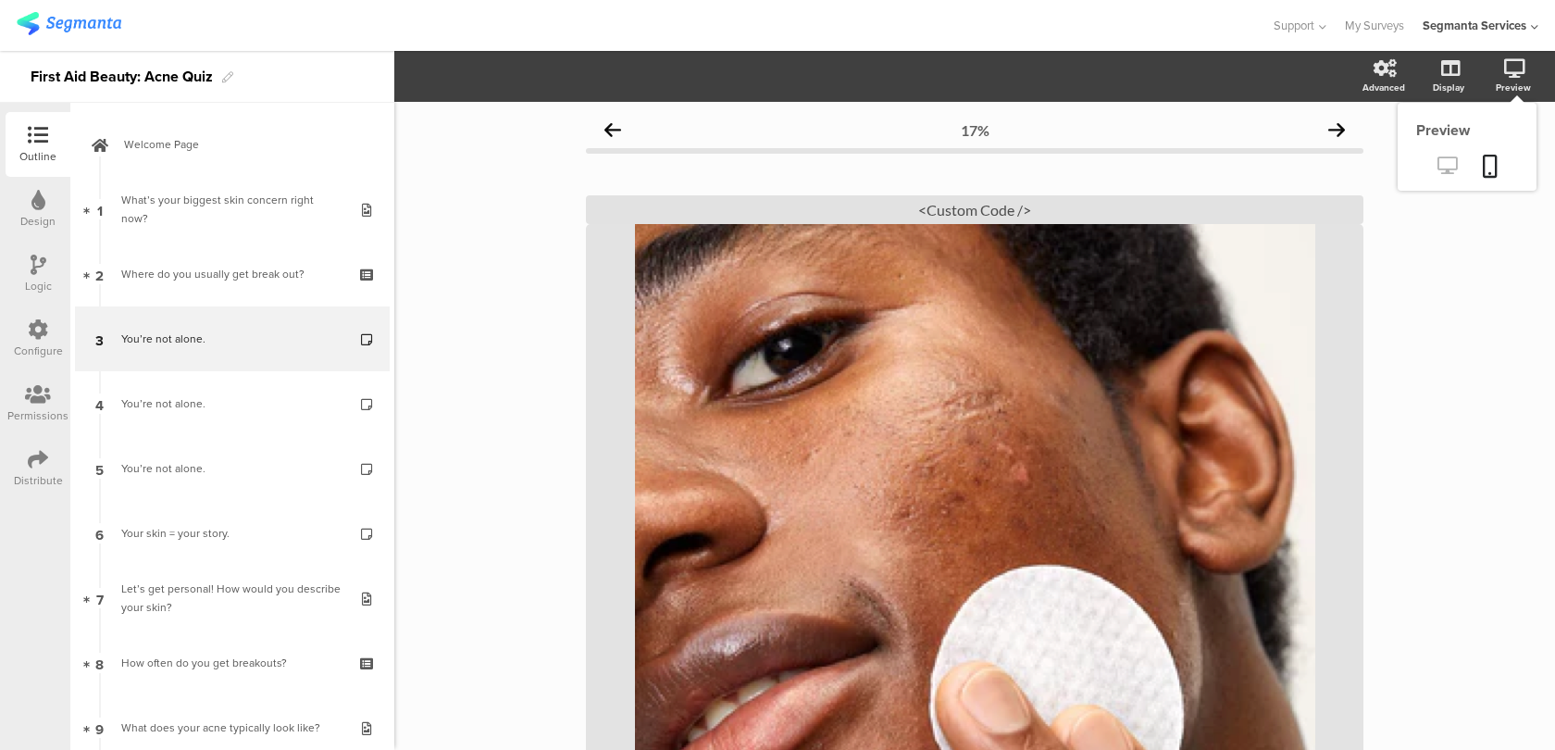
click at [1445, 161] on icon at bounding box center [1447, 165] width 19 height 18
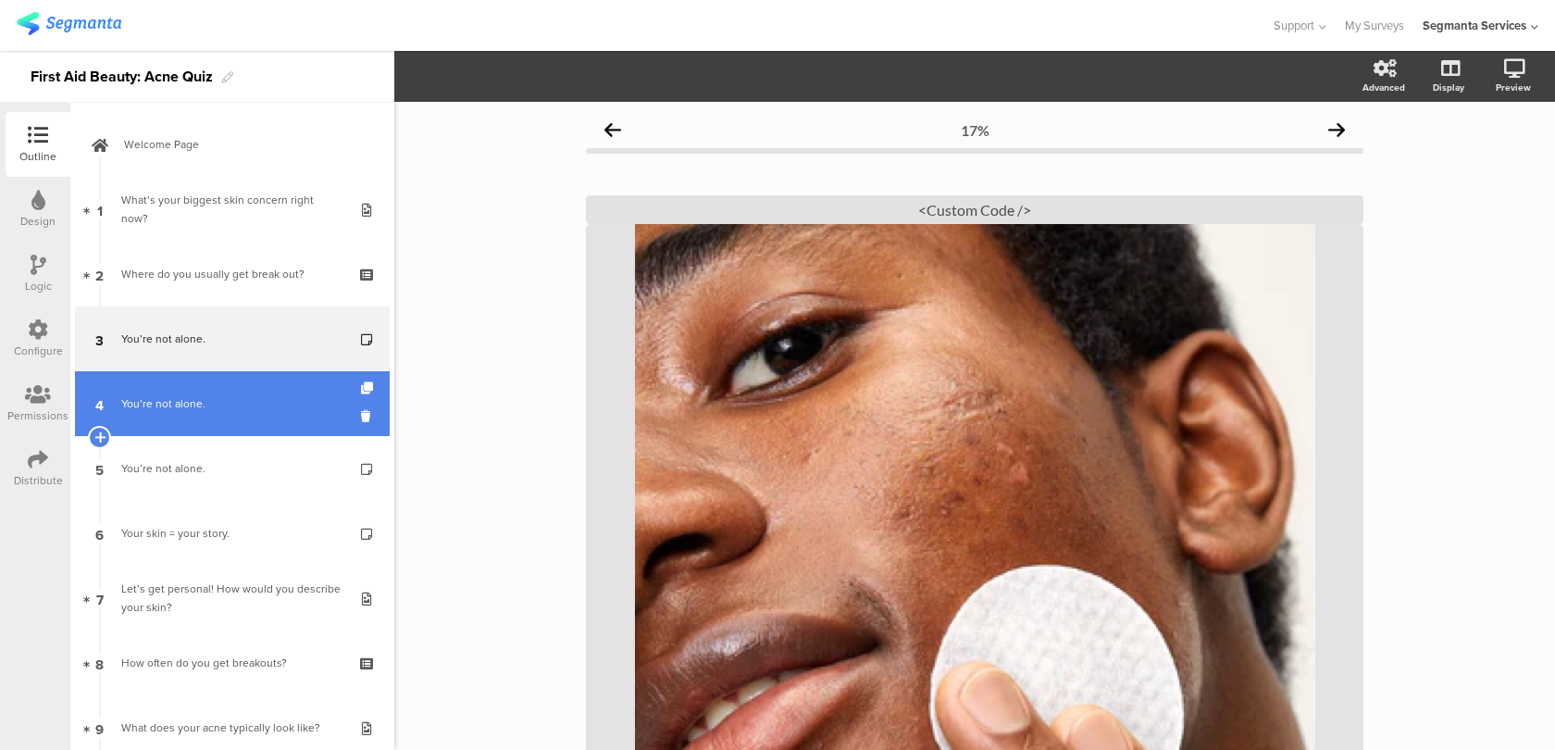
click at [263, 380] on link "4 You’re not alone." at bounding box center [232, 403] width 315 height 65
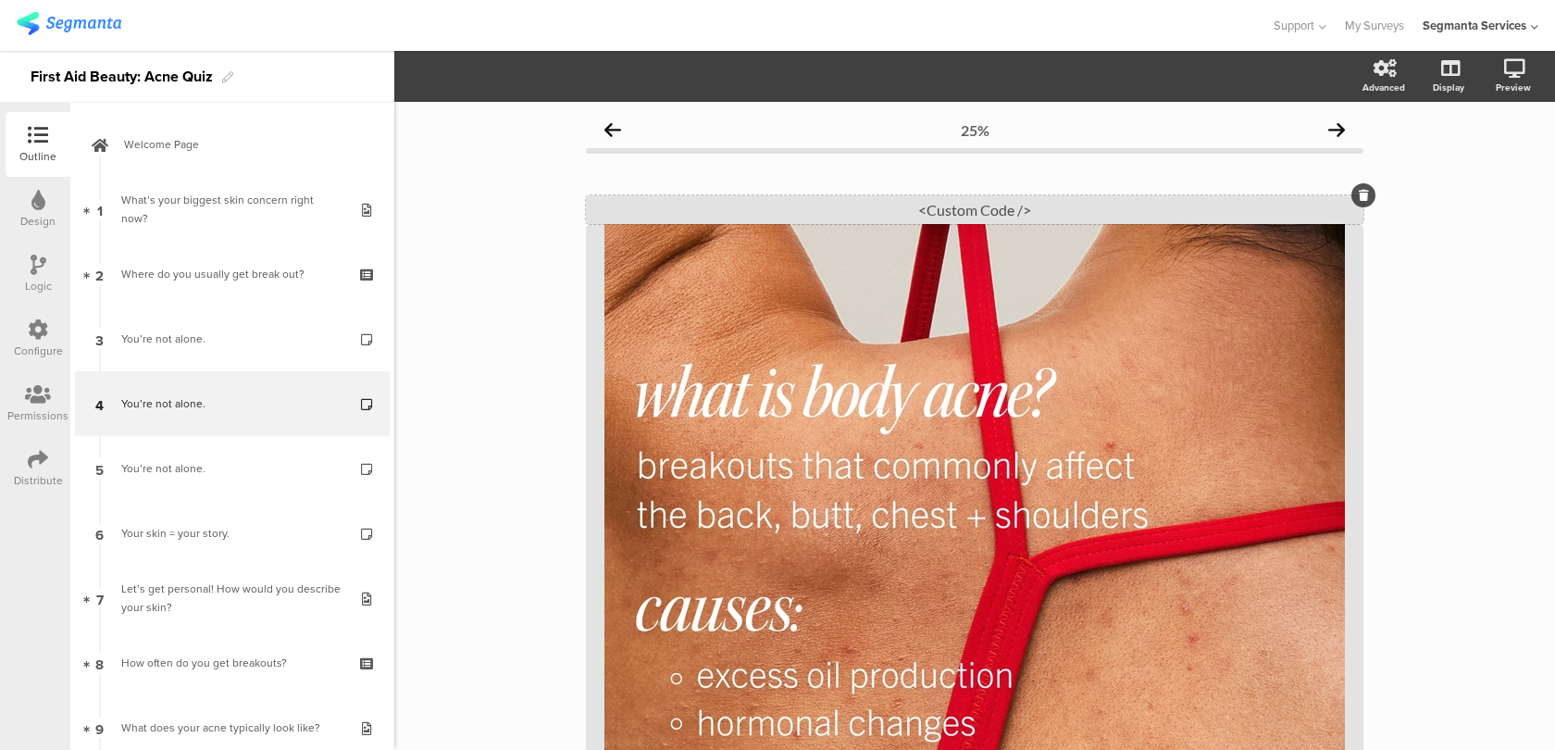
click at [859, 209] on div "<Custom Code />" at bounding box center [975, 209] width 778 height 29
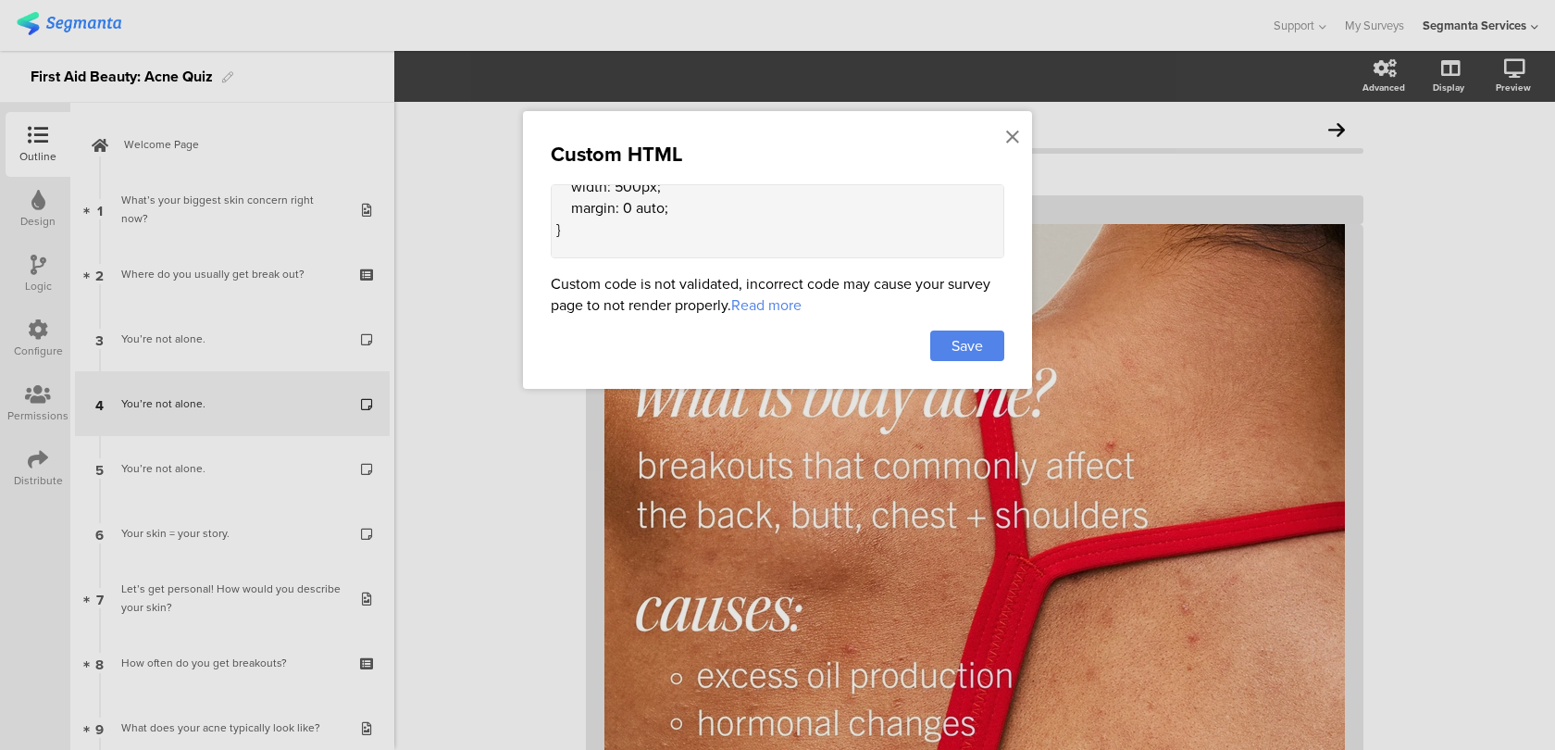
scroll to position [1028, 0]
click at [574, 226] on textarea "<style> .animated-router-view { /* background: #ebebea !important; */ } .questi…" at bounding box center [778, 221] width 454 height 74
paste textarea ".question-header .header-media .cover-media-container .cover-image { max-width:…"
type textarea "<style> .animated-router-view { /* background: #ebebea !important; */ } .questi…"
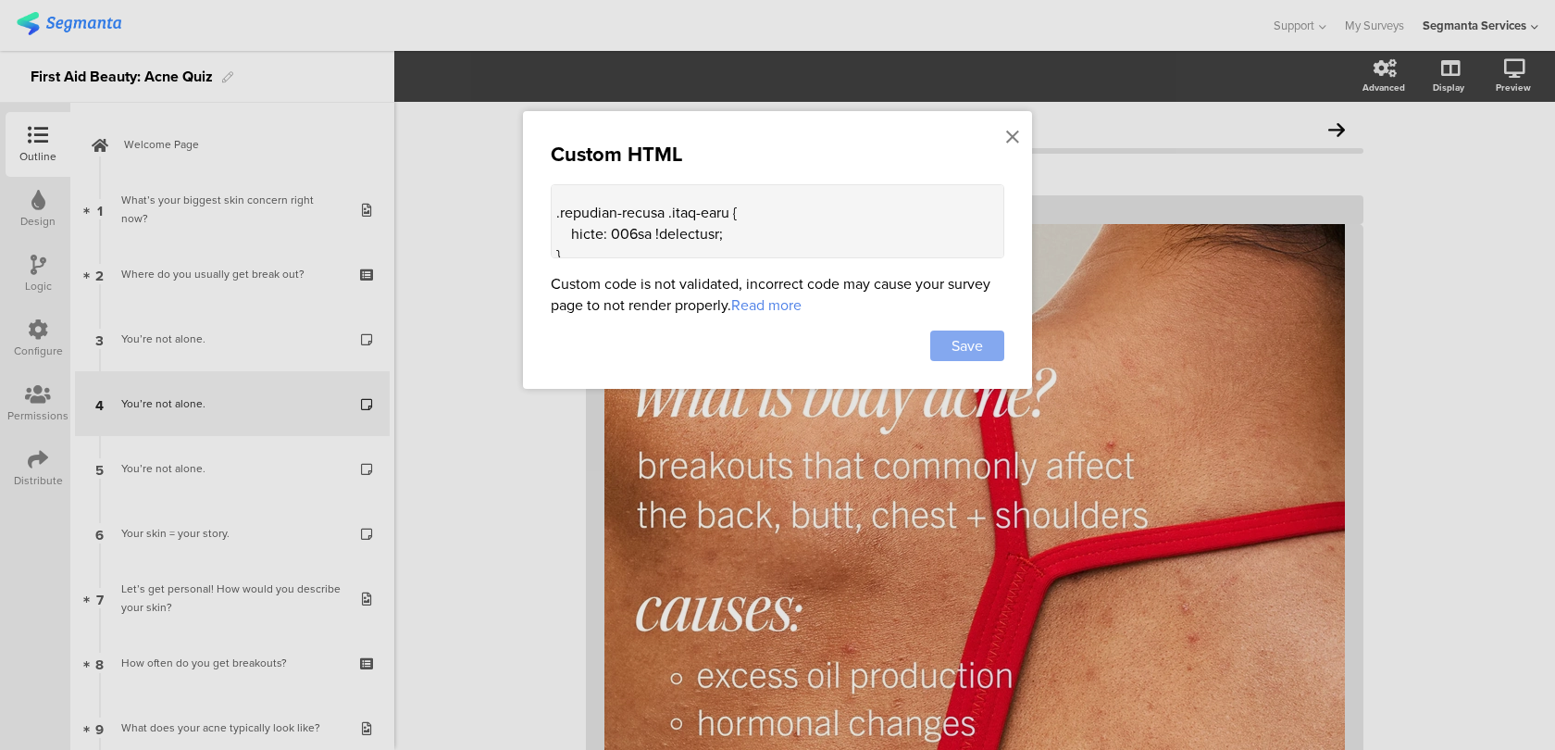
click at [990, 350] on div "Save" at bounding box center [967, 345] width 74 height 31
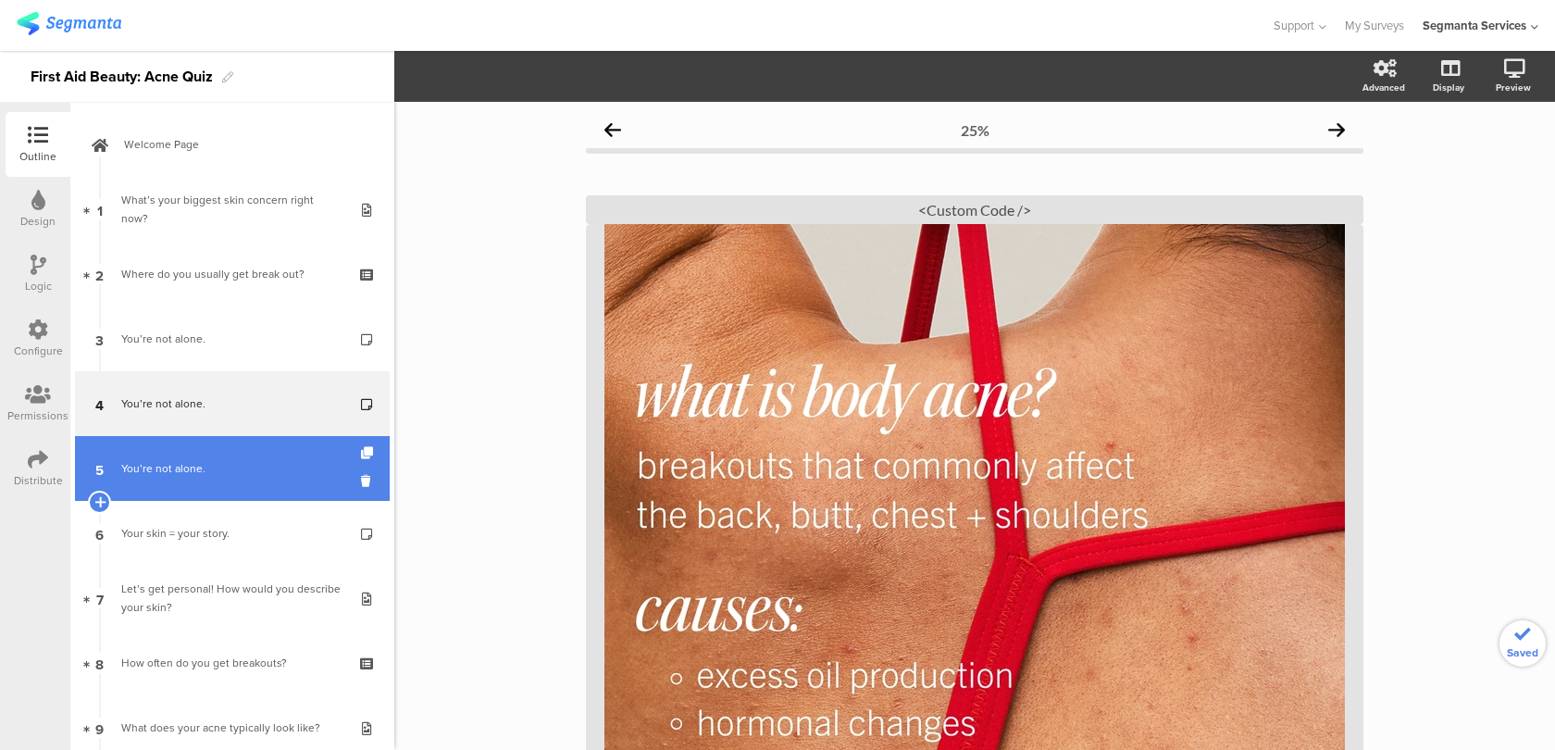
click at [291, 481] on link "5 You’re not alone." at bounding box center [232, 468] width 315 height 65
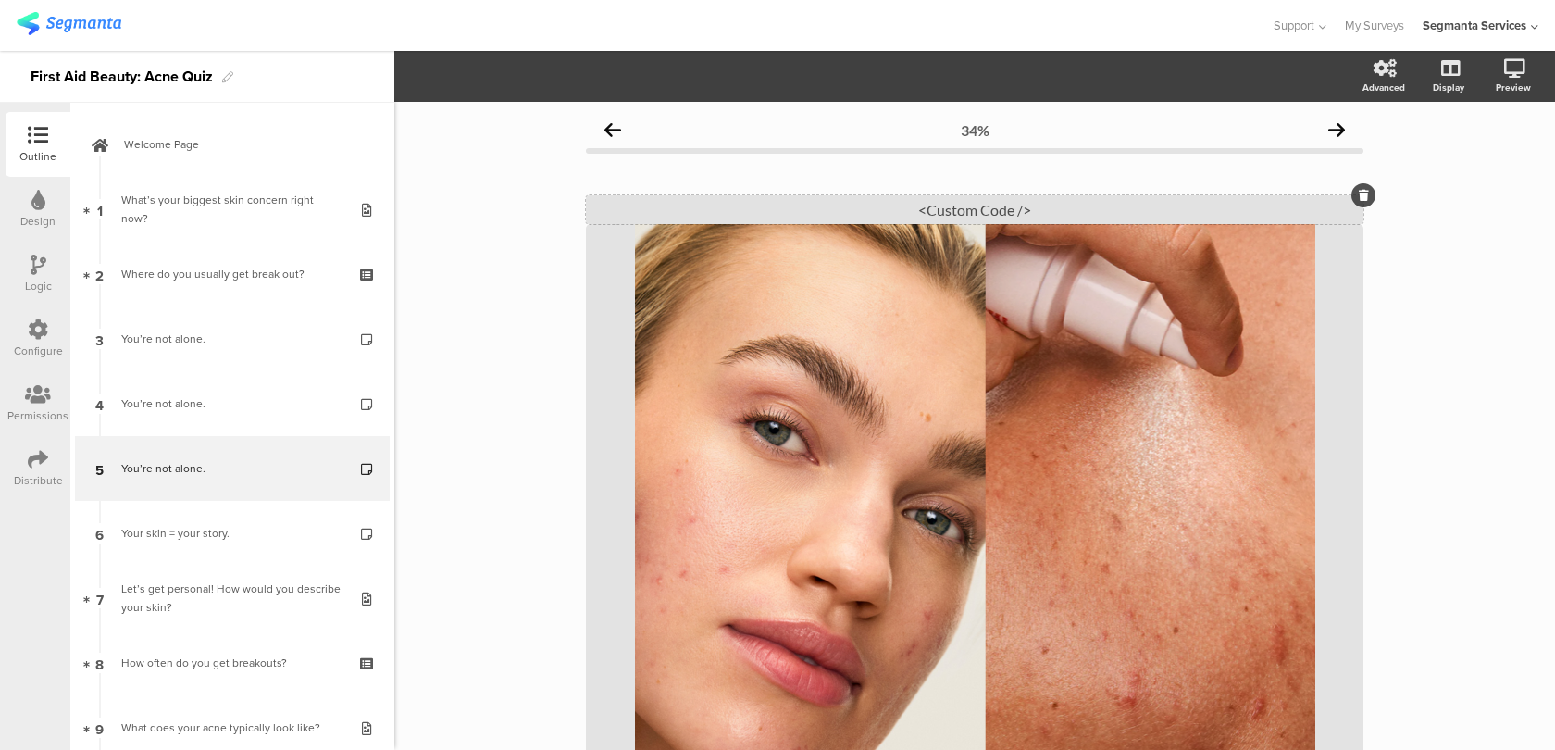
click at [818, 207] on div "<Custom Code />" at bounding box center [975, 209] width 778 height 29
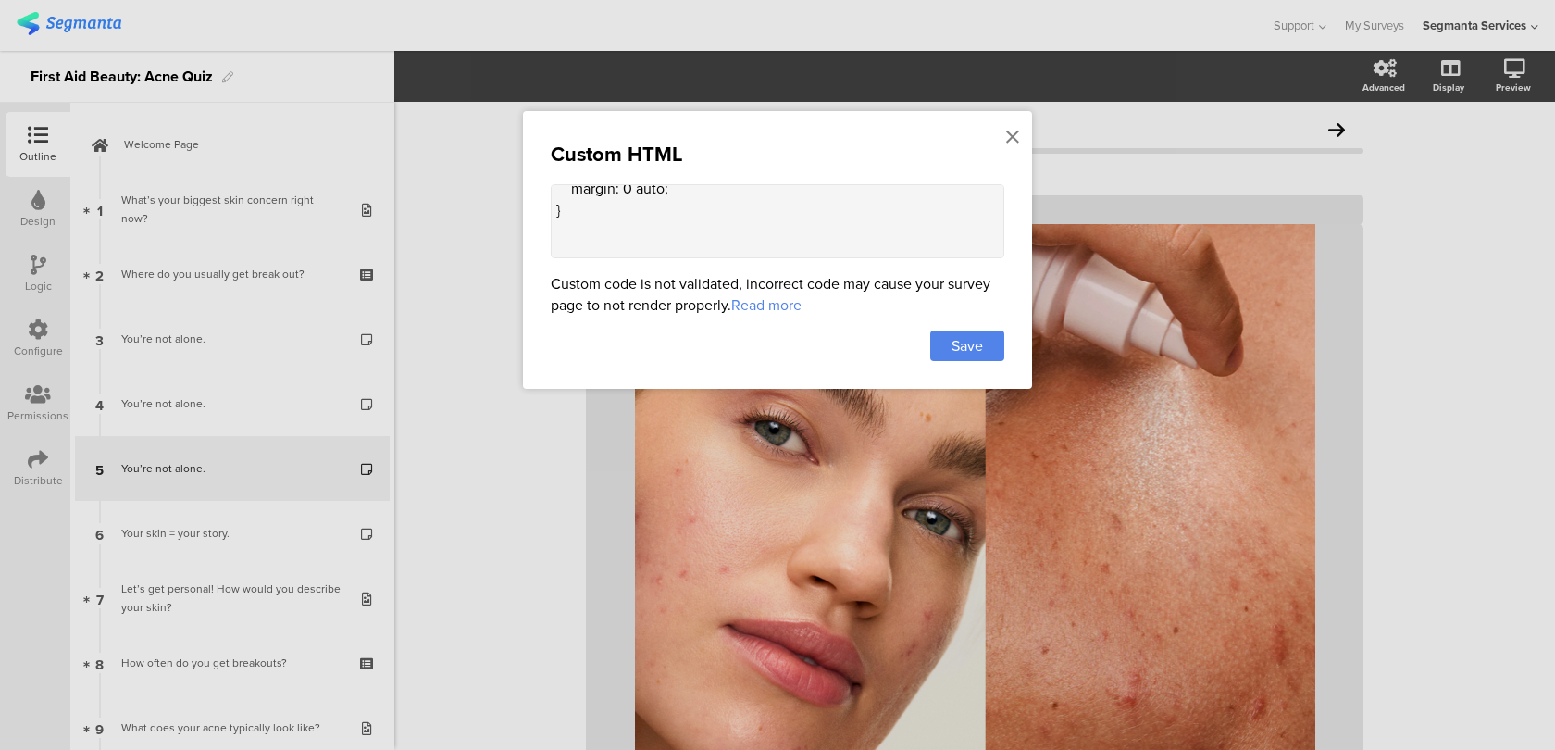
scroll to position [1029, 0]
click at [596, 220] on textarea "<style> .animated-router-view { /* background: #ebebea !important; */ } .questi…" at bounding box center [778, 221] width 454 height 74
paste textarea ".question-header .header-media .cover-media-container .cover-image { max-width:…"
type textarea "<style> .animated-router-view { /* background: #ebebea !important; */ } .questi…"
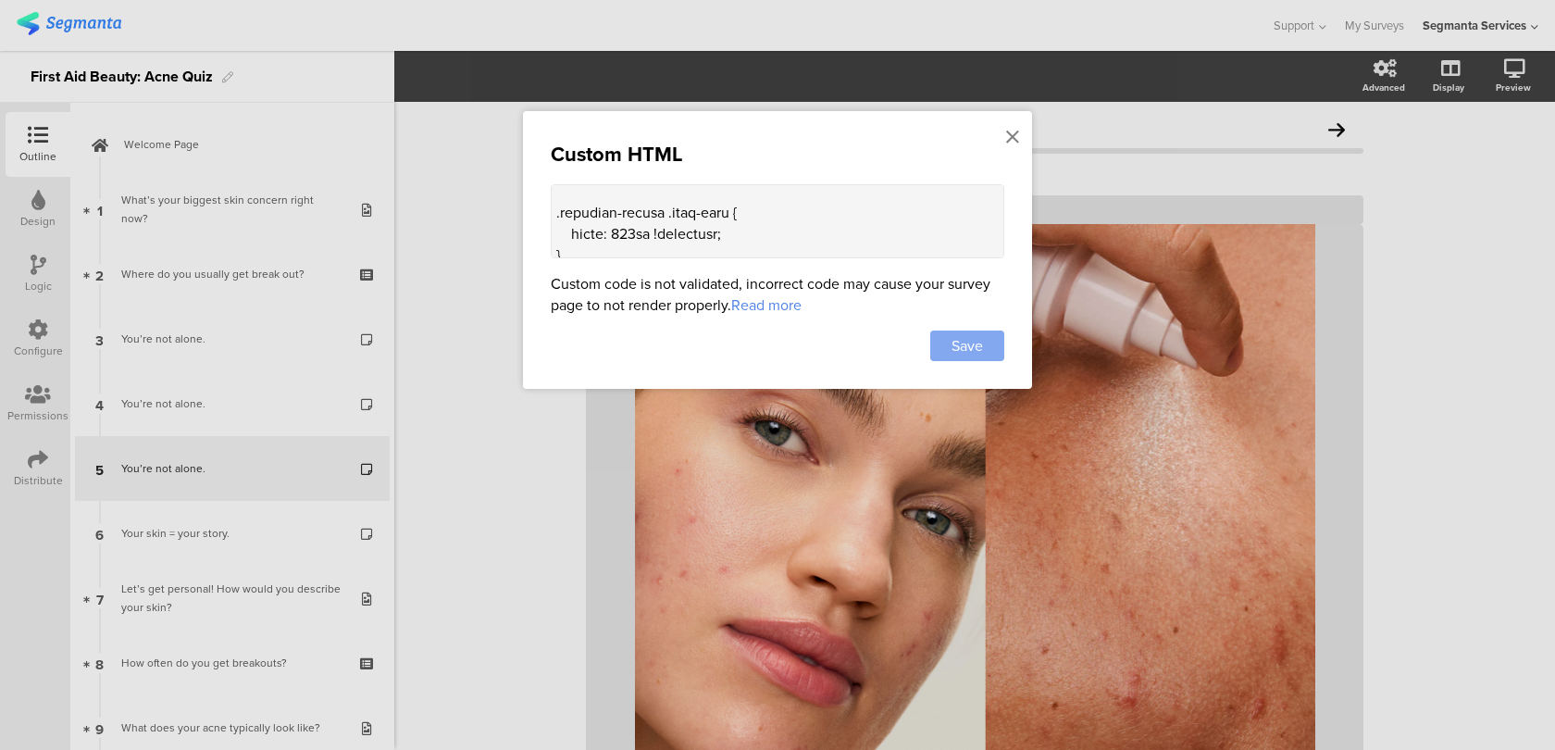
click at [968, 349] on span "Save" at bounding box center [967, 345] width 31 height 21
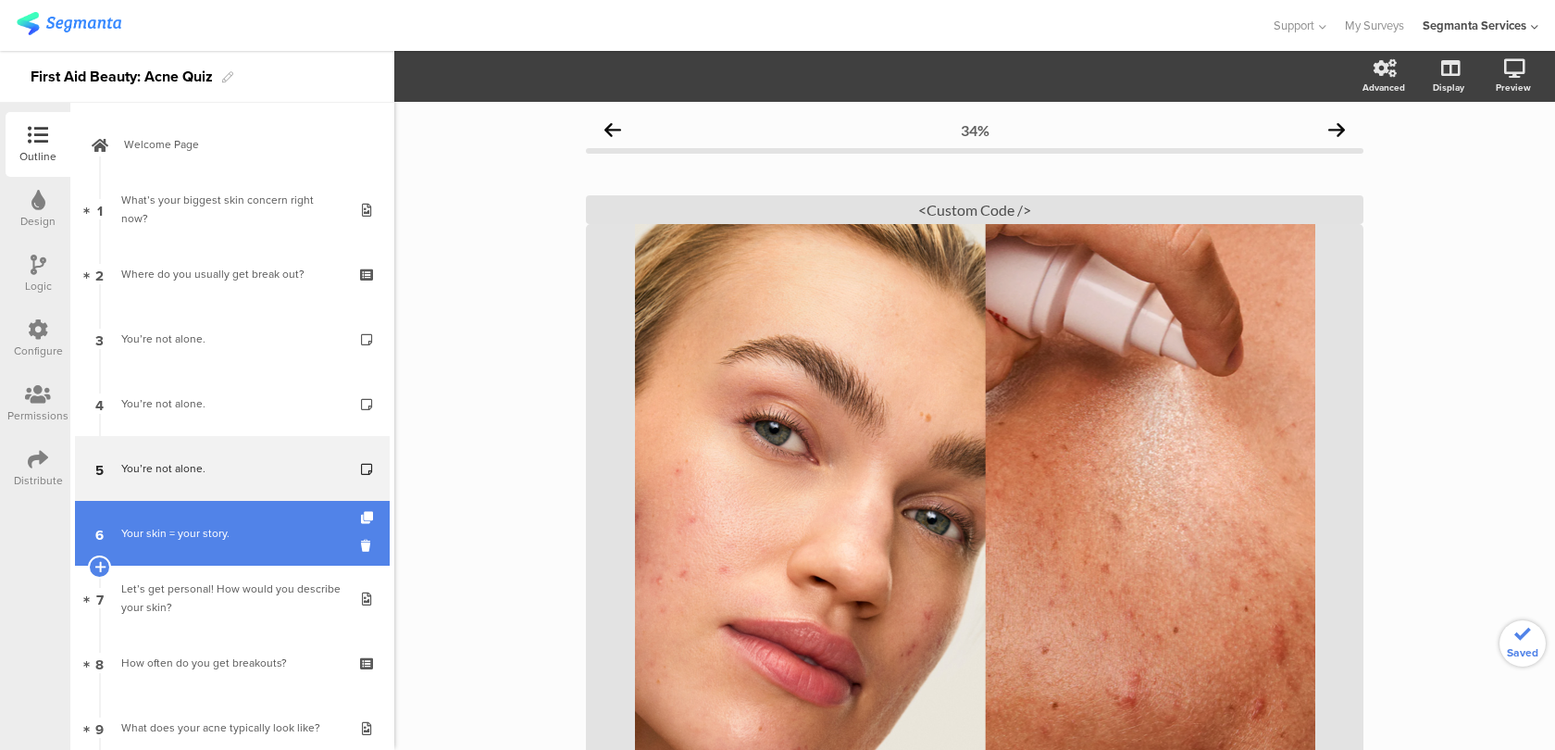
click at [307, 529] on div "Your skin = your story." at bounding box center [231, 533] width 221 height 19
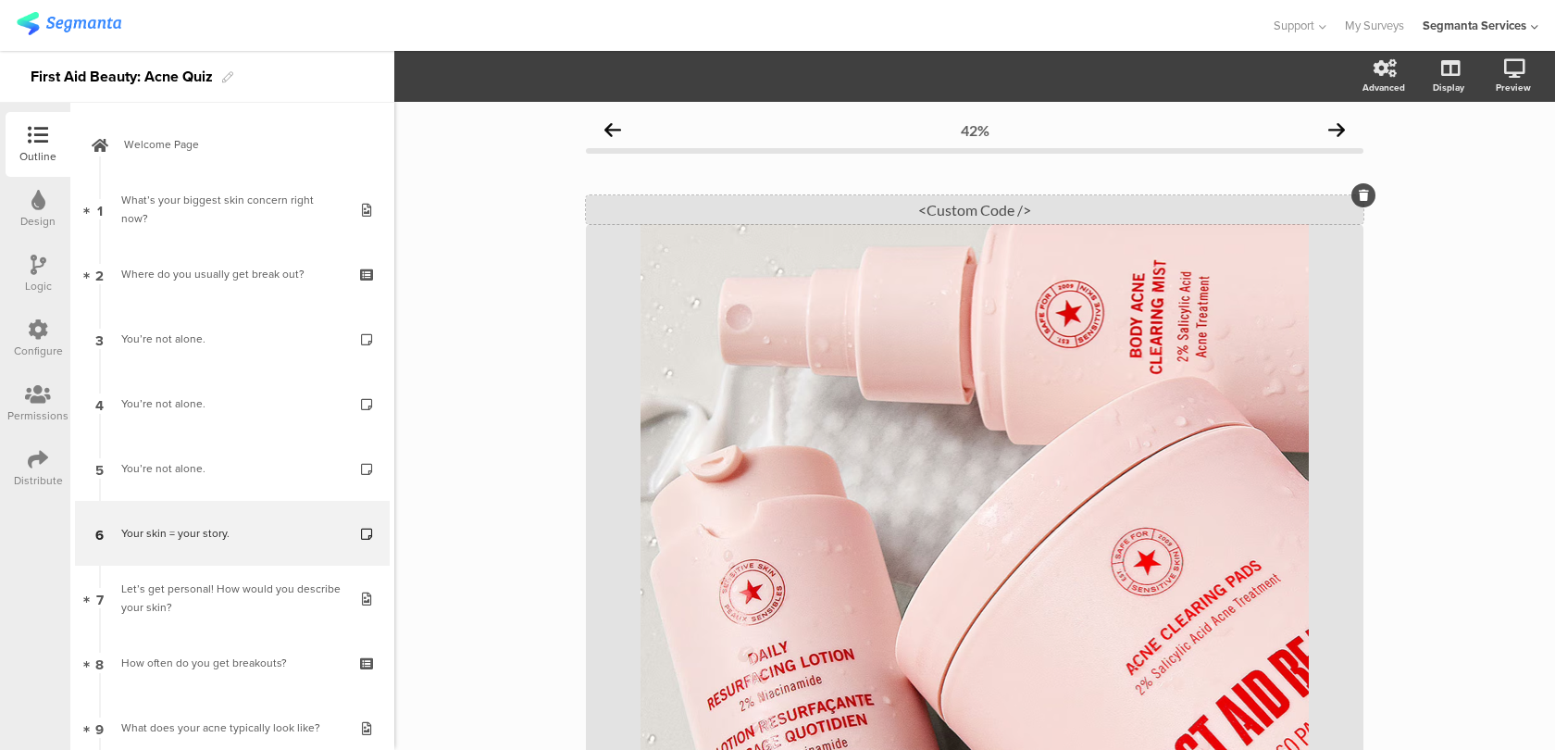
click at [789, 218] on div "<Custom Code />" at bounding box center [975, 209] width 778 height 29
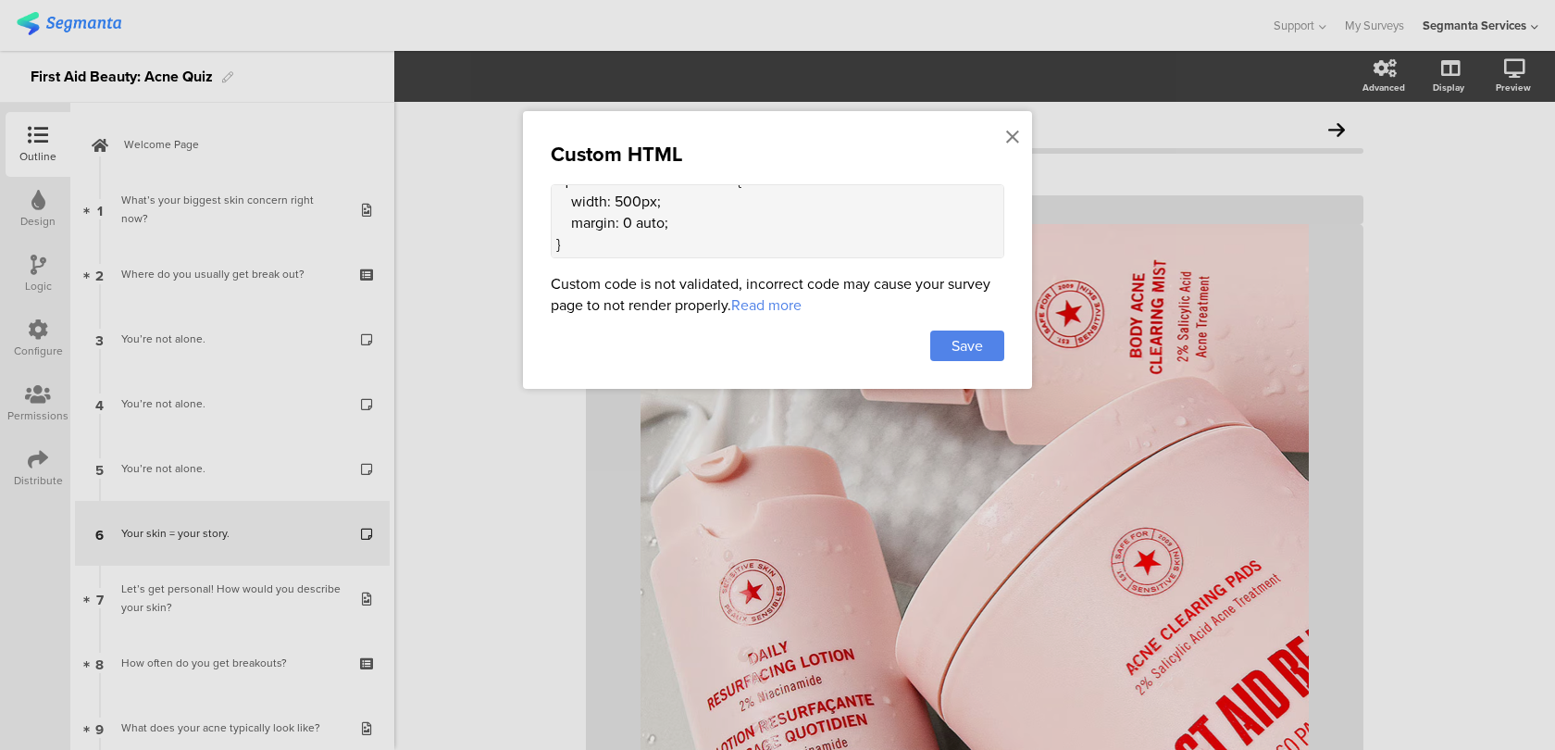
click at [582, 237] on textarea "<style> .animated-router-view { /* background: #deedf6 !important; */ } .questi…" at bounding box center [778, 221] width 454 height 74
paste textarea ".question-header .header-media .cover-media-container .cover-image { max-width:…"
type textarea "<style> .animated-router-view { /* background: #deedf6 !important; */ } .questi…"
click at [960, 340] on span "Save" at bounding box center [967, 345] width 31 height 21
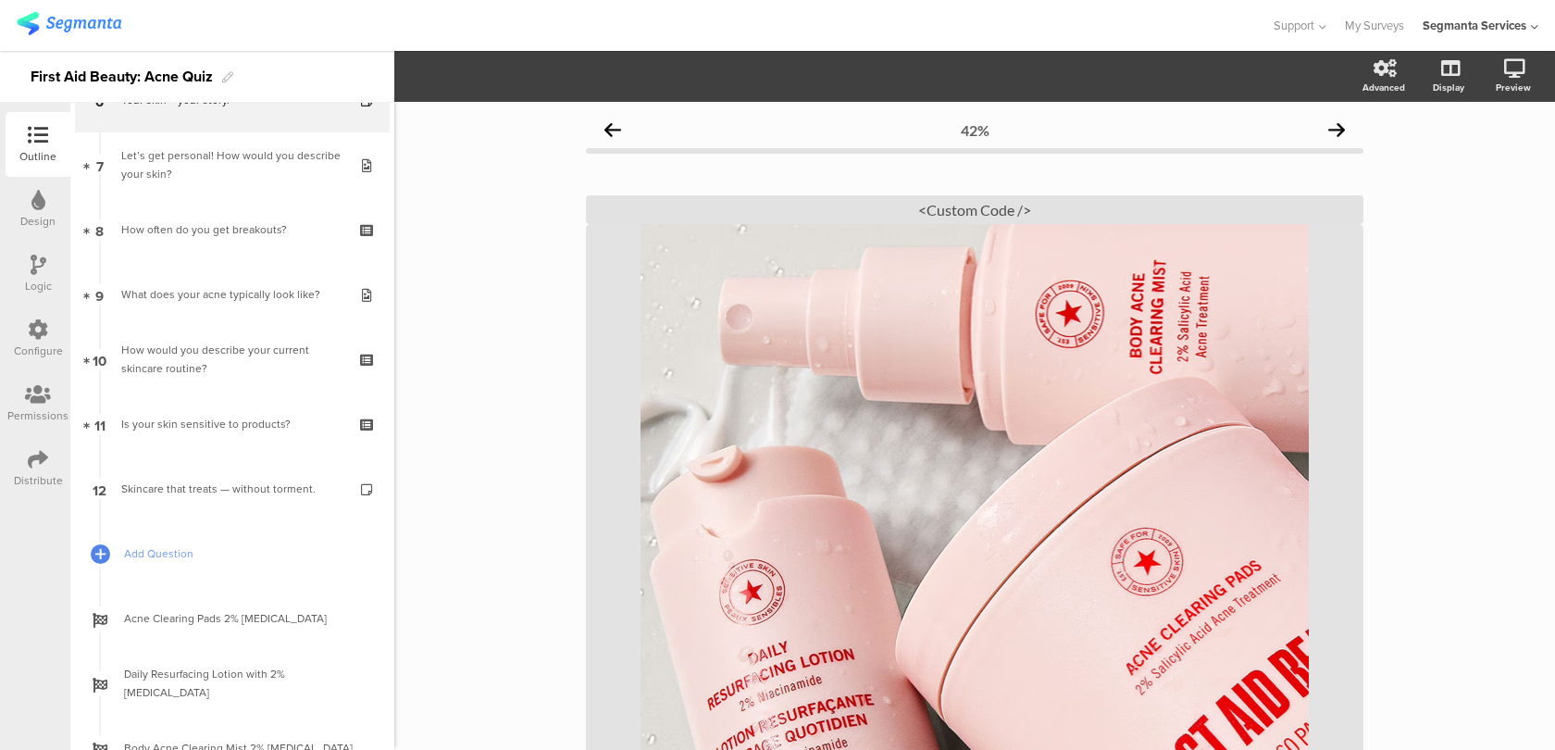
scroll to position [451, 0]
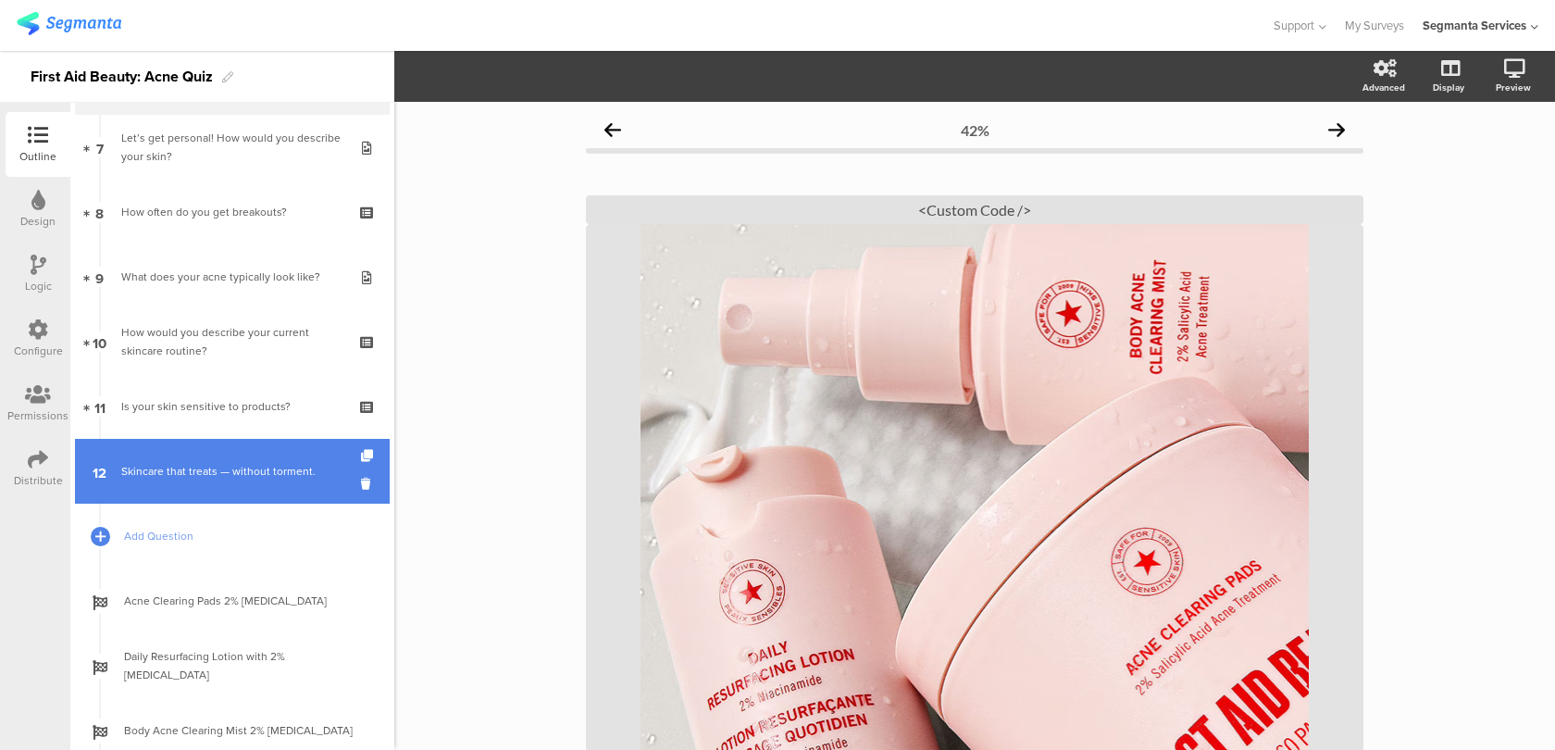
click at [288, 481] on link "12 Skincare that treats — without torment." at bounding box center [232, 471] width 315 height 65
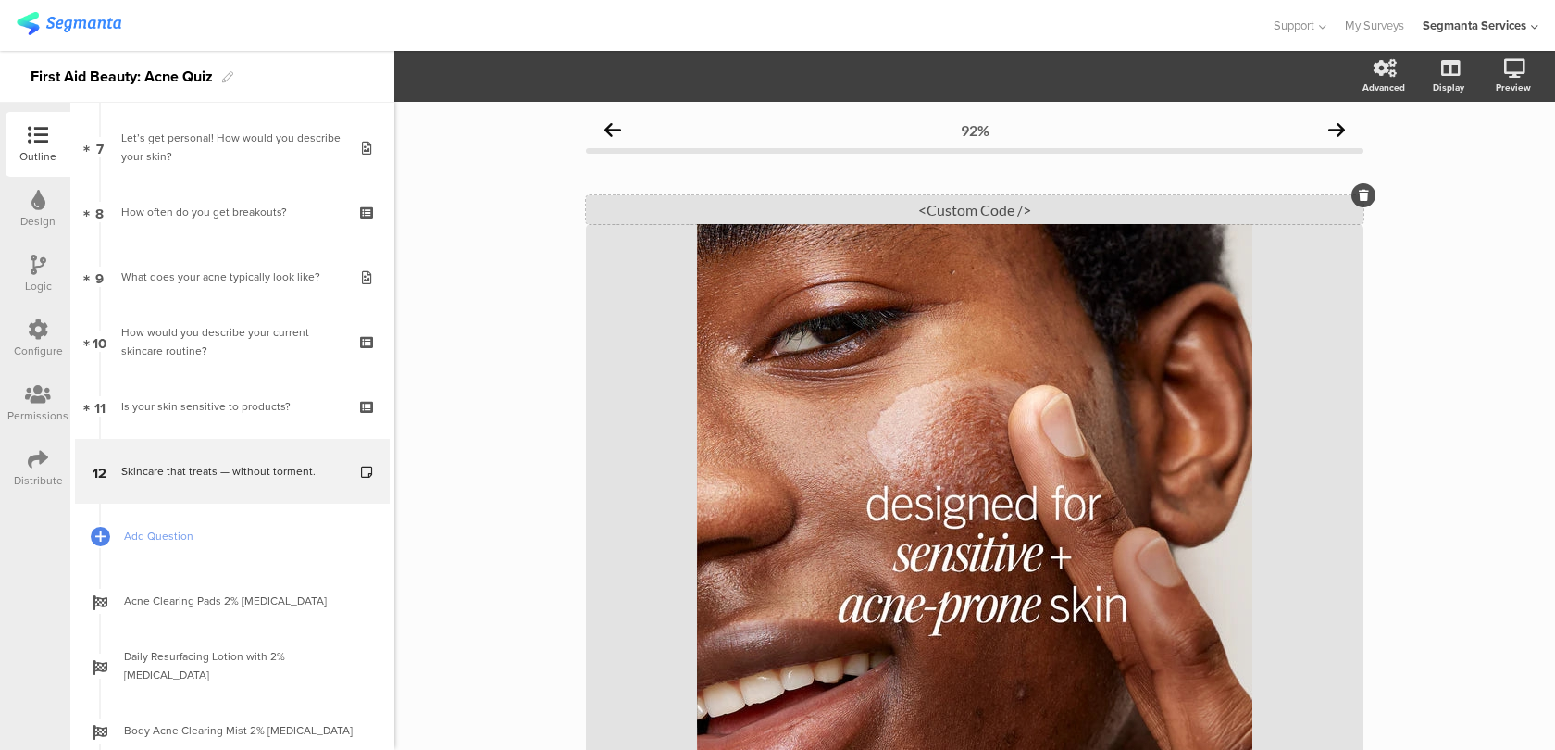
click at [792, 209] on div "<Custom Code />" at bounding box center [975, 209] width 778 height 29
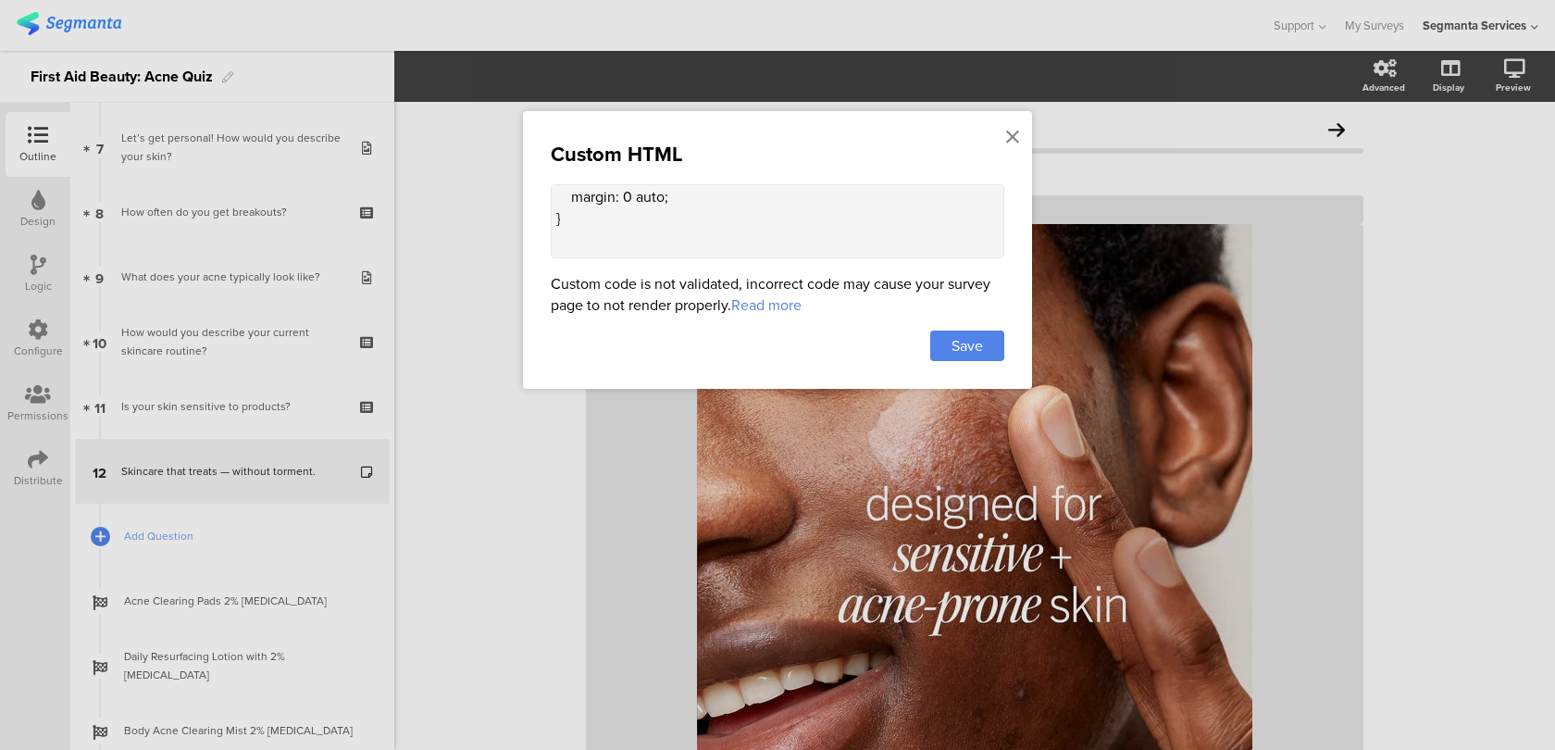
scroll to position [982, 0]
click at [623, 251] on textarea "<style> .animated-router-view { /* background: #ebebea !important; */ } .questi…" at bounding box center [778, 221] width 454 height 74
paste textarea ".question-header .header-media .cover-media-container .cover-image { max-width:…"
type textarea "<style> .animated-router-view { /* background: #ebebea !important; */ } .questi…"
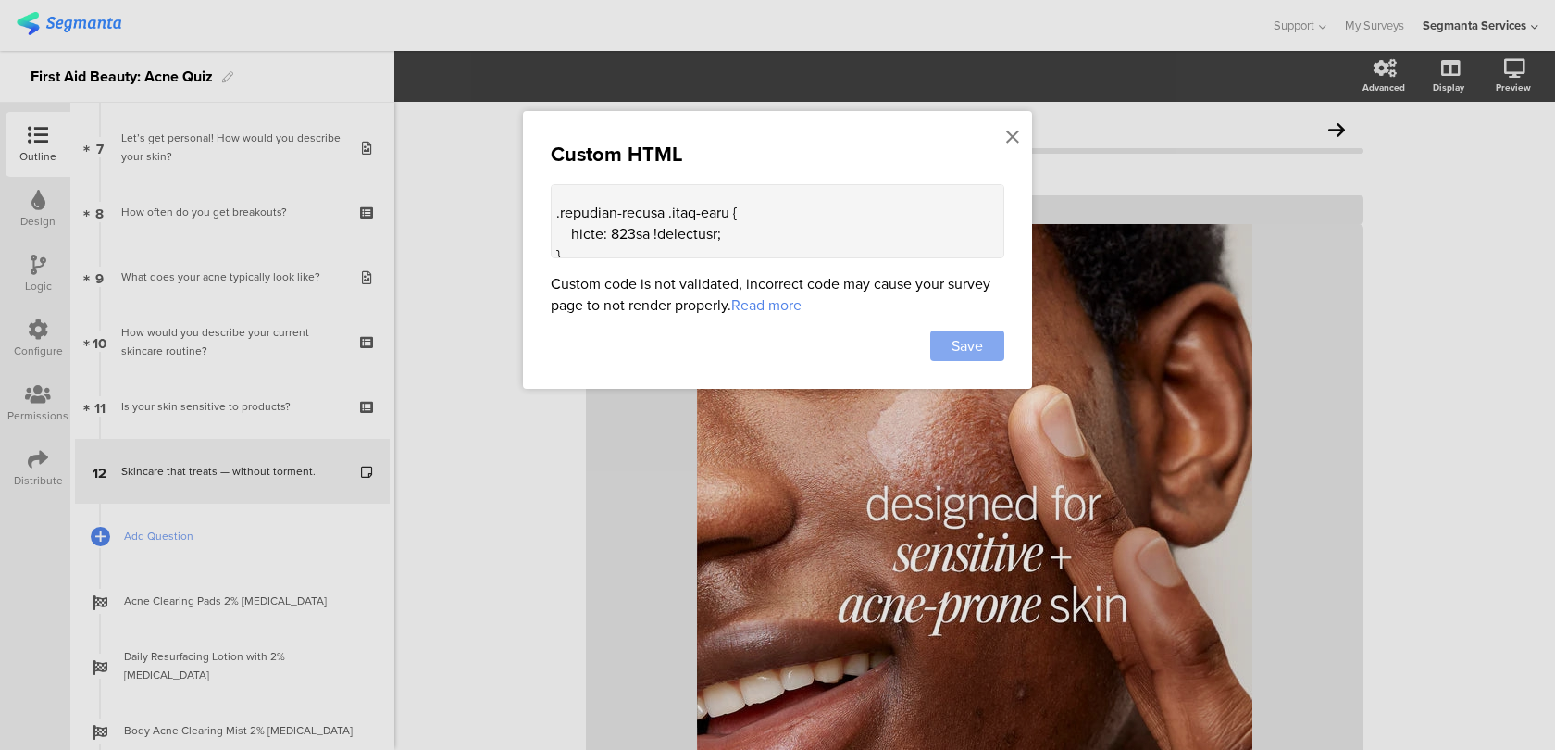
click at [991, 347] on div "Save" at bounding box center [967, 345] width 74 height 31
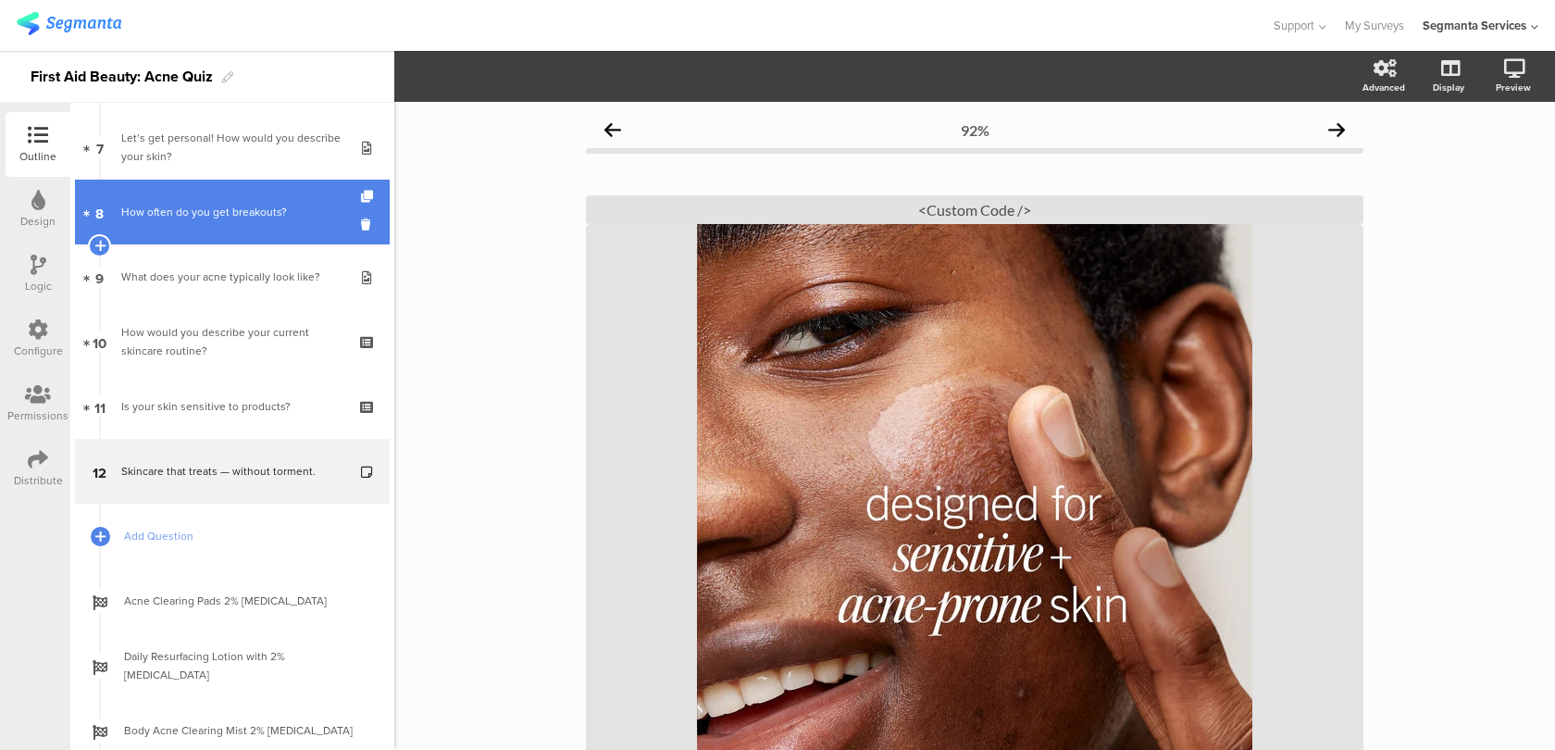
click at [276, 235] on link "8 How often do you get breakouts?" at bounding box center [232, 212] width 315 height 65
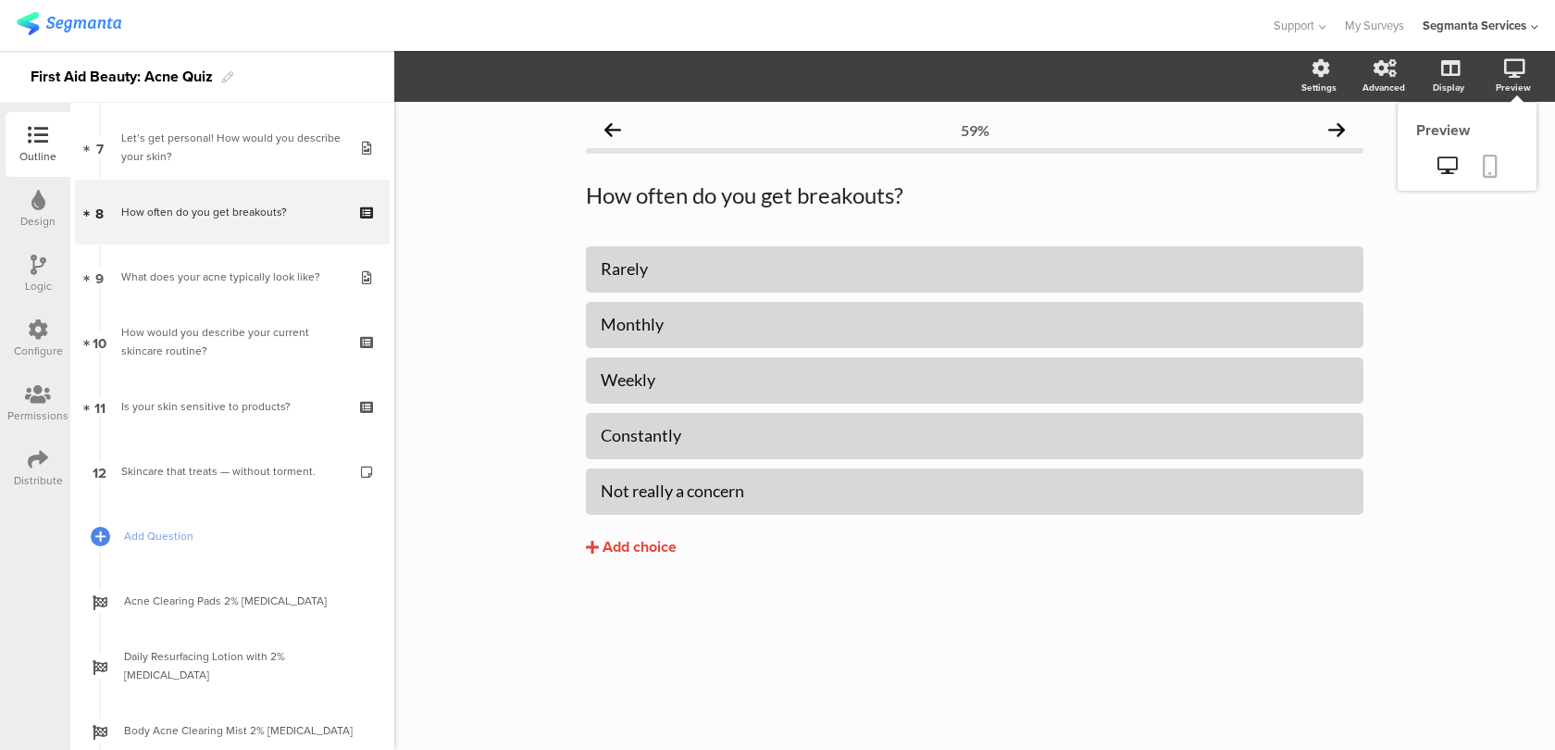
click at [1480, 174] on link at bounding box center [1490, 167] width 41 height 35
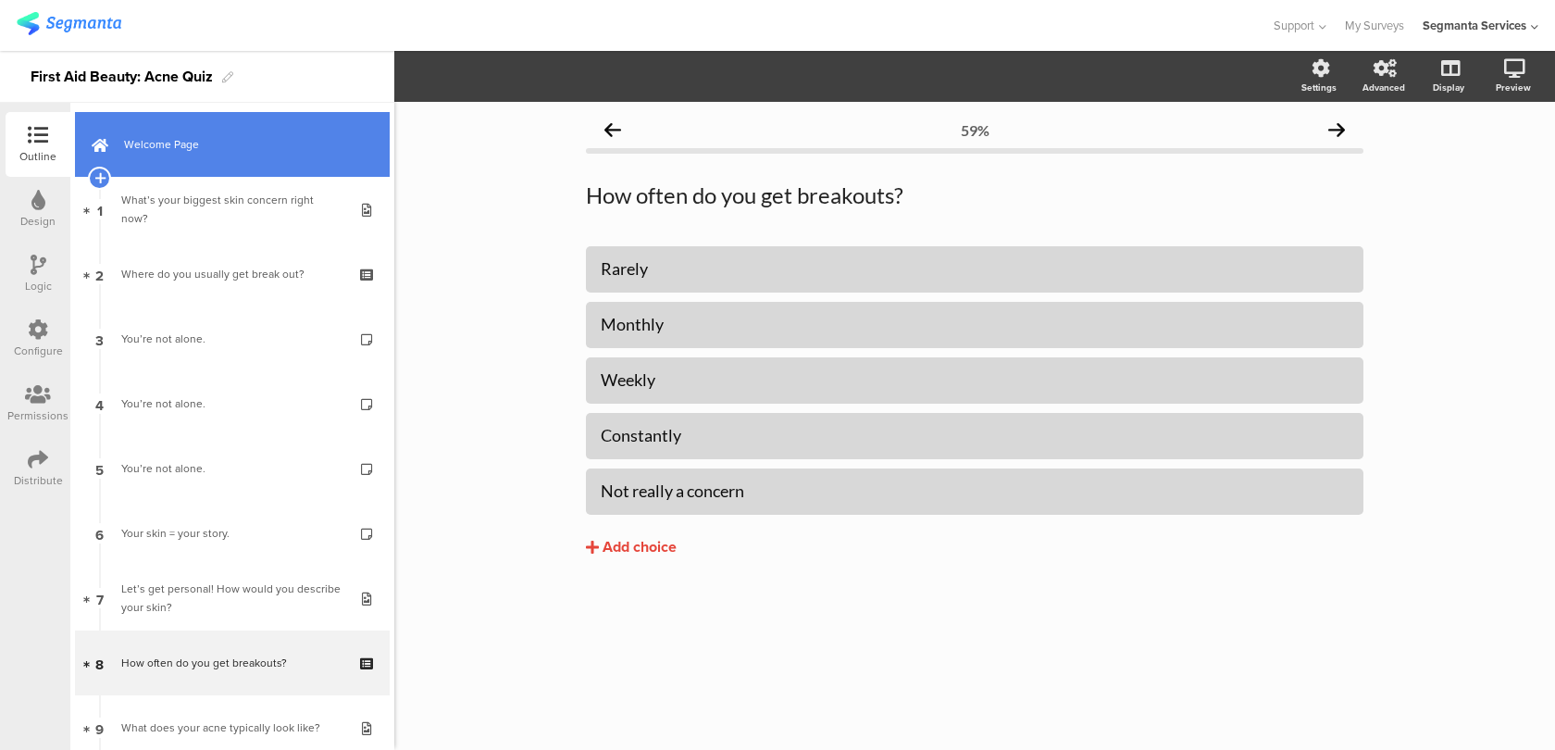
click at [209, 161] on link "Welcome Page" at bounding box center [232, 144] width 315 height 65
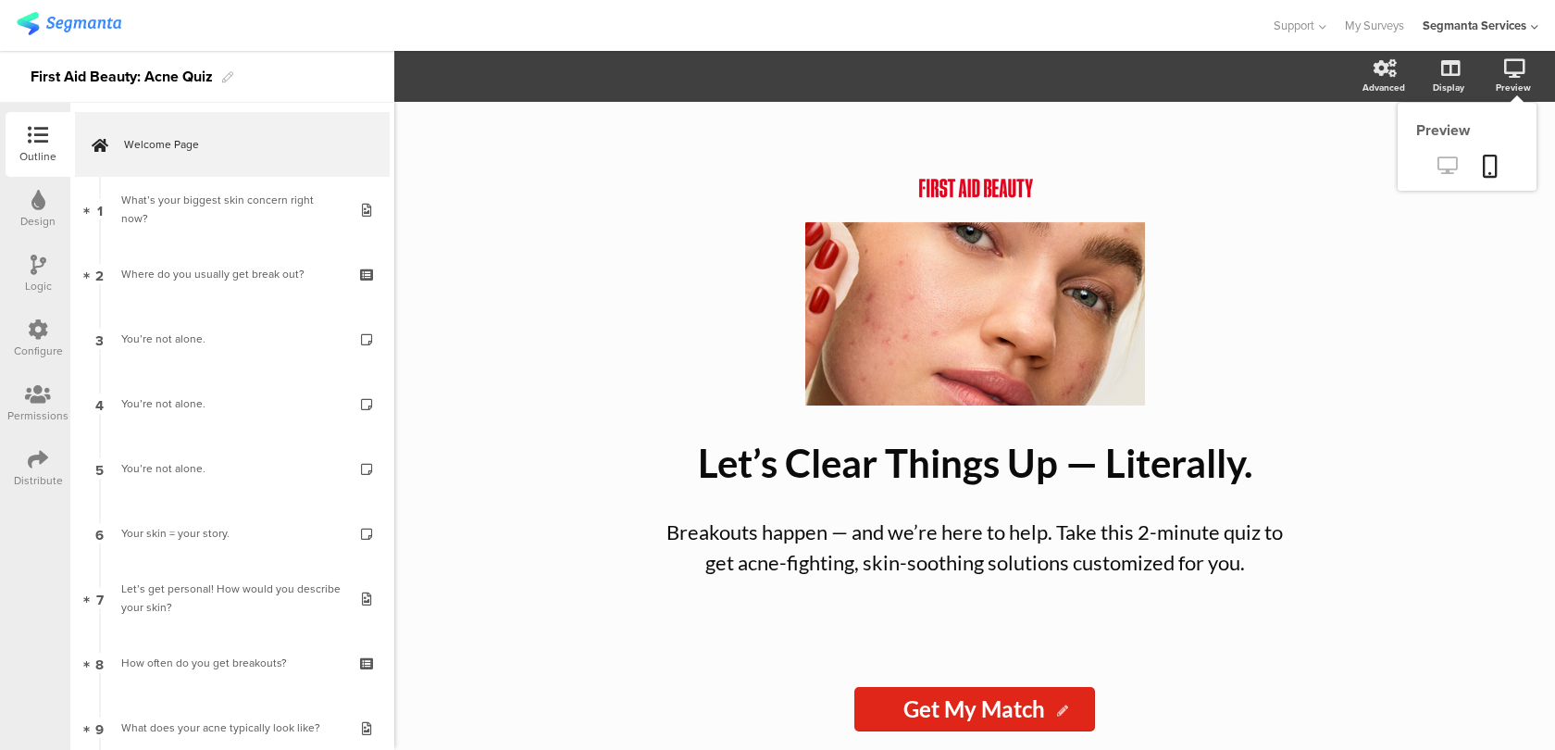
click at [1454, 181] on link at bounding box center [1447, 167] width 45 height 31
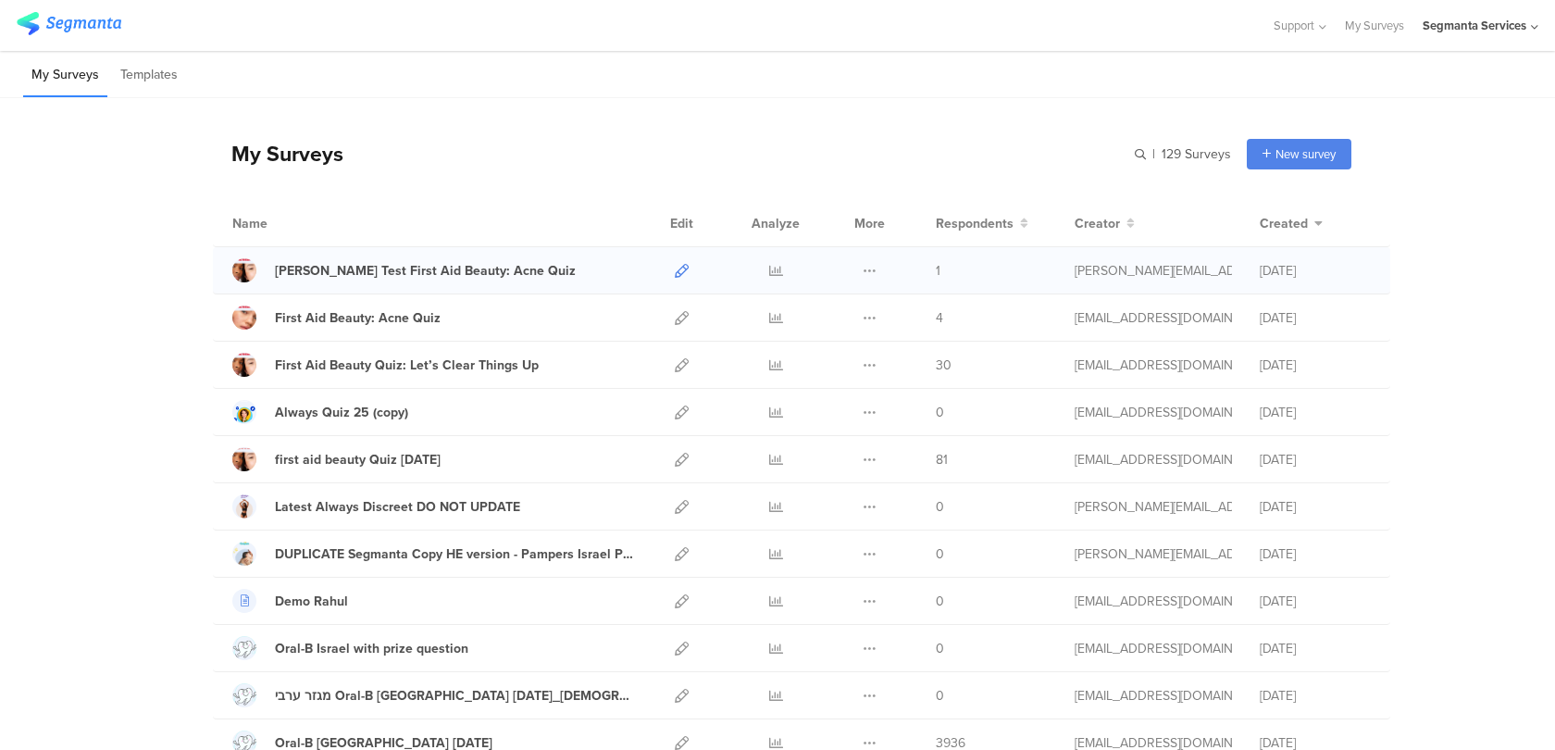
click at [678, 264] on icon at bounding box center [682, 271] width 14 height 14
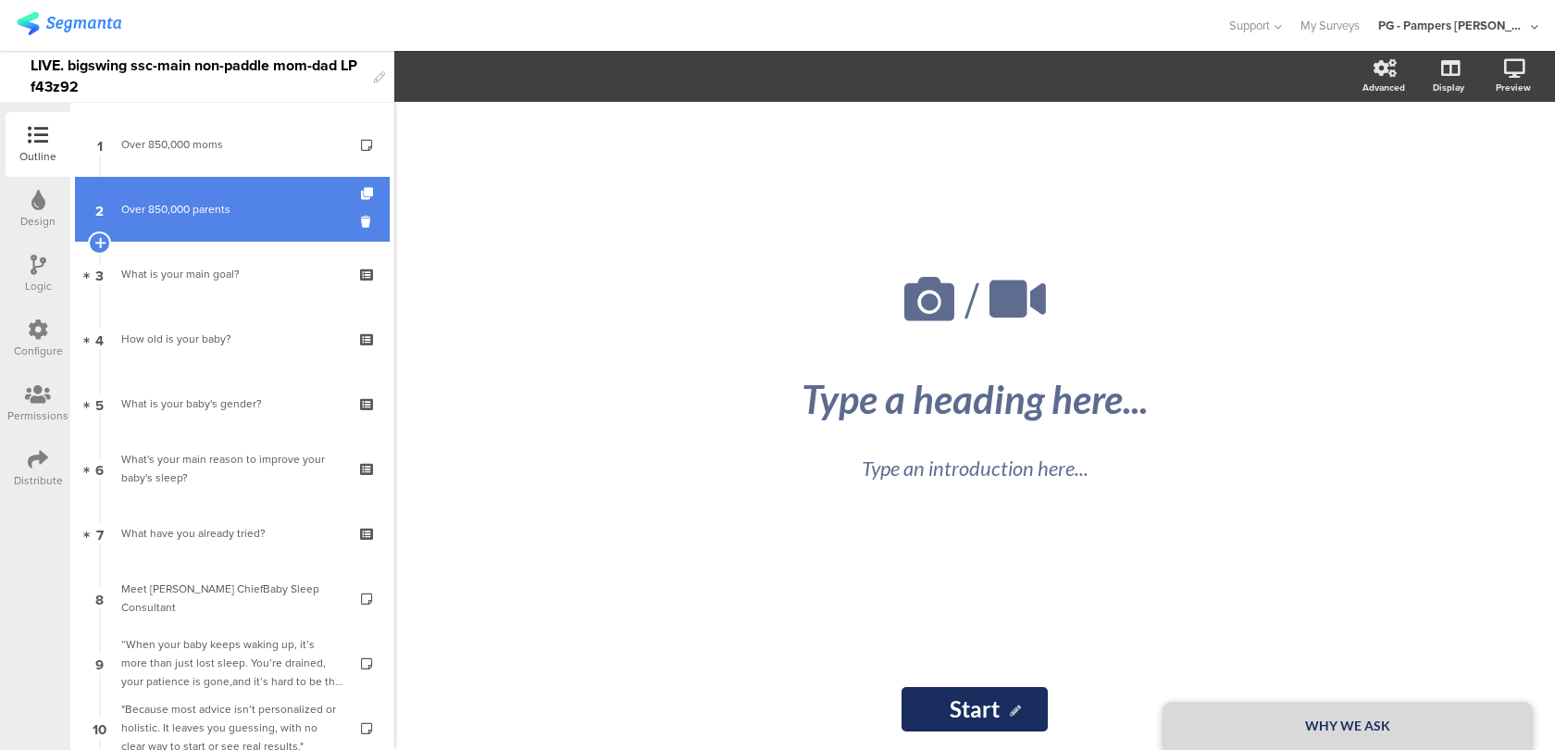
click at [234, 216] on div "Over 850,000 parents" at bounding box center [231, 209] width 221 height 19
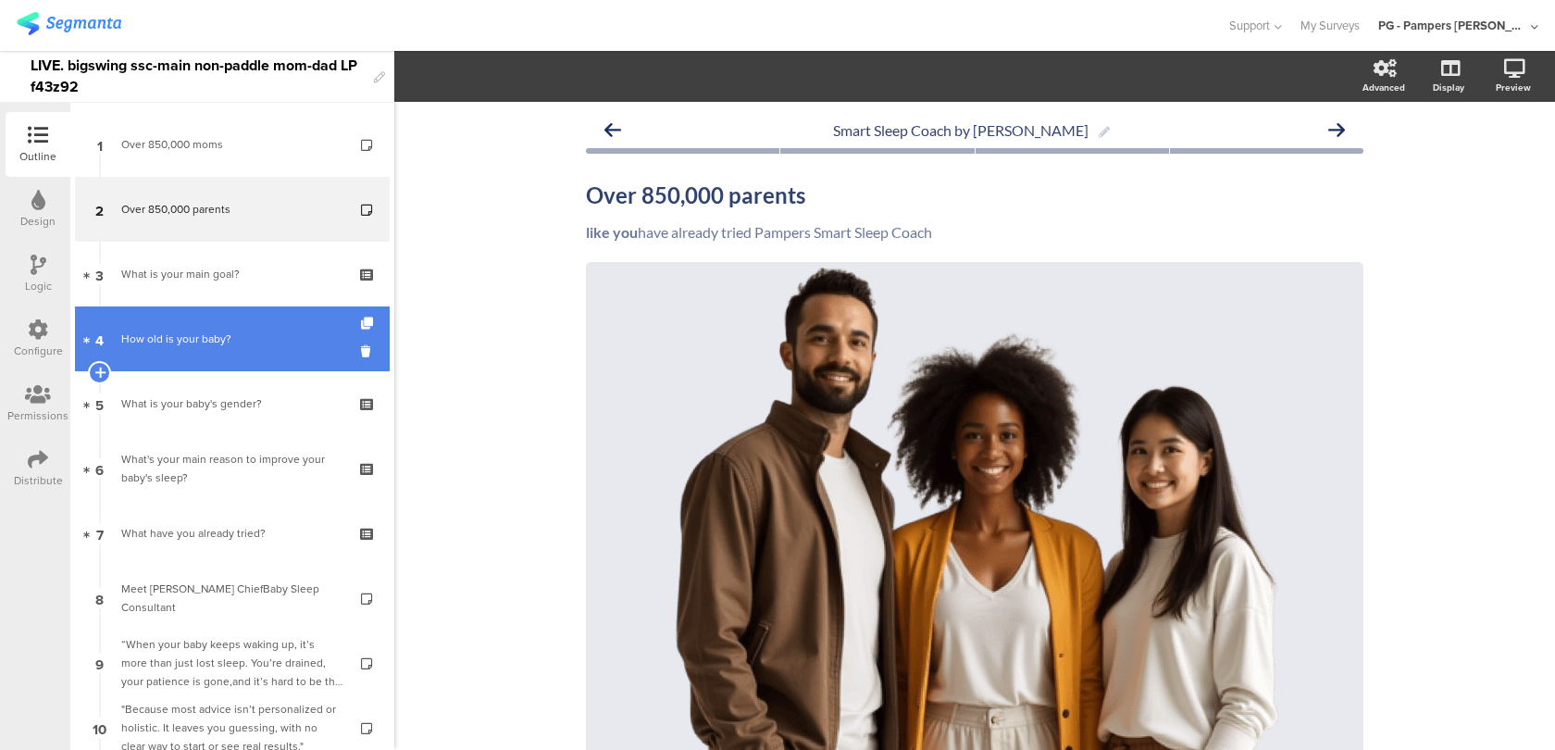
click at [232, 307] on link "4 How old is your baby?" at bounding box center [232, 338] width 315 height 65
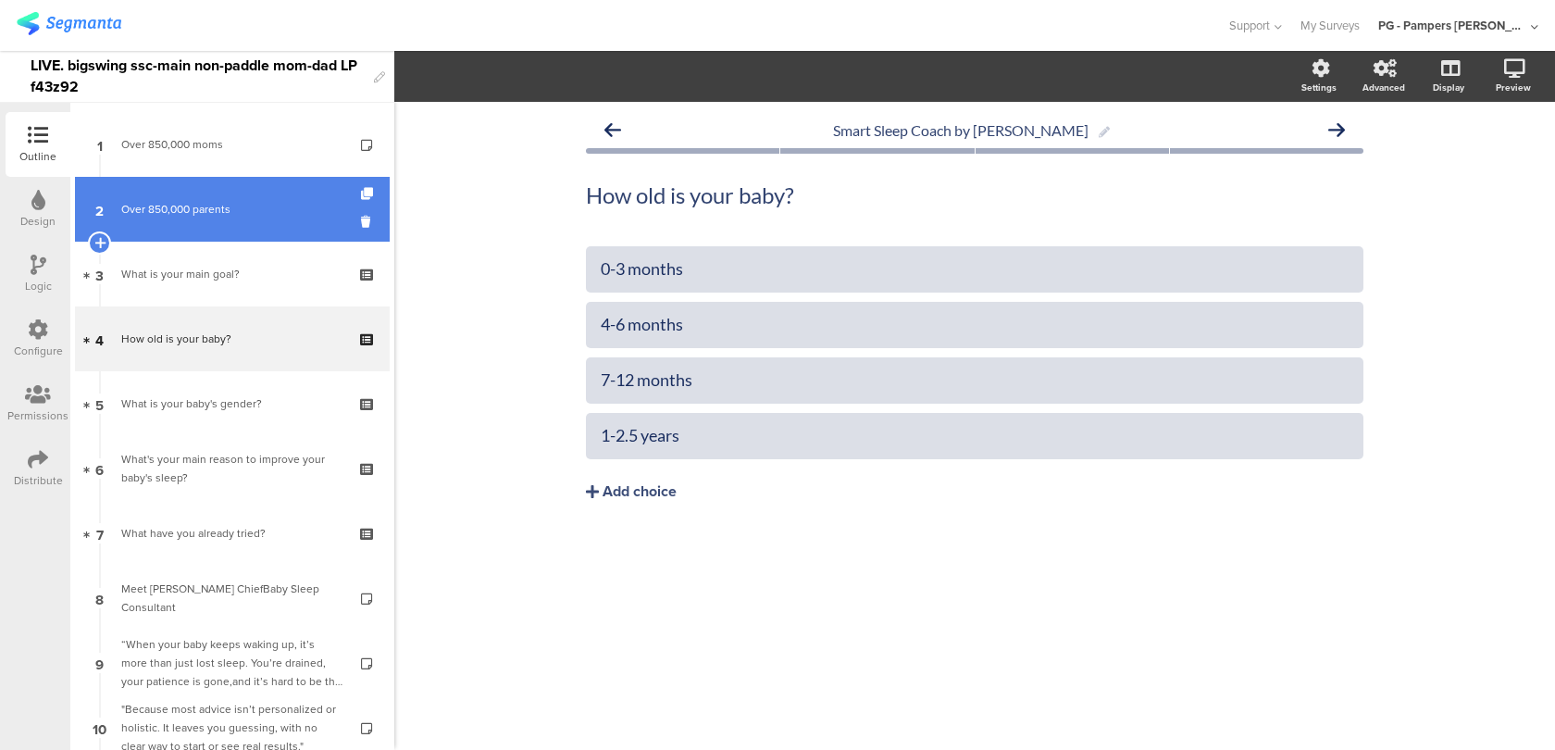
click at [239, 232] on link "2 Over 850,000 parents" at bounding box center [232, 209] width 315 height 65
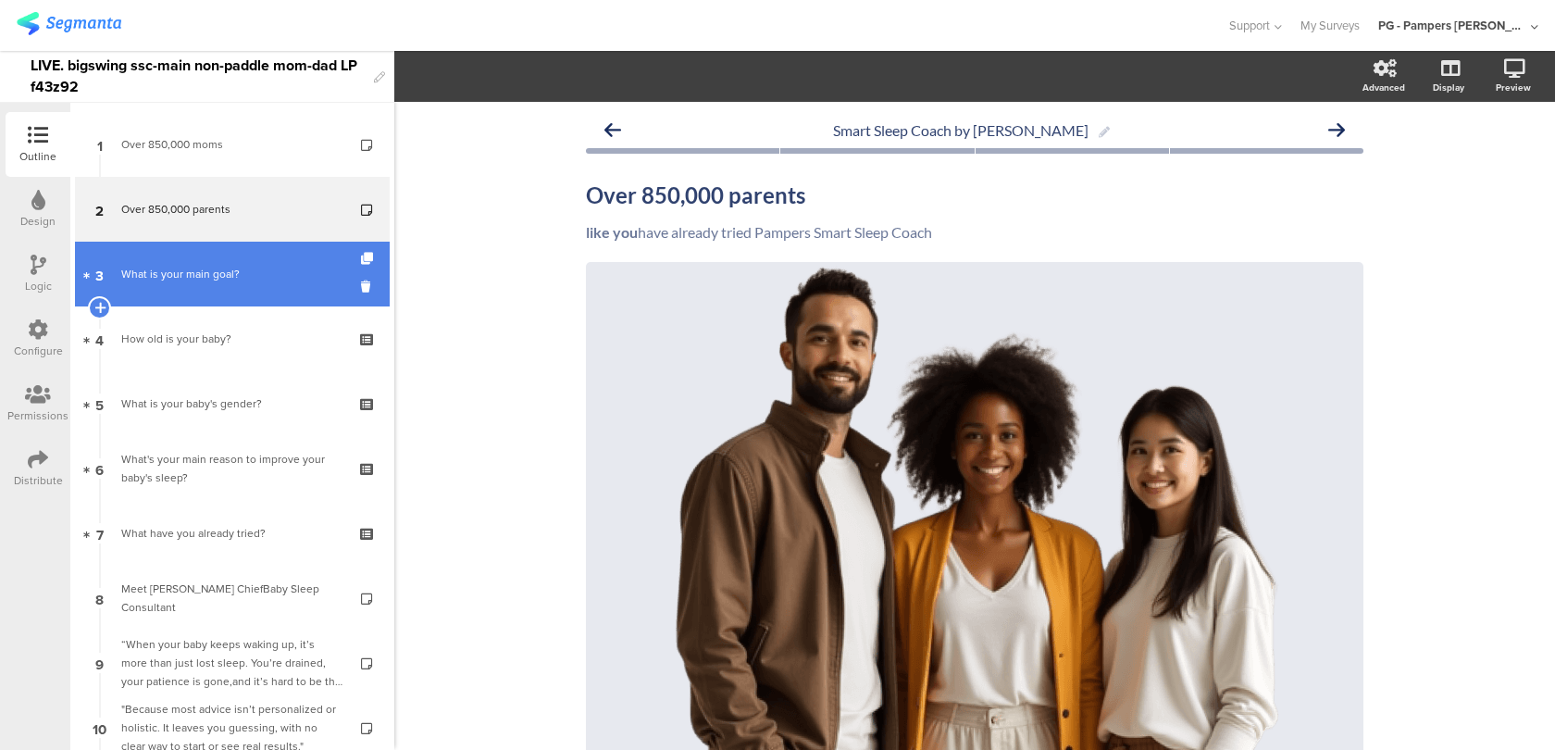
click at [241, 273] on div "What is your main goal?" at bounding box center [231, 274] width 221 height 19
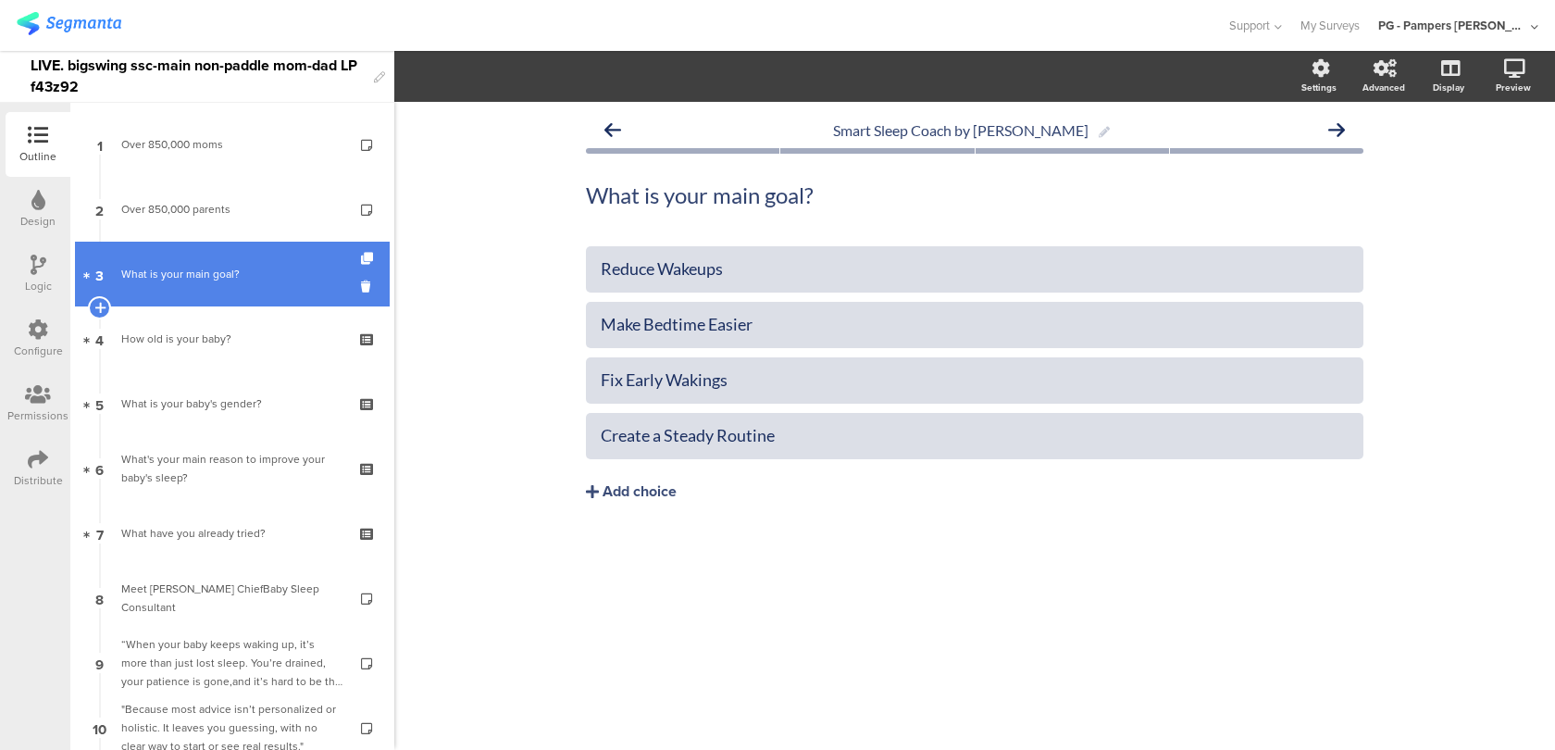
scroll to position [69, 0]
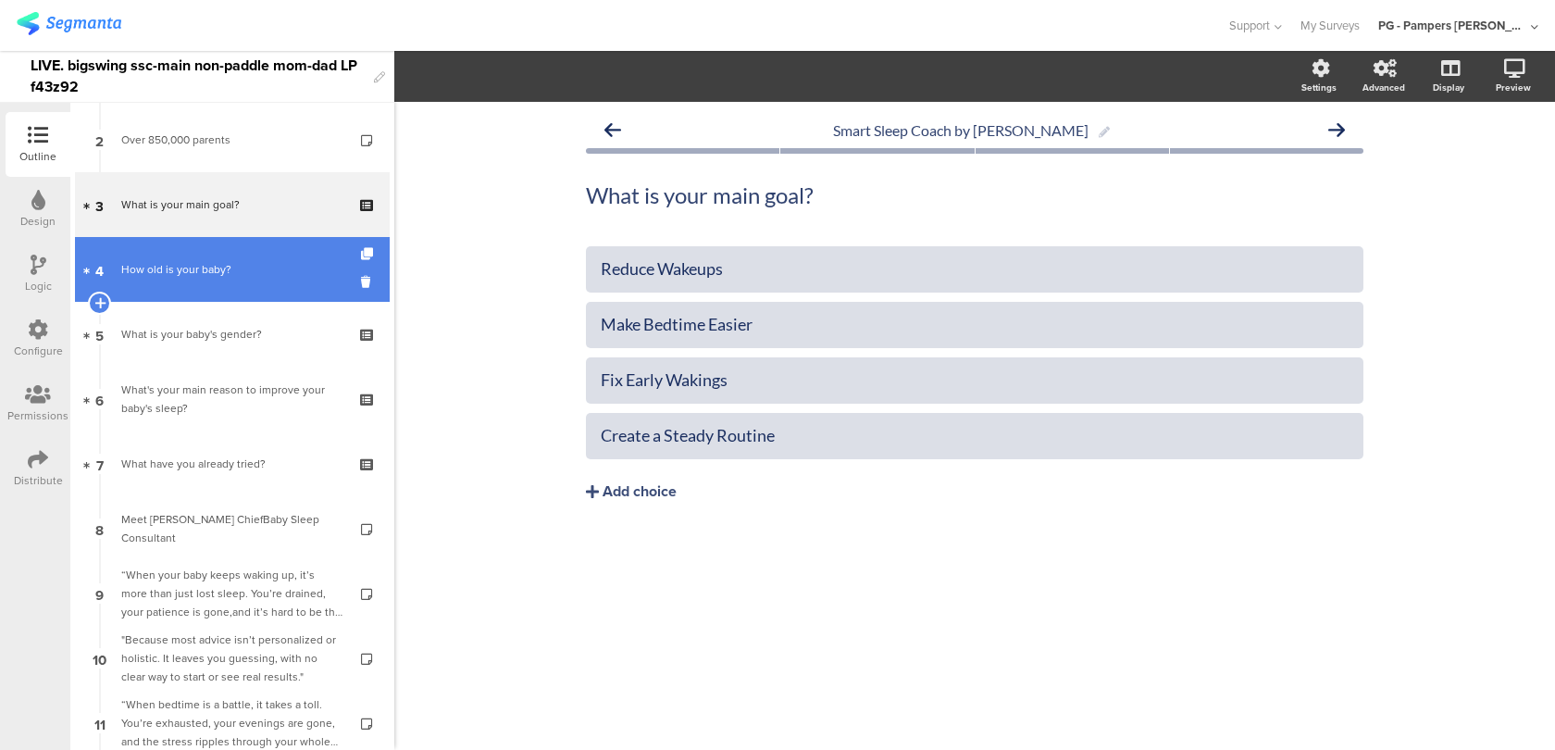
click at [241, 289] on link "4 How old is your baby?" at bounding box center [232, 269] width 315 height 65
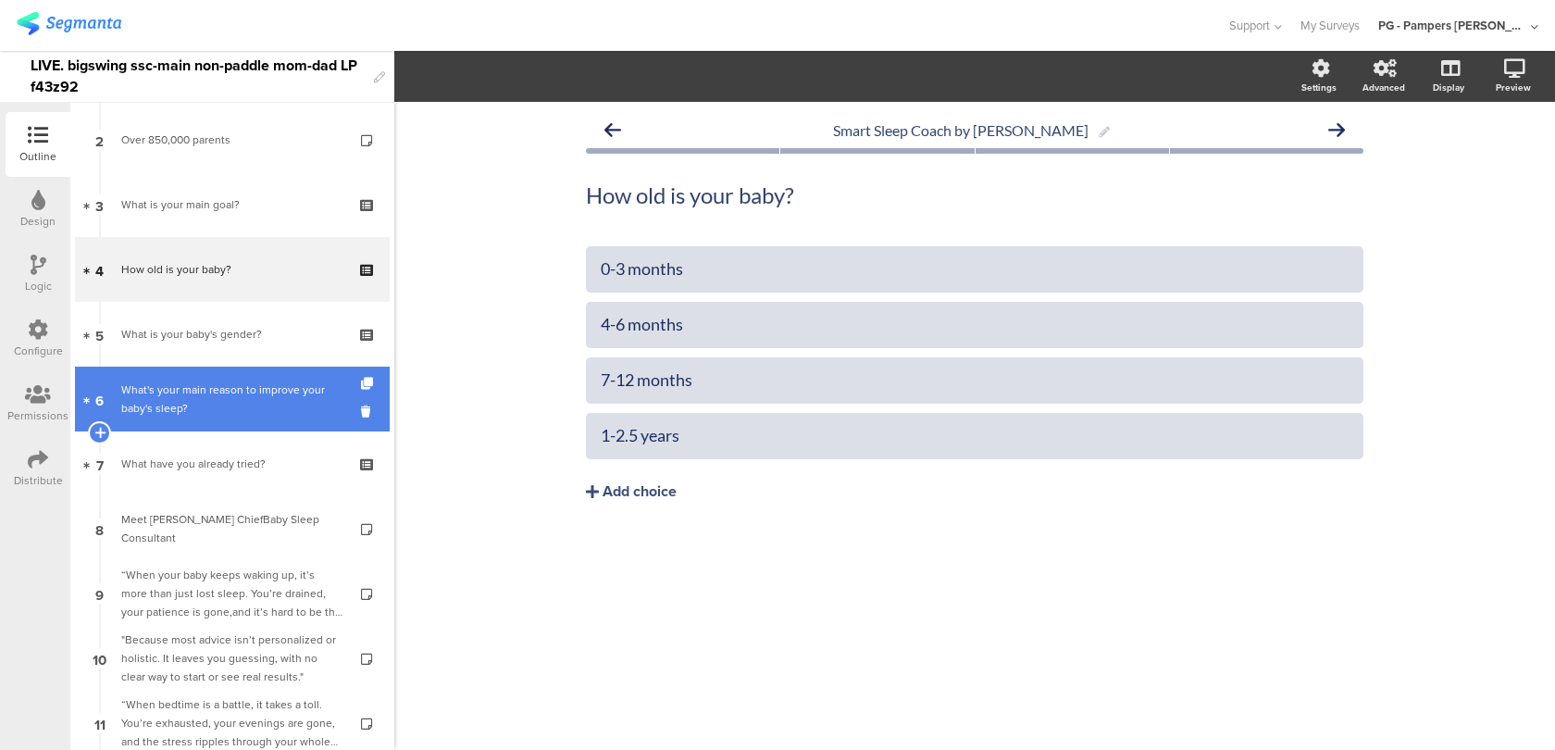
scroll to position [90, 0]
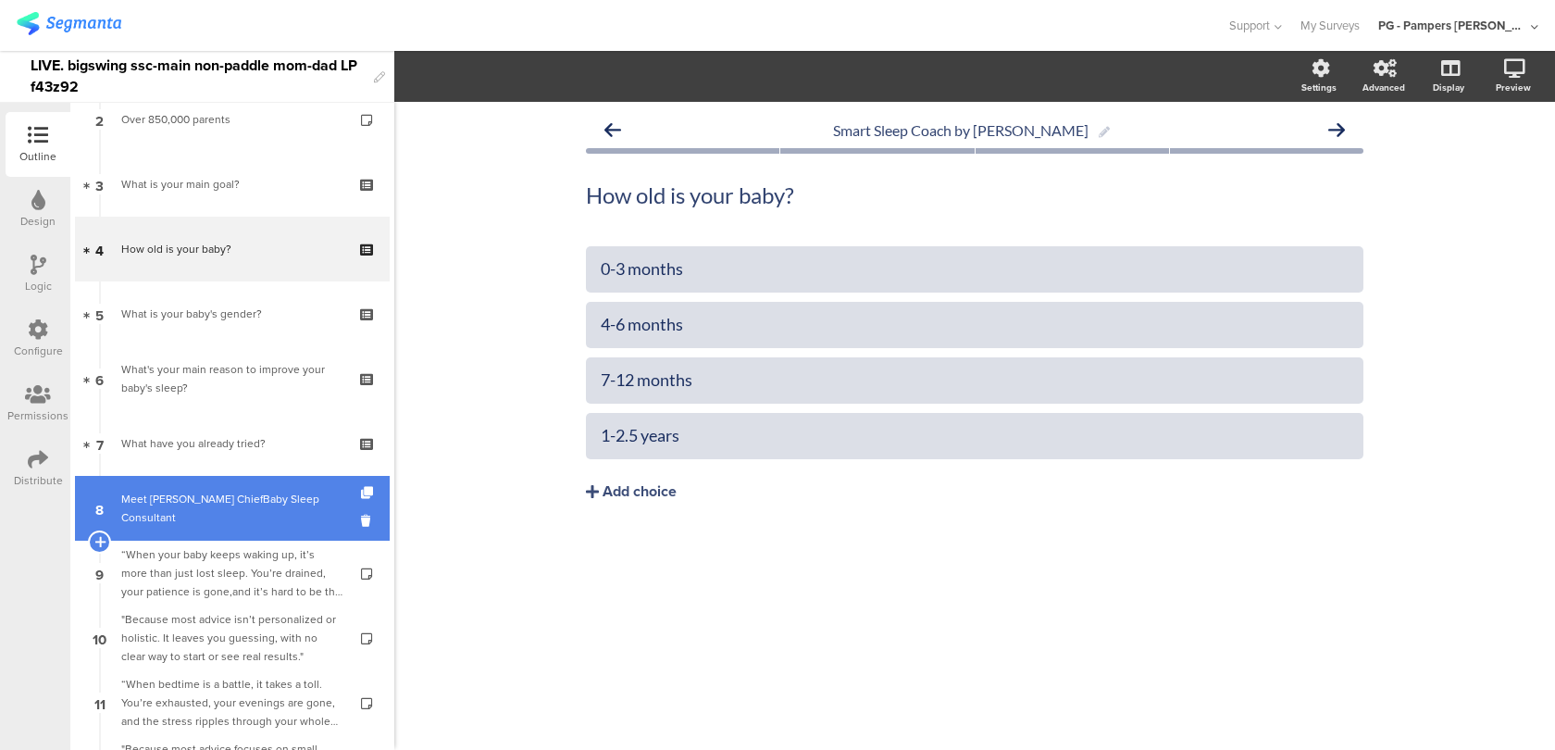
click at [240, 514] on div "Meet [PERSON_NAME] ChiefBaby Sleep Consultant" at bounding box center [231, 508] width 221 height 37
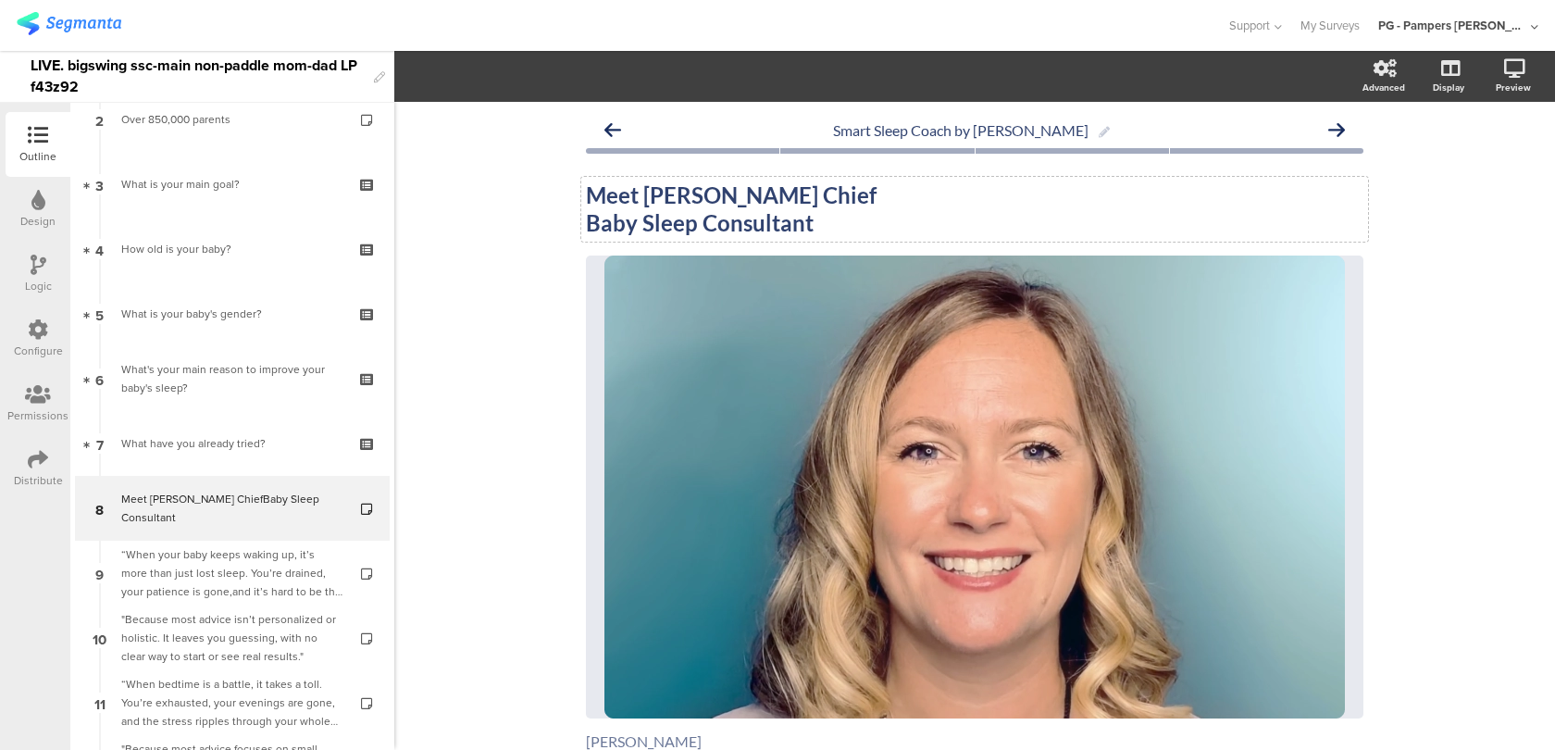
click at [685, 189] on div "Meet [PERSON_NAME] Chief Baby Sleep Consultant Meet [PERSON_NAME] Chief Baby Sl…" at bounding box center [974, 209] width 787 height 65
click at [1471, 24] on div "PG - Pampers [PERSON_NAME]" at bounding box center [1452, 26] width 148 height 18
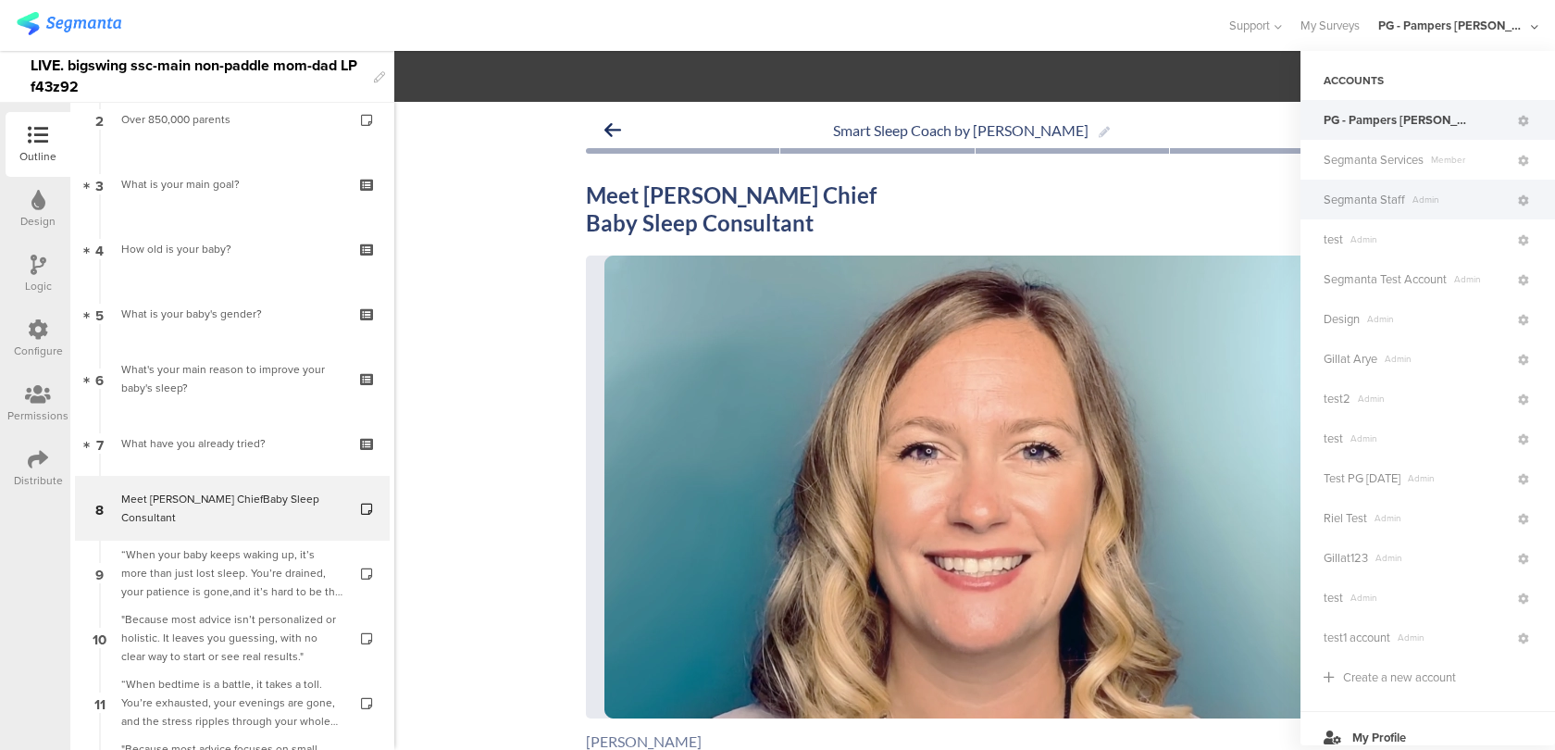
click at [1382, 204] on span "Segmanta Staff" at bounding box center [1364, 200] width 81 height 18
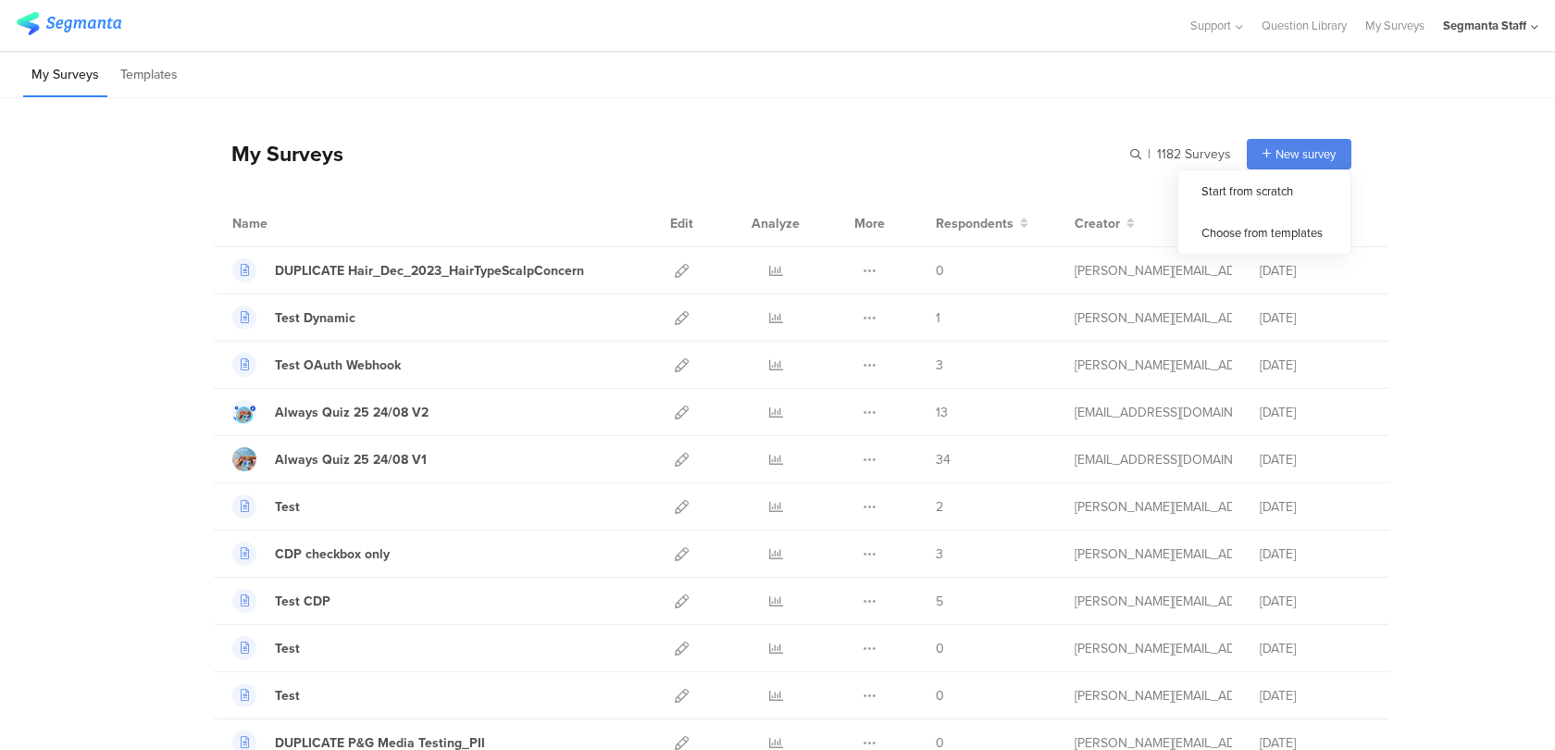
click at [1315, 159] on span "New survey" at bounding box center [1306, 154] width 60 height 18
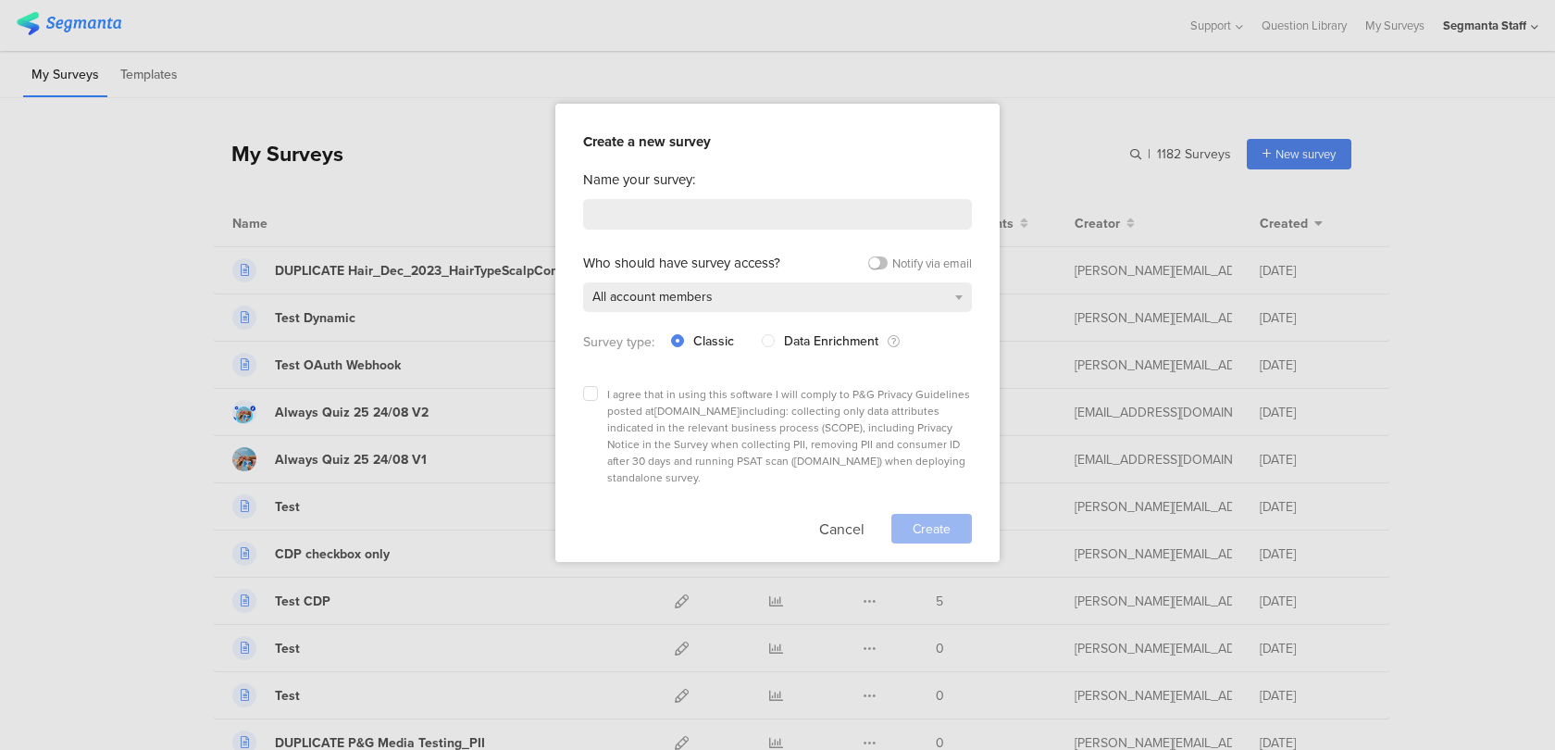
click at [591, 399] on div "I agree that in using this software I will comply to P&G Privacy Guidelines pos…" at bounding box center [777, 436] width 389 height 100
click at [591, 397] on label at bounding box center [590, 393] width 15 height 15
click at [0, 0] on input "checkbox" at bounding box center [0, 0] width 0 height 0
click at [656, 215] on input at bounding box center [777, 214] width 389 height 31
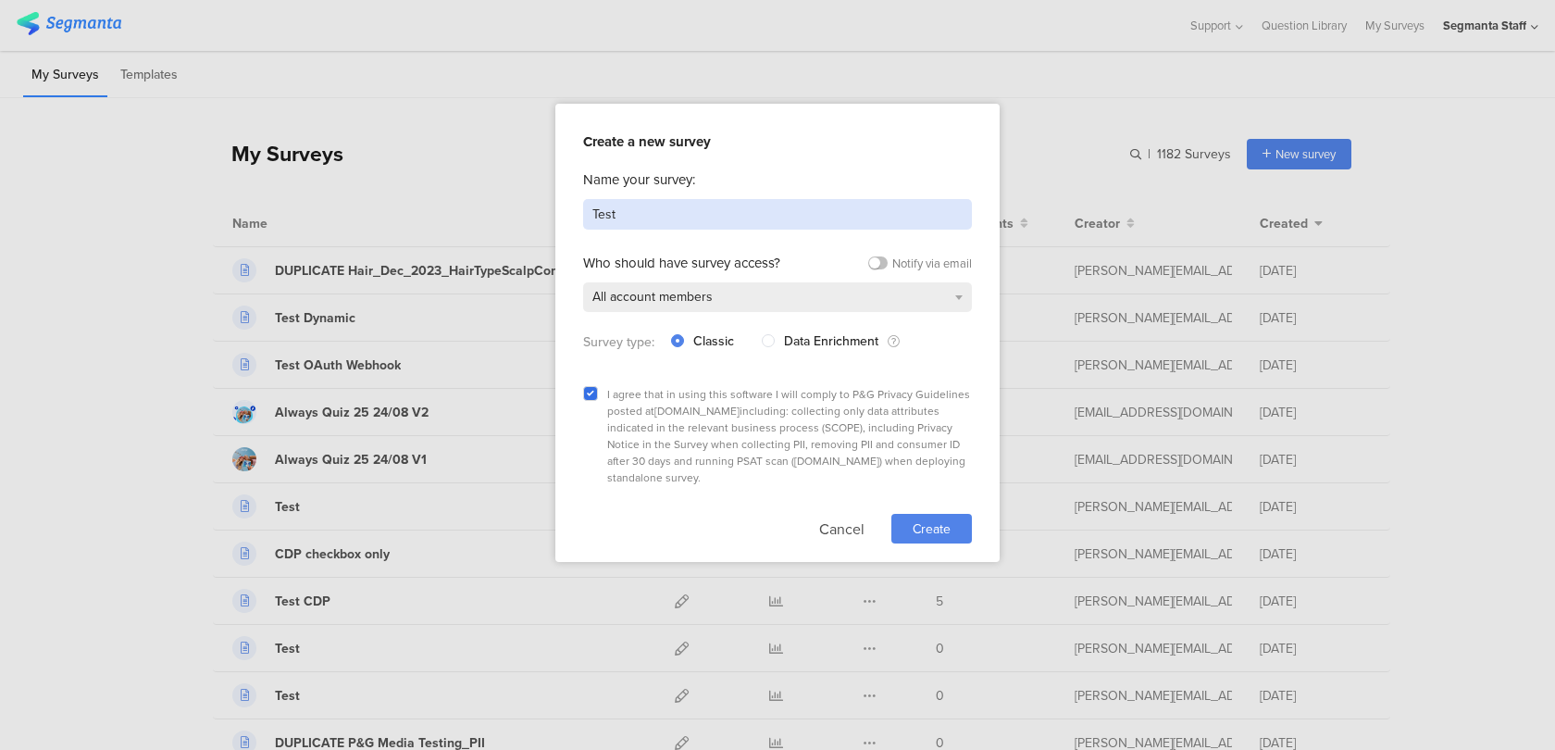
type input "Test"
click at [894, 514] on div "Create" at bounding box center [931, 529] width 81 height 30
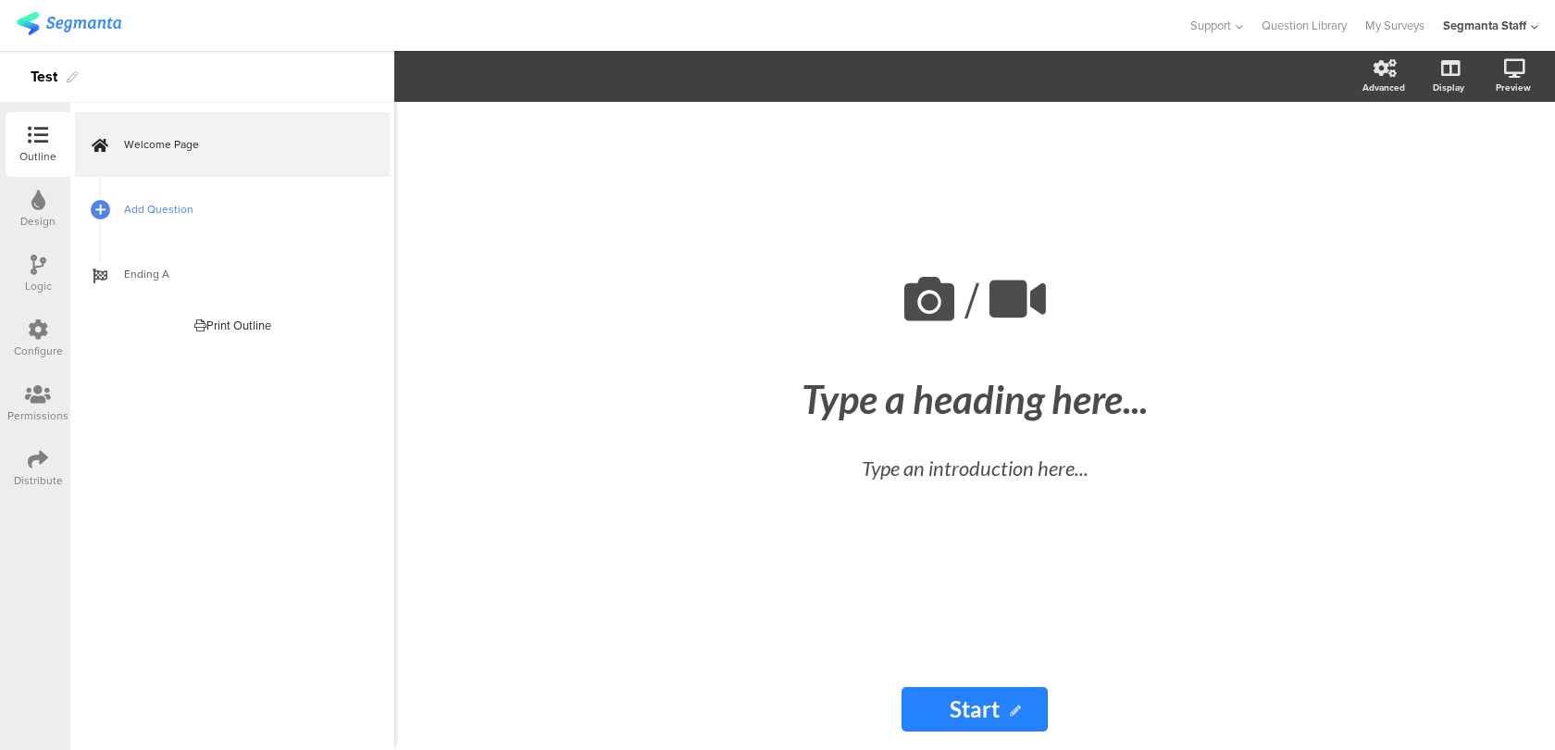
click at [243, 230] on link "Add Question" at bounding box center [232, 209] width 315 height 65
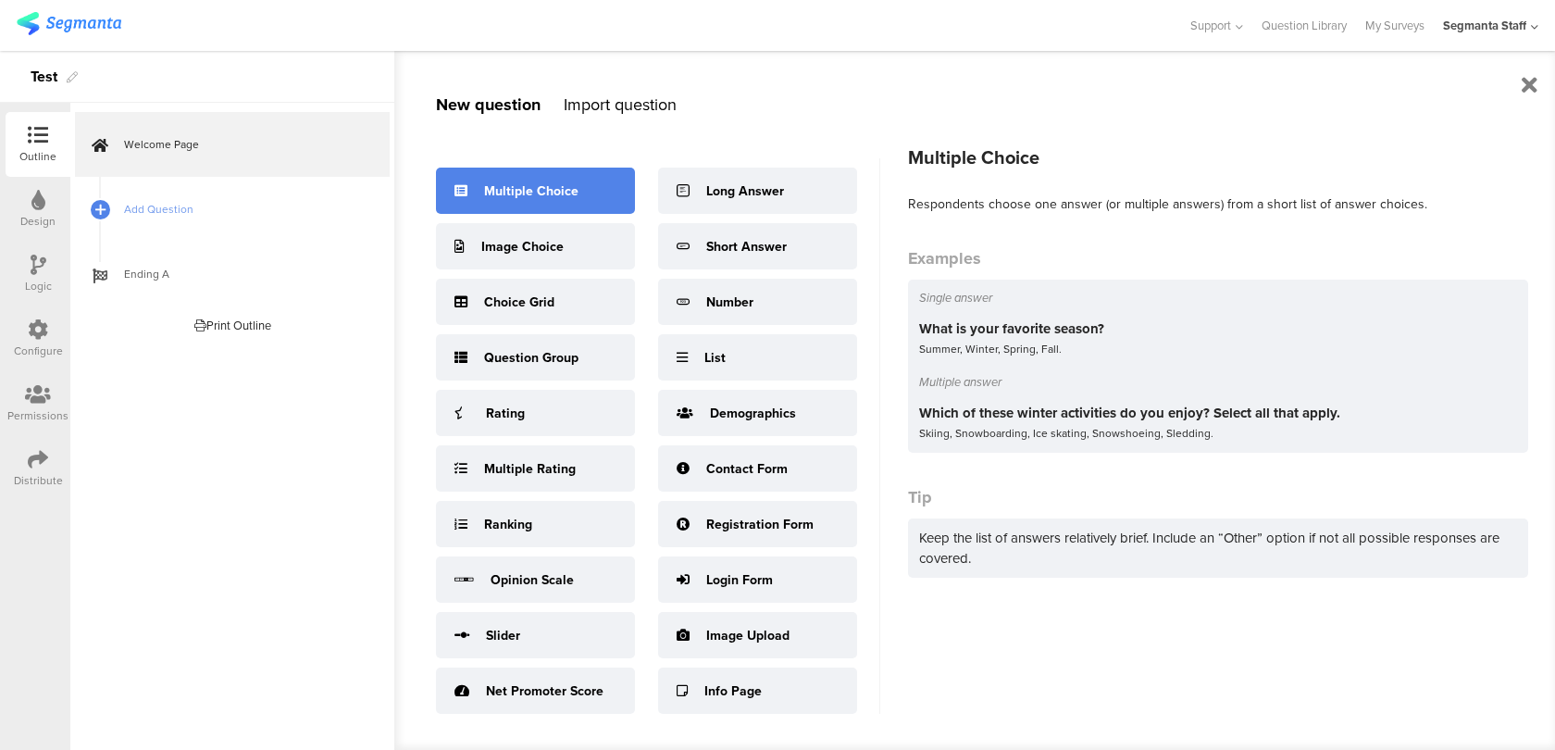
click at [487, 189] on div "Multiple Choice" at bounding box center [531, 190] width 94 height 19
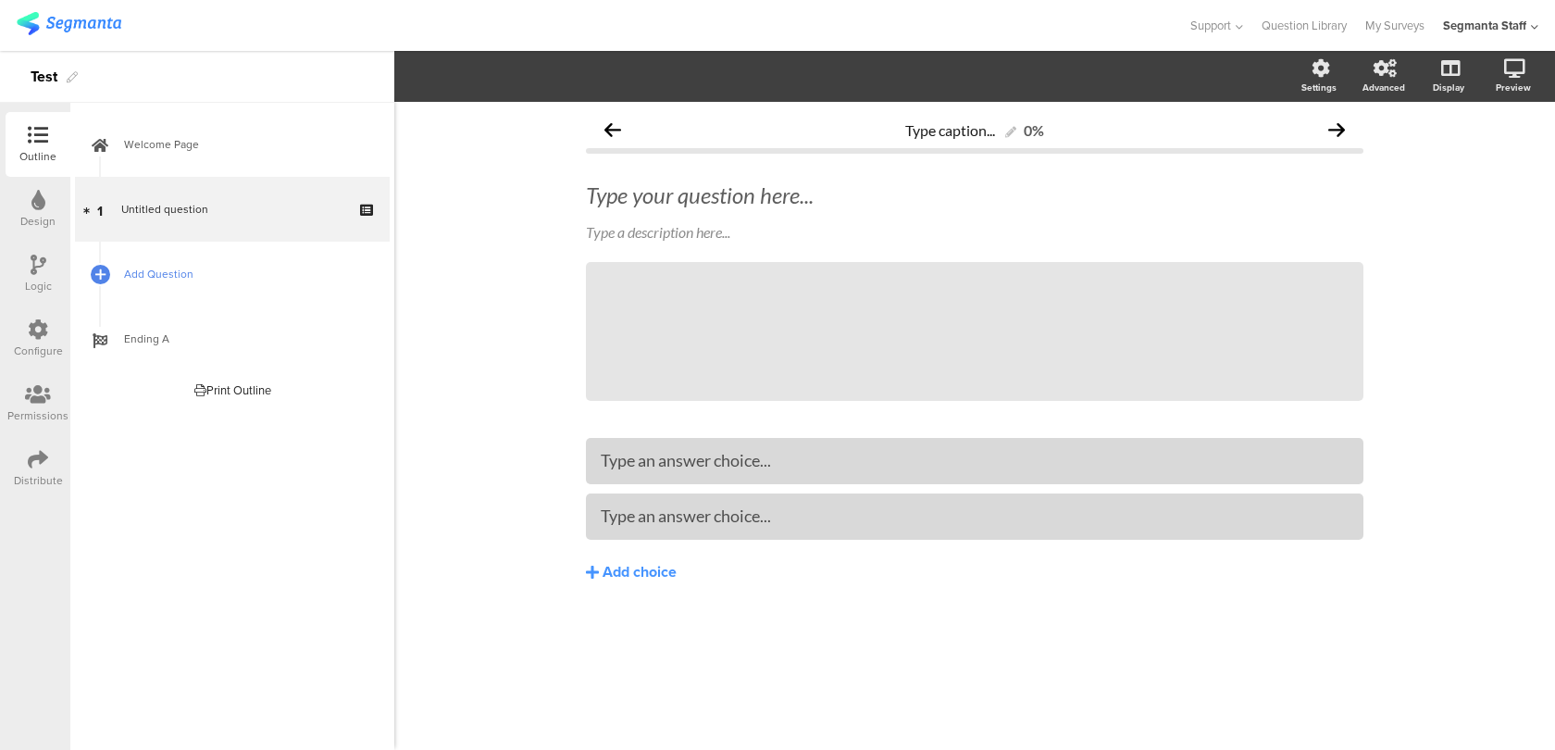
click at [256, 275] on span "Add Question" at bounding box center [242, 274] width 237 height 19
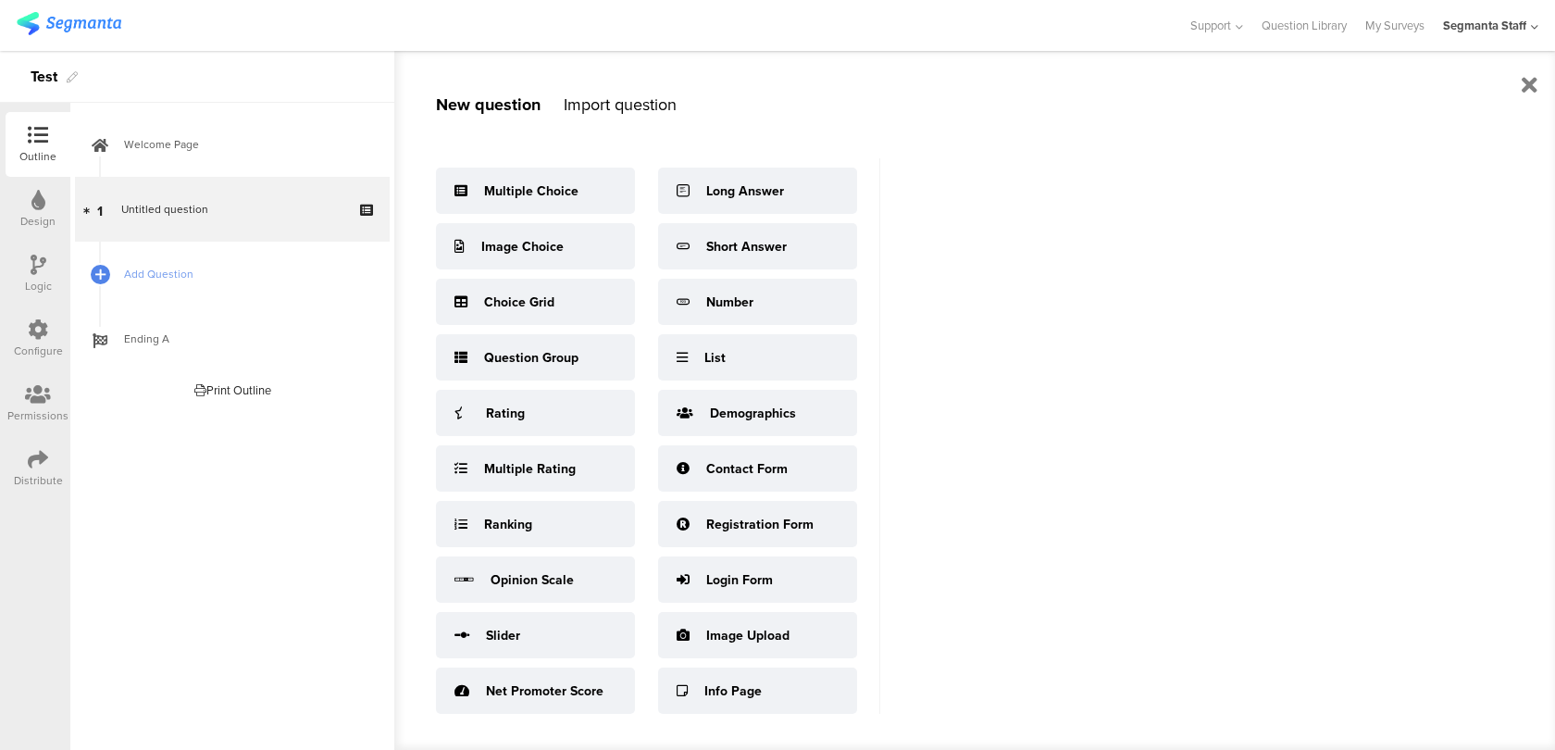
click at [686, 720] on div "Multiple Choice Image Choice Choice Grid Question Group Rating Multiple Rating …" at bounding box center [658, 445] width 444 height 574
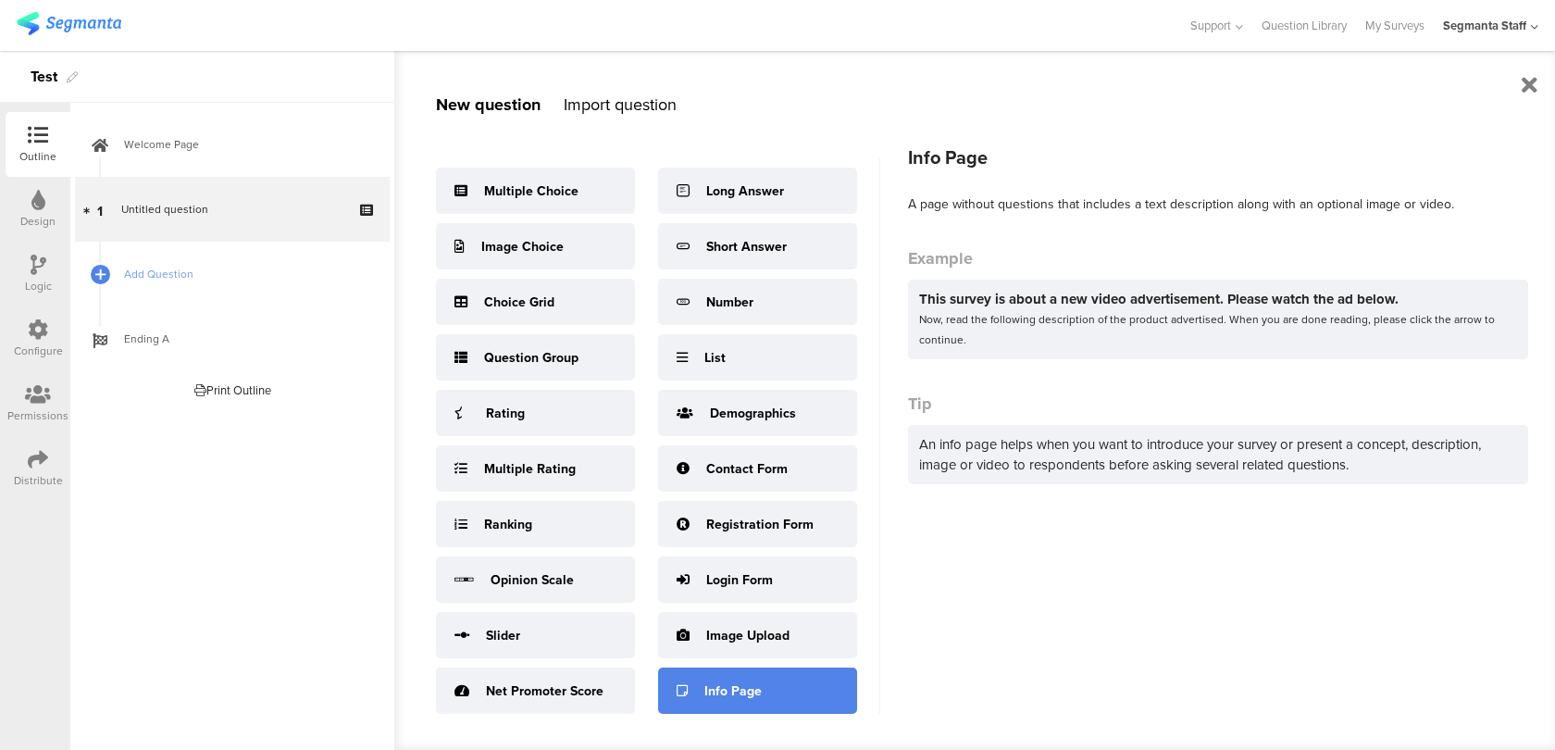
click at [683, 690] on icon at bounding box center [682, 690] width 11 height 13
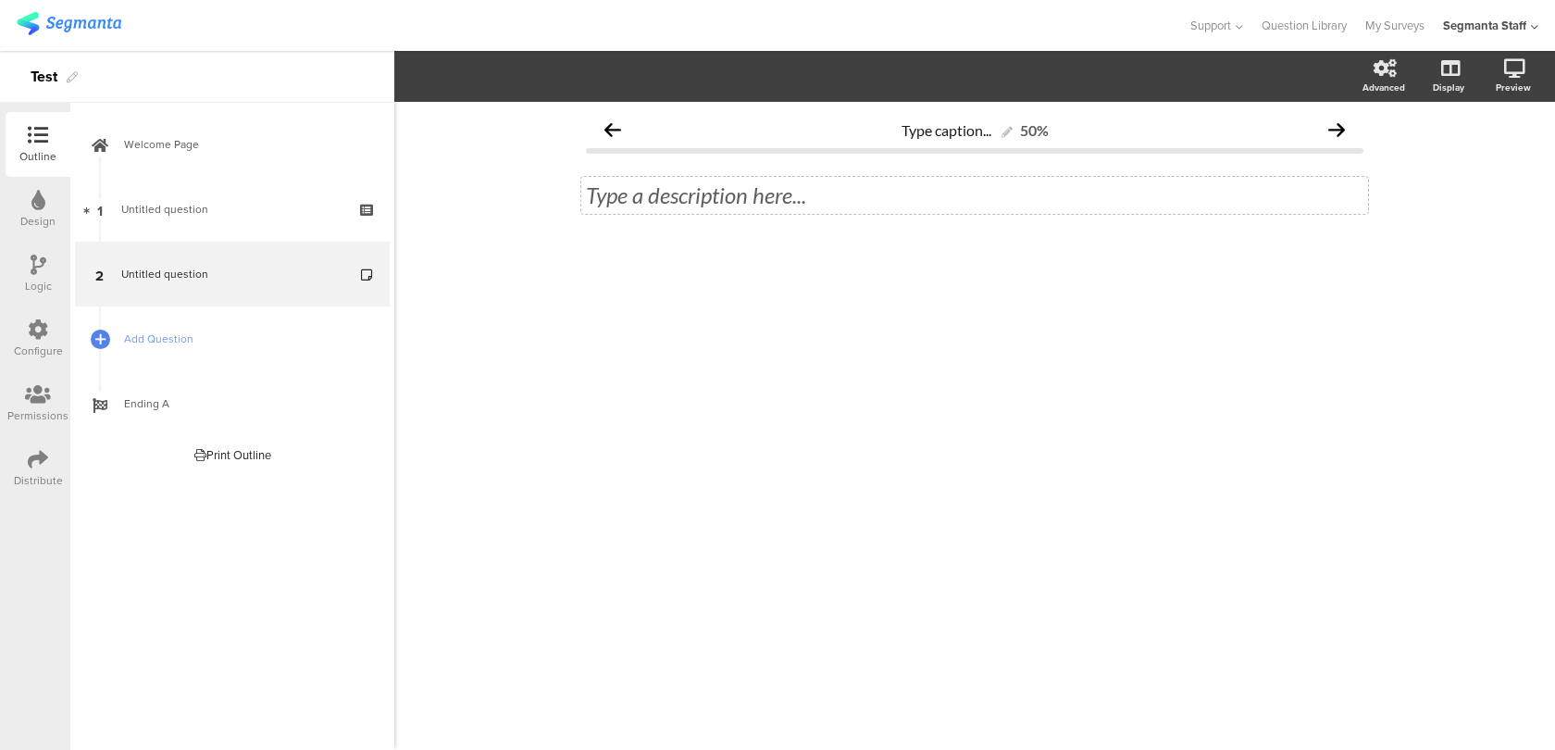
click at [844, 192] on div "Type a description here..." at bounding box center [975, 195] width 778 height 28
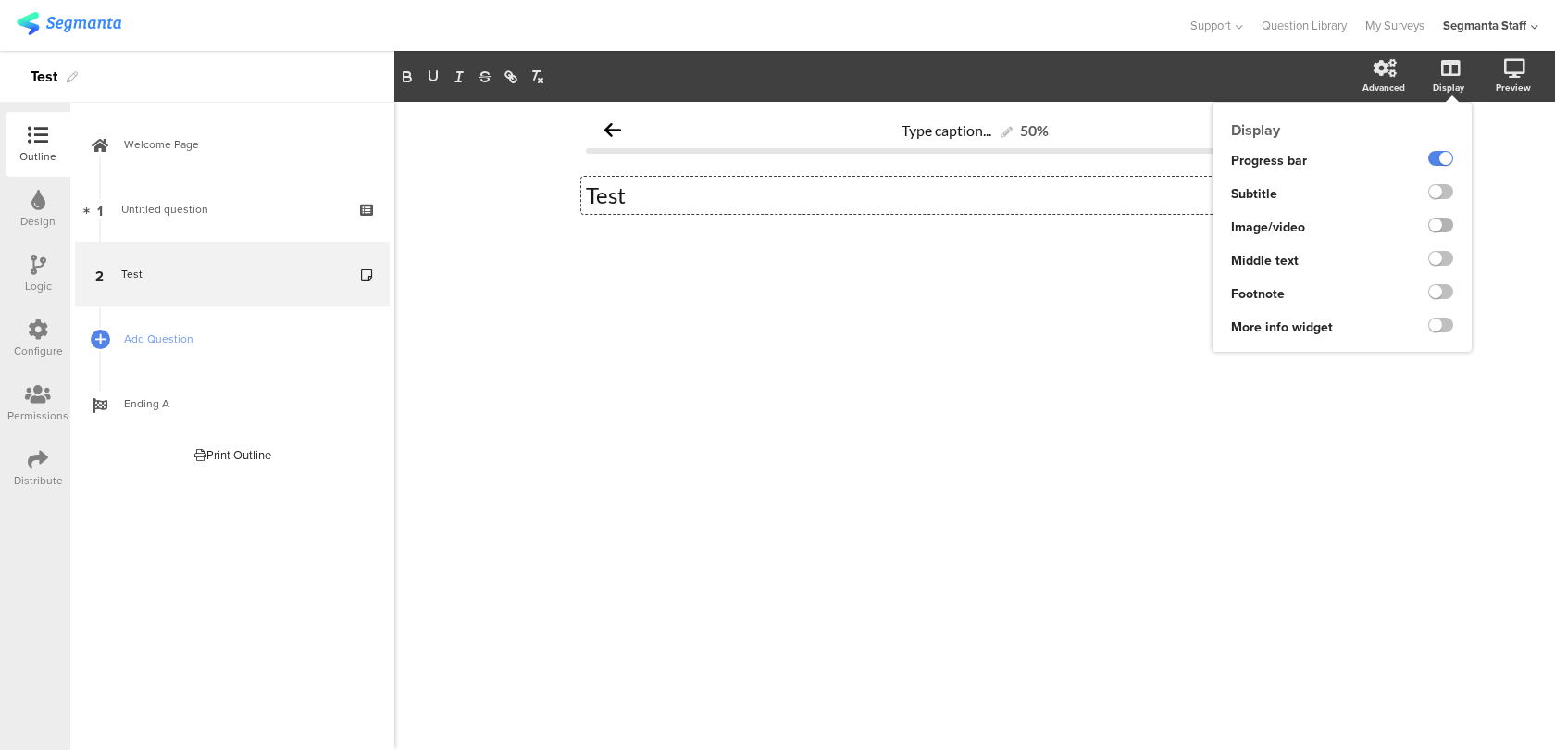
click at [1443, 228] on label at bounding box center [1440, 225] width 25 height 15
click at [0, 0] on input "checkbox" at bounding box center [0, 0] width 0 height 0
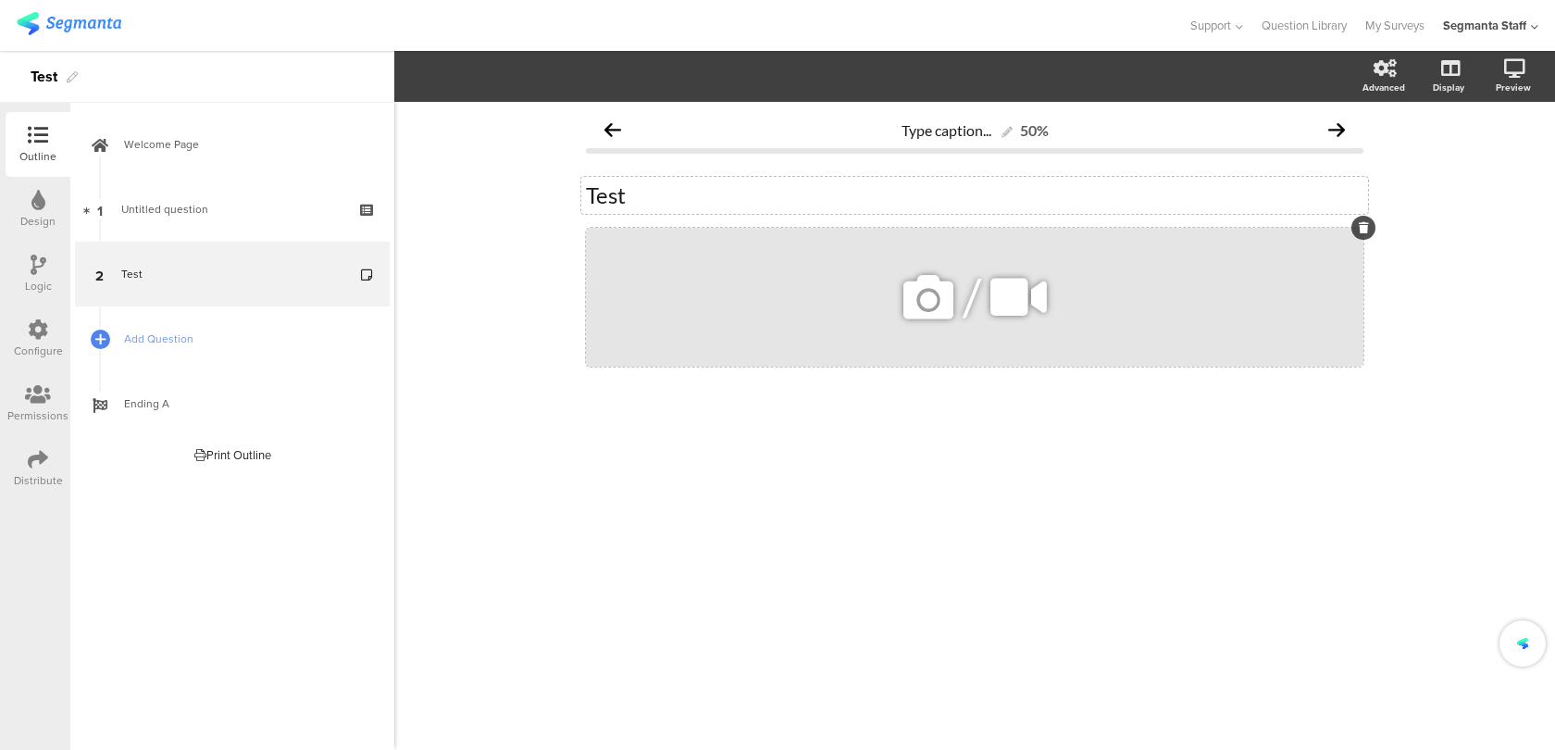
click at [1128, 321] on div "/" at bounding box center [975, 297] width 778 height 139
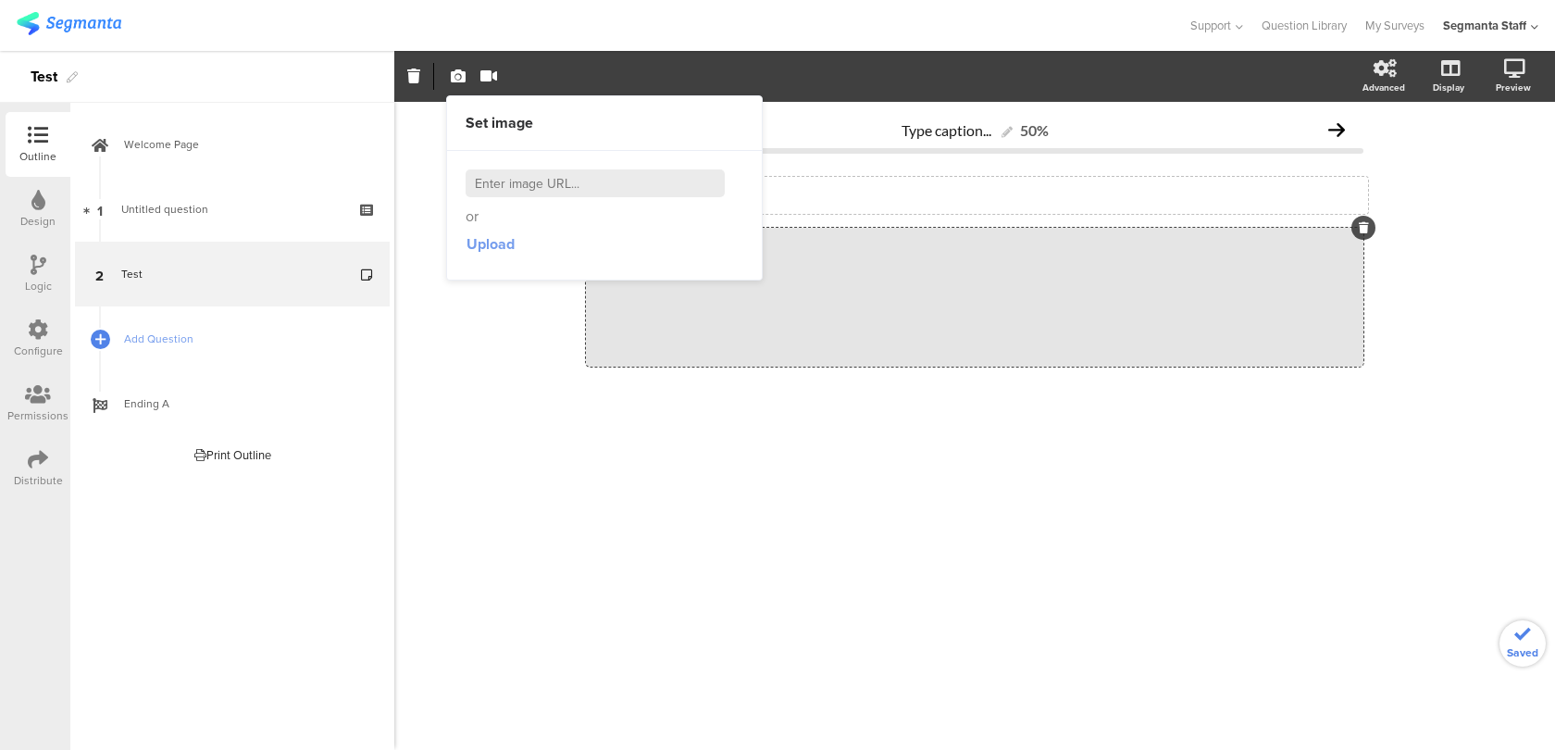
click at [498, 250] on span "Upload" at bounding box center [491, 243] width 48 height 21
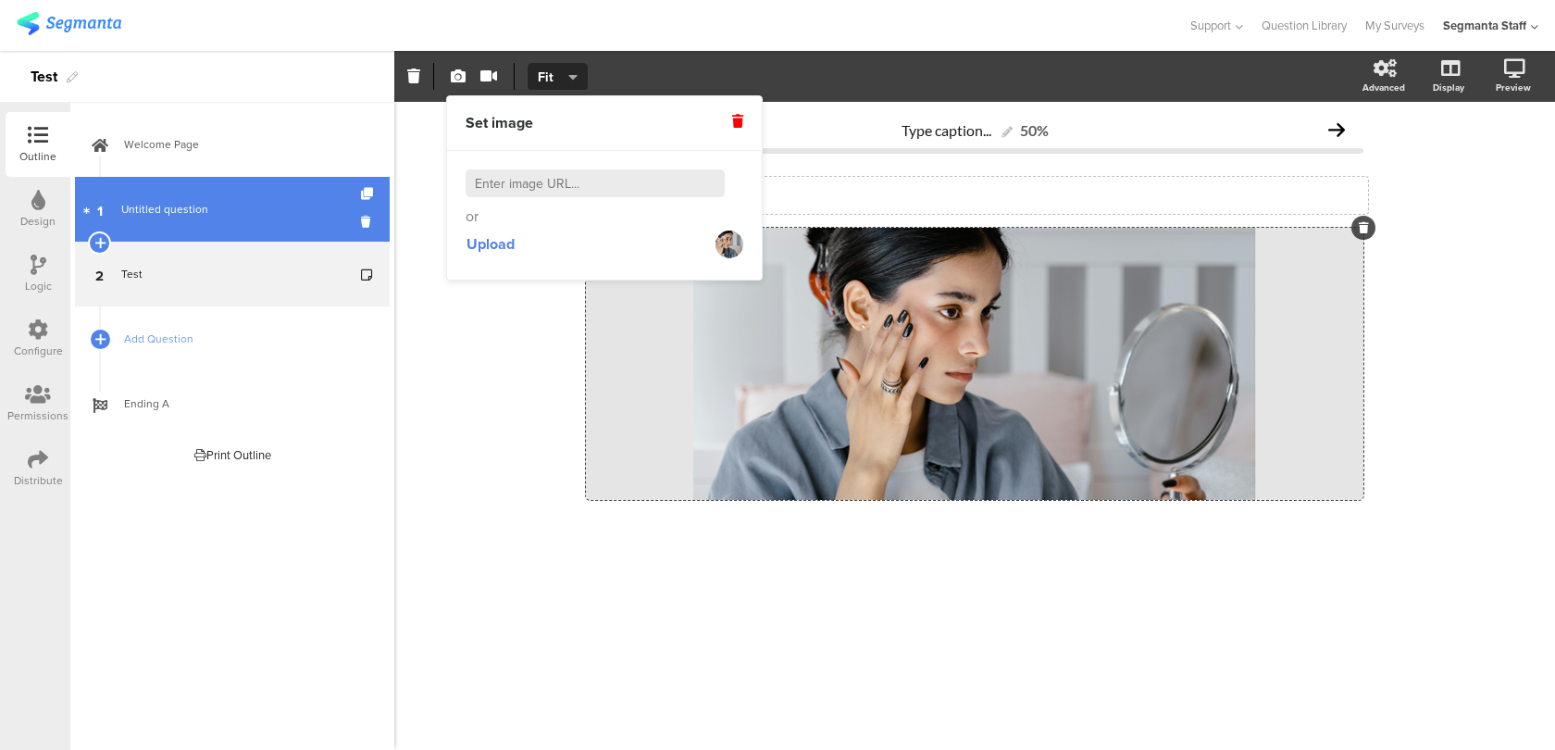
click at [275, 230] on link "1 Untitled question" at bounding box center [232, 209] width 315 height 65
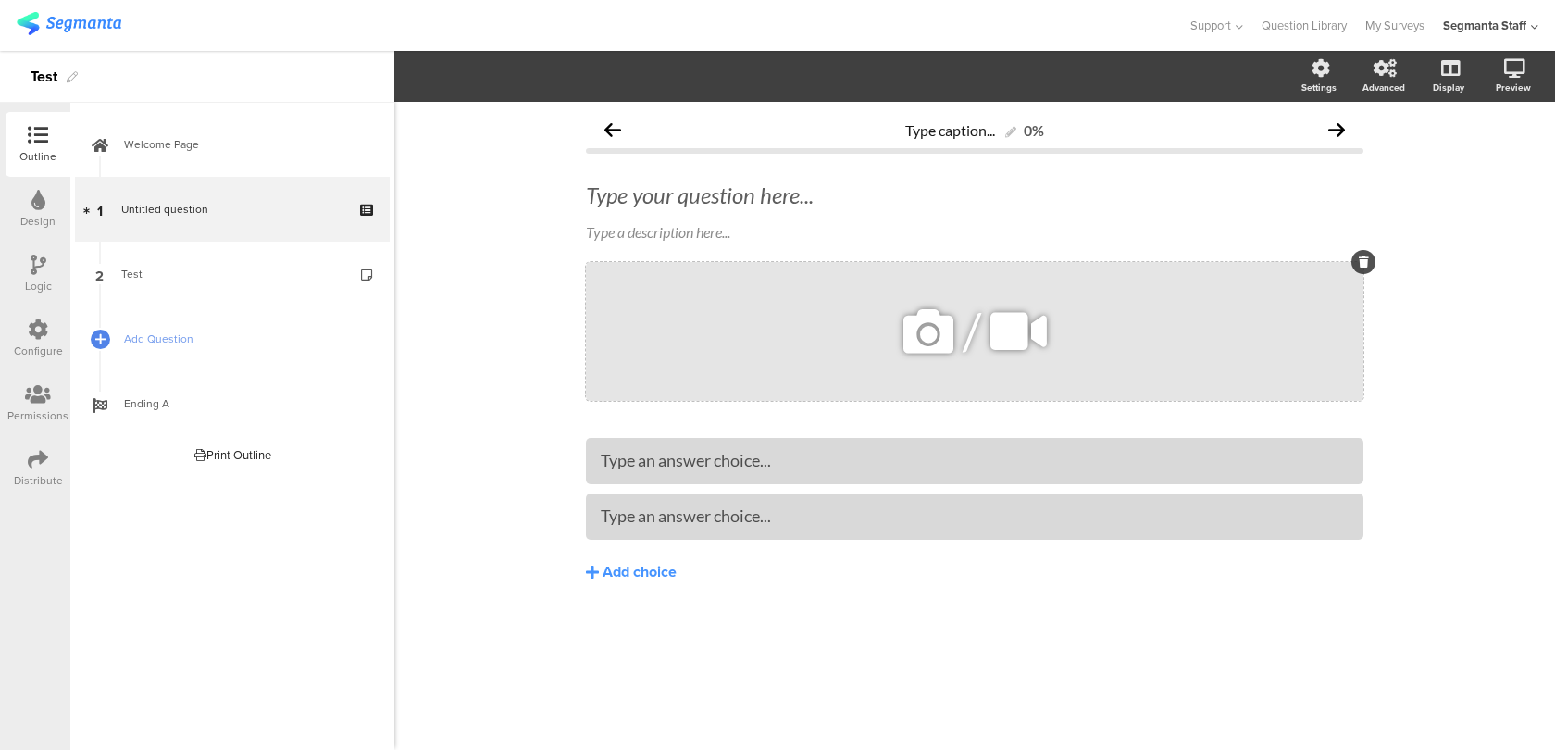
click at [716, 345] on div "/" at bounding box center [975, 331] width 778 height 139
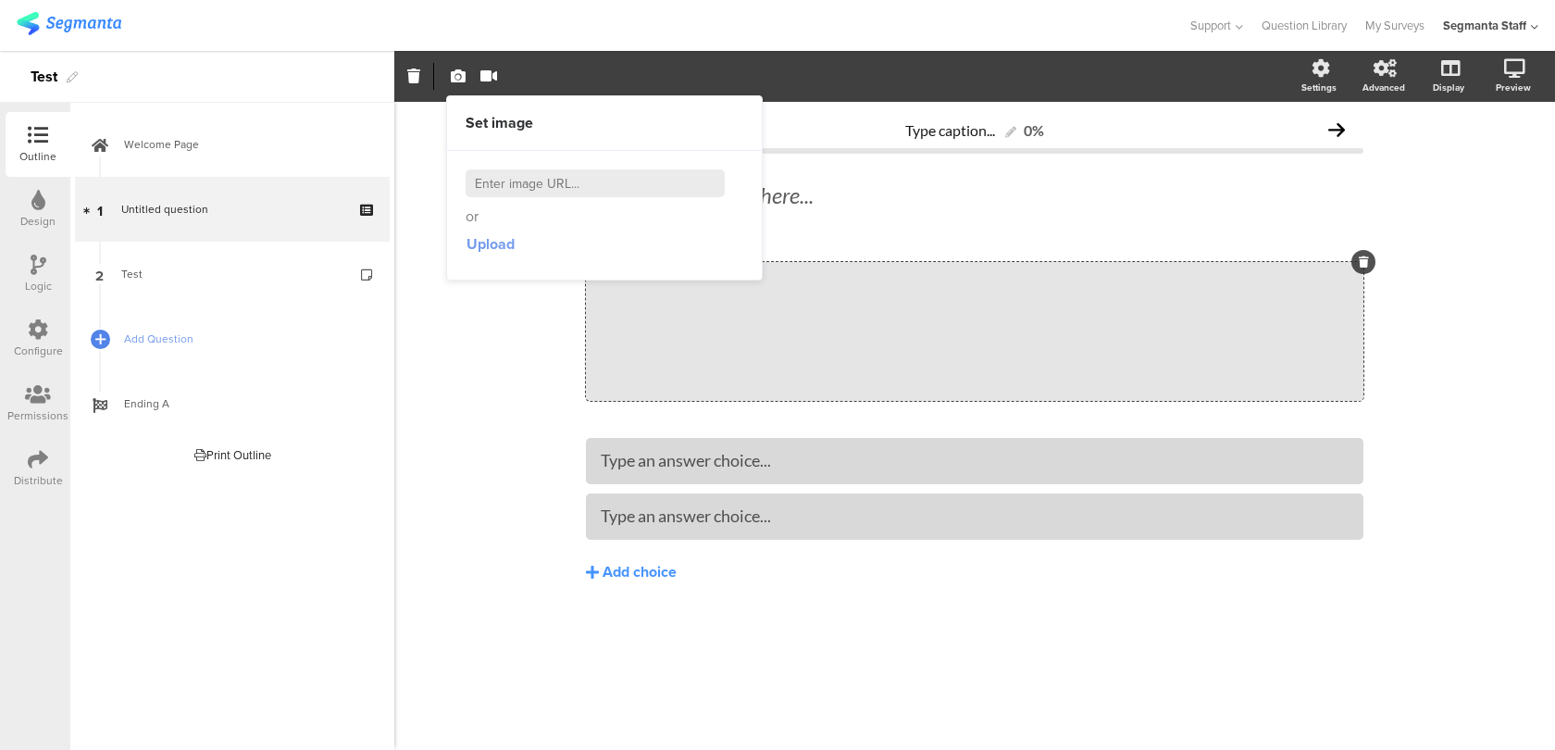
click at [499, 240] on span "Upload" at bounding box center [491, 243] width 48 height 21
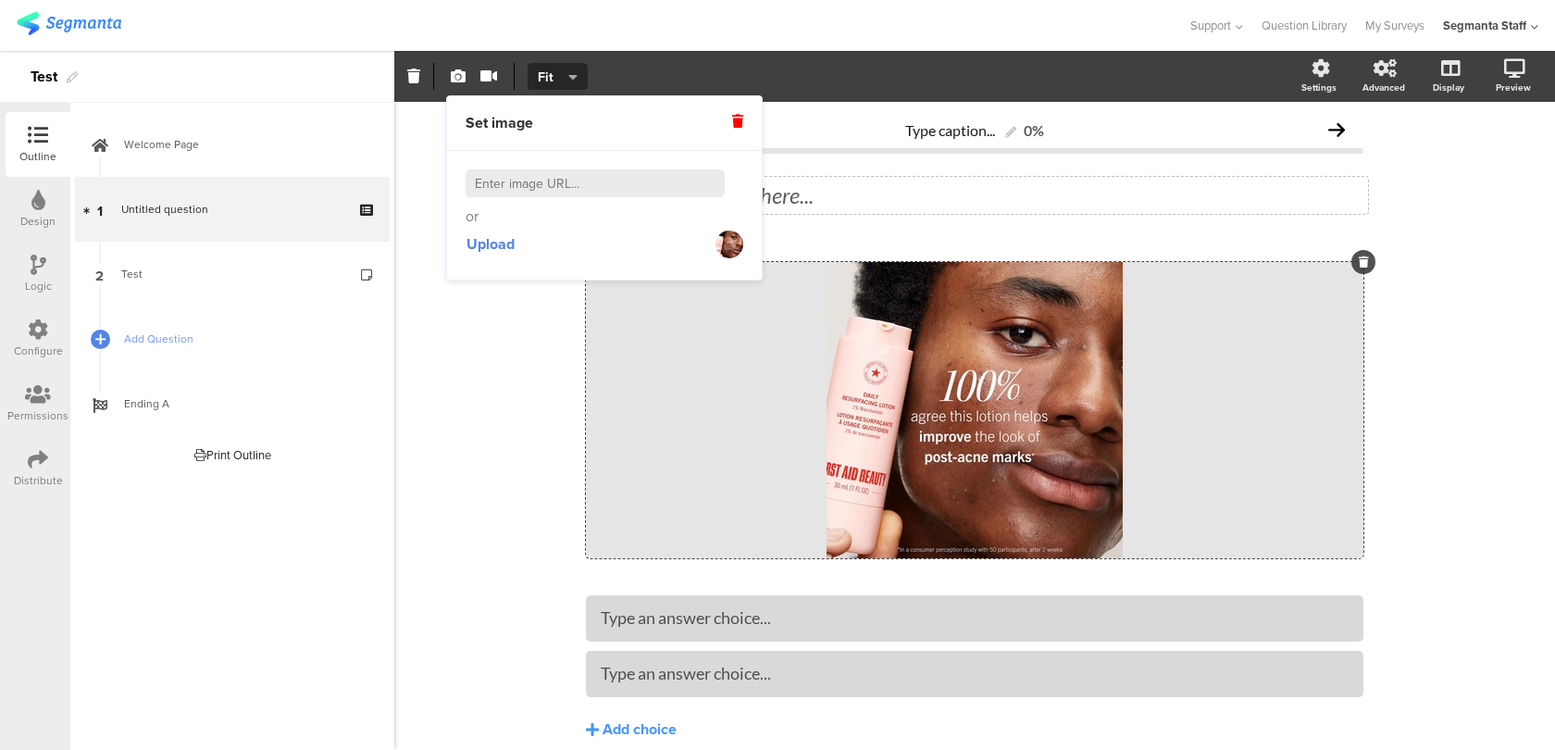
click at [804, 203] on div "Type your question here..." at bounding box center [974, 195] width 787 height 37
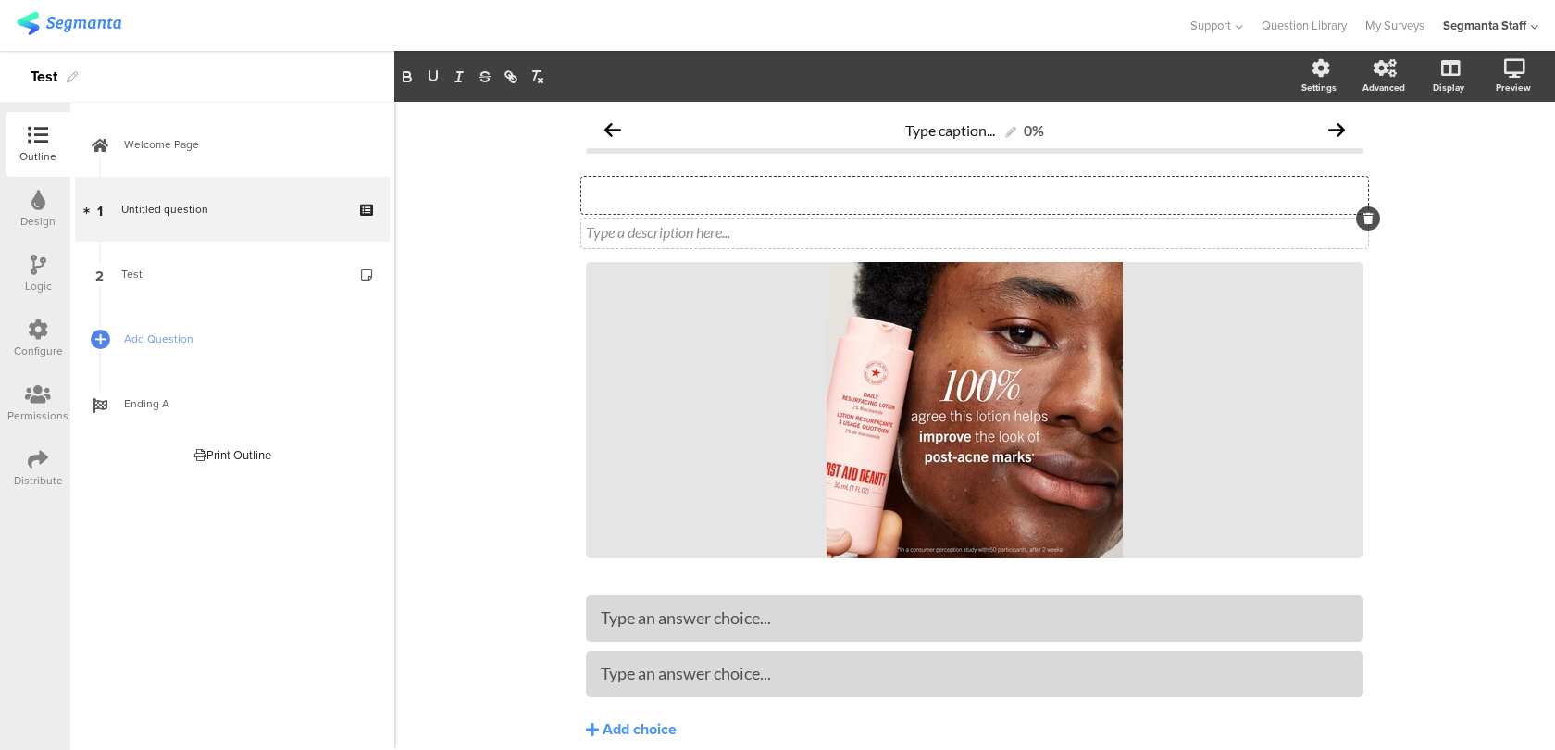
click at [803, 230] on div "Type a description here..." at bounding box center [974, 233] width 787 height 30
click at [795, 203] on div "Type your question here..." at bounding box center [974, 195] width 787 height 37
click at [38, 463] on icon at bounding box center [38, 459] width 20 height 20
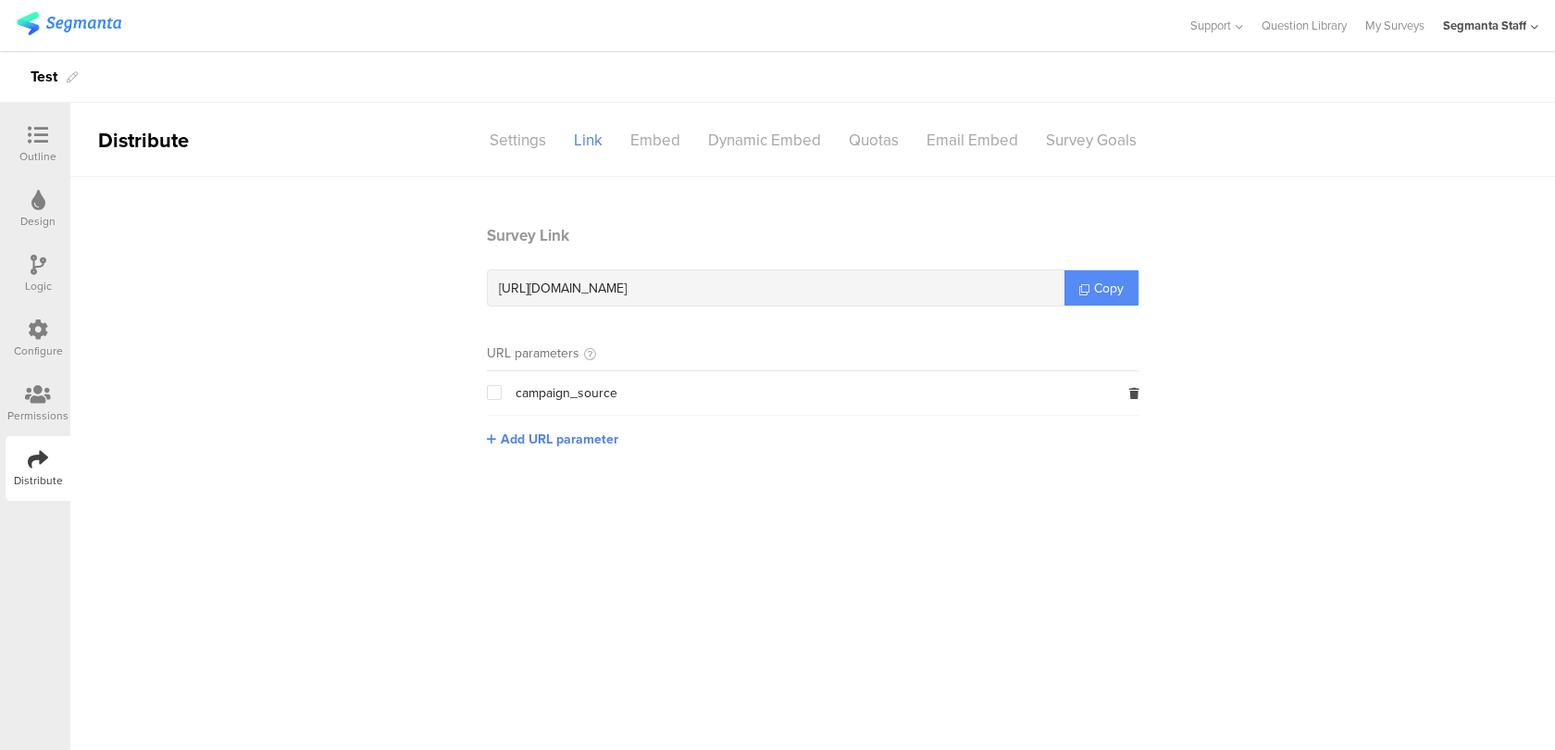
click at [1086, 284] on icon at bounding box center [1084, 289] width 10 height 10
